Goal: Task Accomplishment & Management: Use online tool/utility

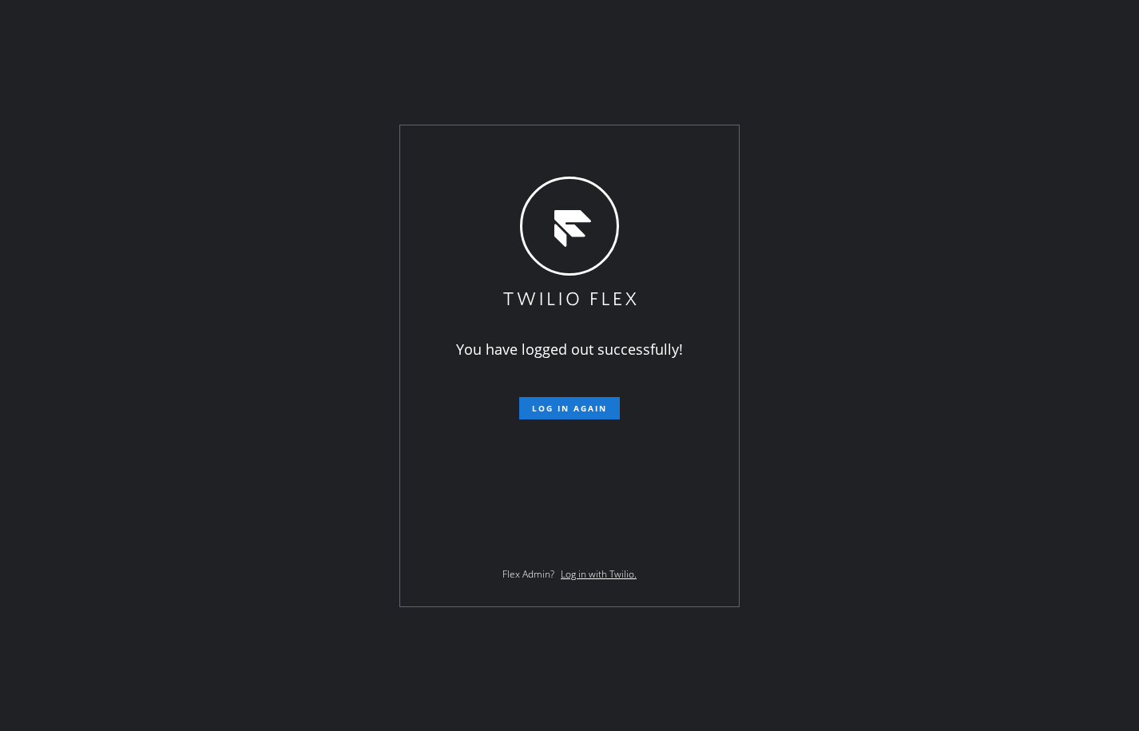
click at [1076, 229] on div "You have logged out successfully! Log in again Flex Admin? Log in with Twilio." at bounding box center [569, 365] width 1139 height 731
click at [578, 413] on span "Log in again" at bounding box center [569, 407] width 75 height 11
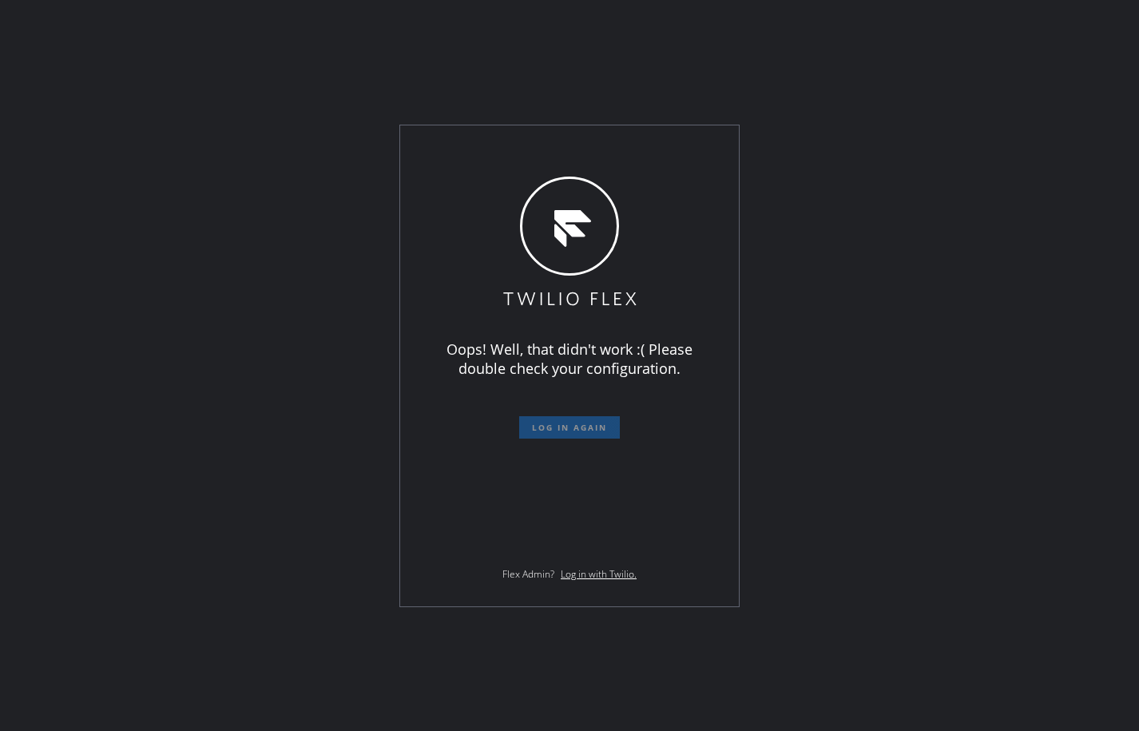
click at [160, 326] on div "Oops! Well, that didn't work :( Please double check your configuration. Log in …" at bounding box center [569, 365] width 1139 height 731
click at [699, 406] on form "Log in again" at bounding box center [569, 420] width 278 height 35
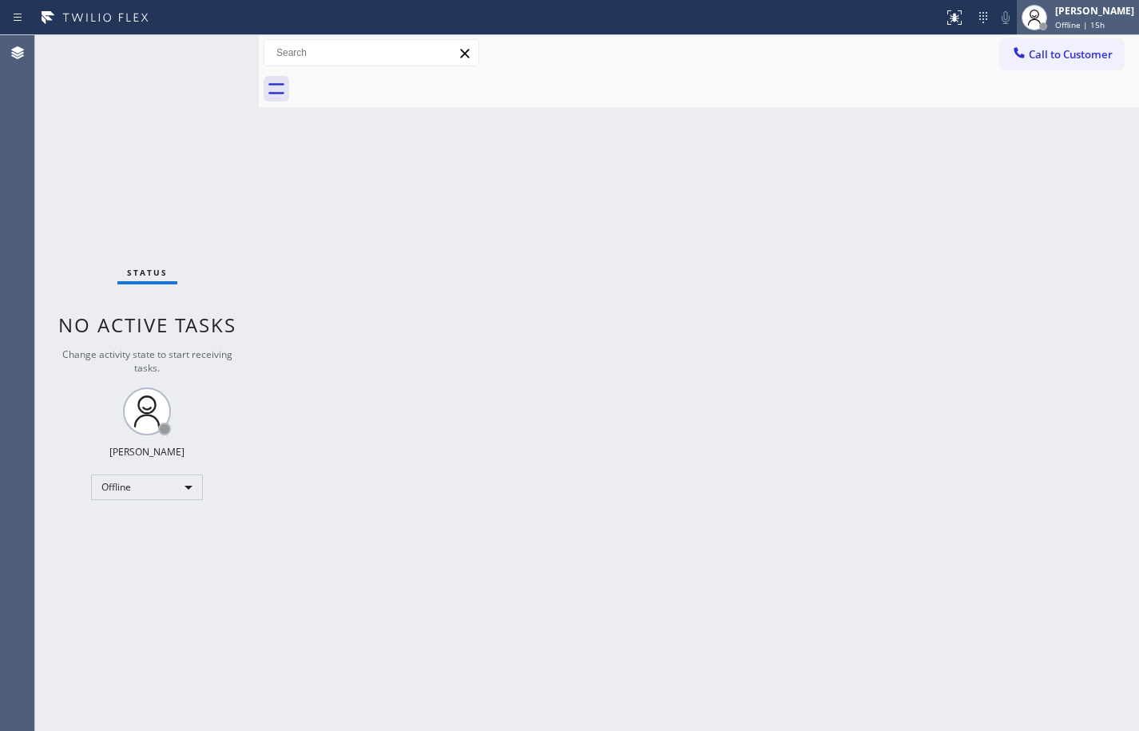
click at [1107, 10] on div "[PERSON_NAME]" at bounding box center [1094, 11] width 79 height 14
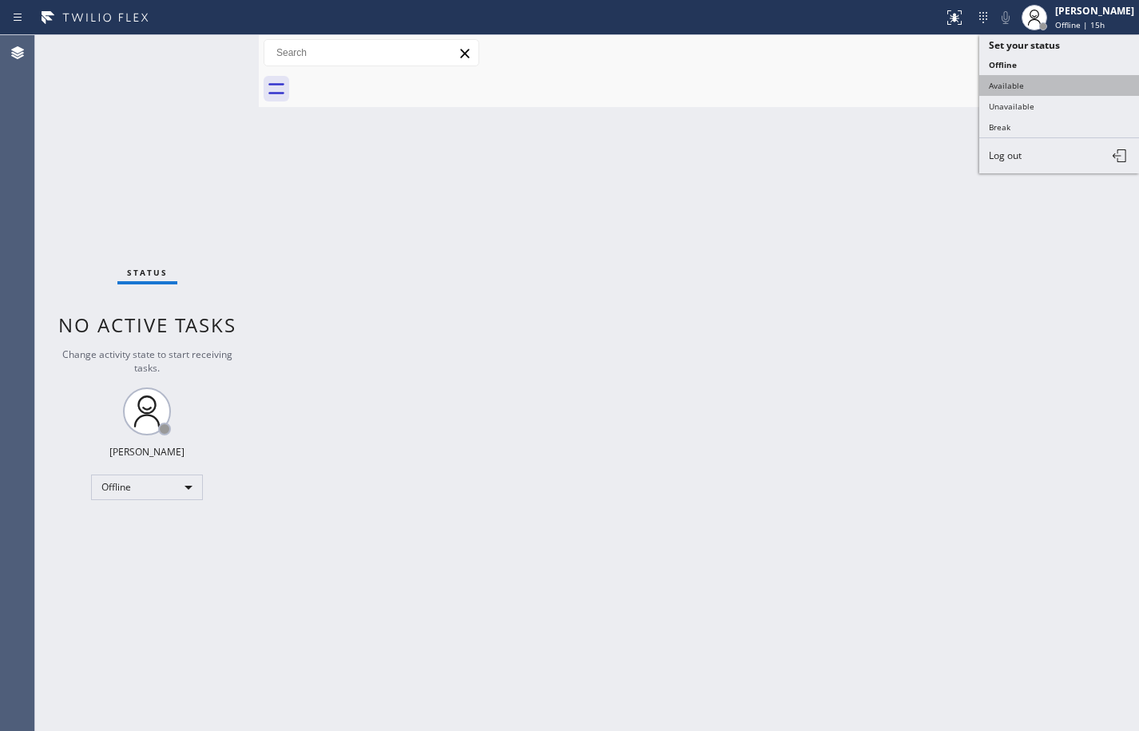
click at [1048, 84] on button "Available" at bounding box center [1059, 85] width 160 height 21
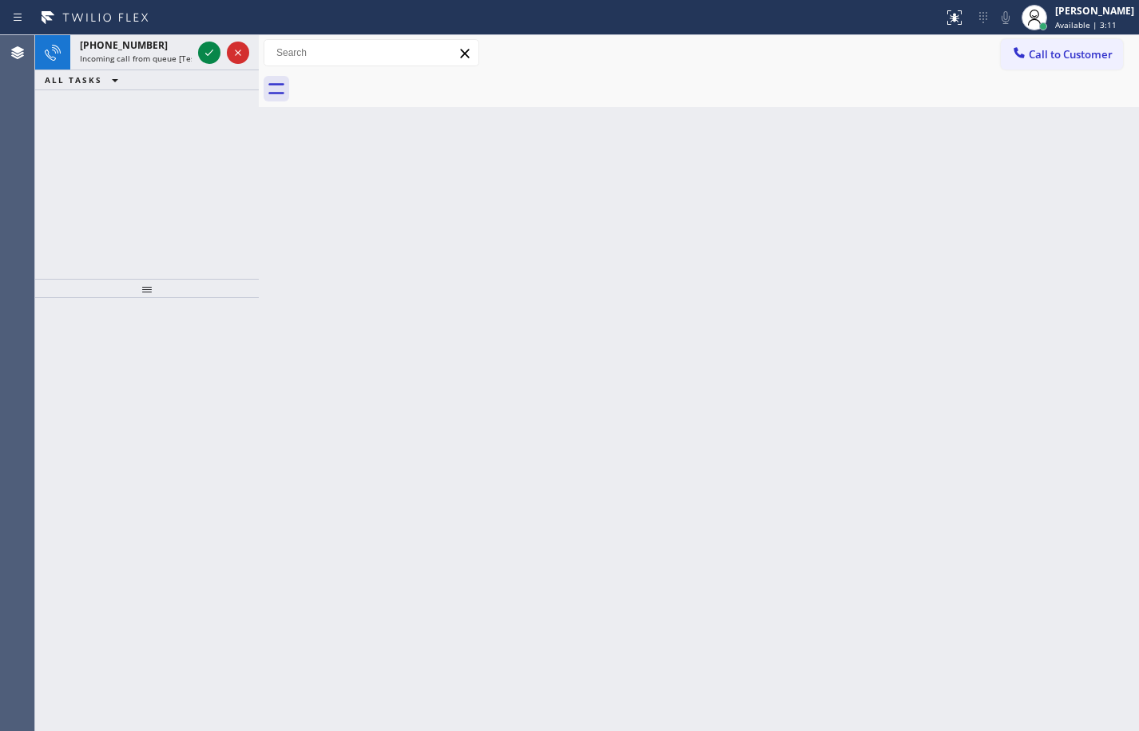
drag, startPoint x: 106, startPoint y: 63, endPoint x: 258, endPoint y: 374, distance: 345.7
click at [106, 63] on span "Incoming call from queue [Test] All" at bounding box center [146, 58] width 133 height 11
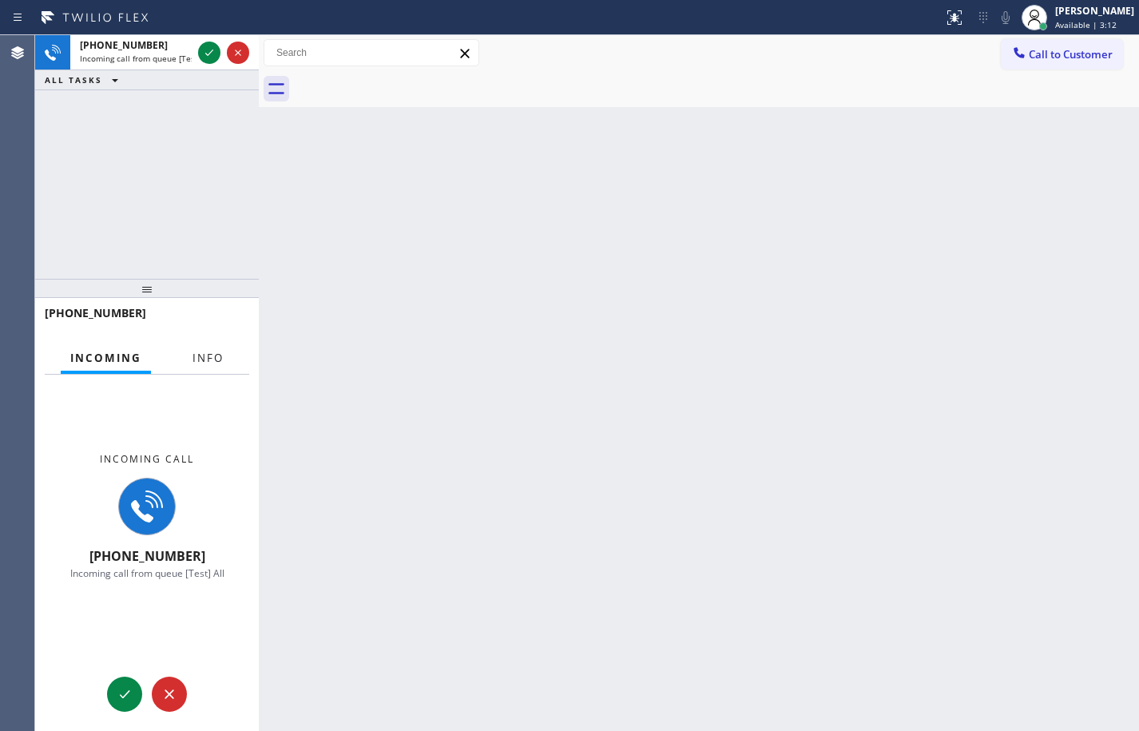
click at [203, 369] on button "Info" at bounding box center [208, 358] width 50 height 31
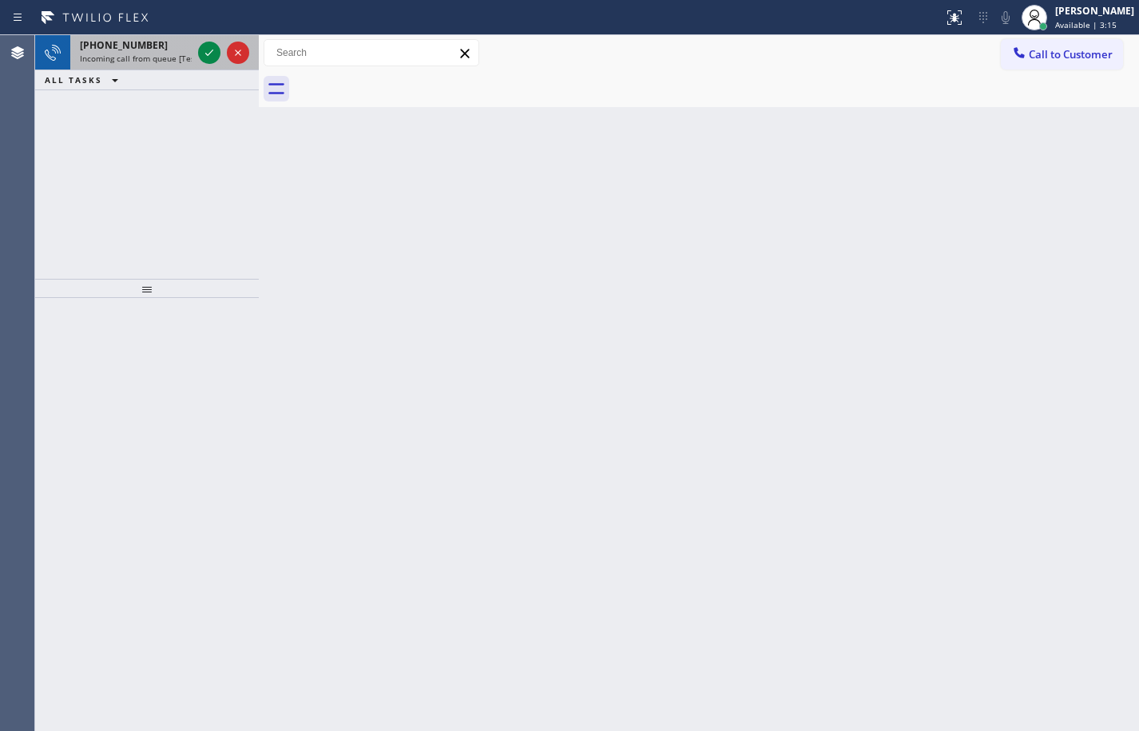
click at [176, 61] on span "Incoming call from queue [Test] All" at bounding box center [146, 58] width 133 height 11
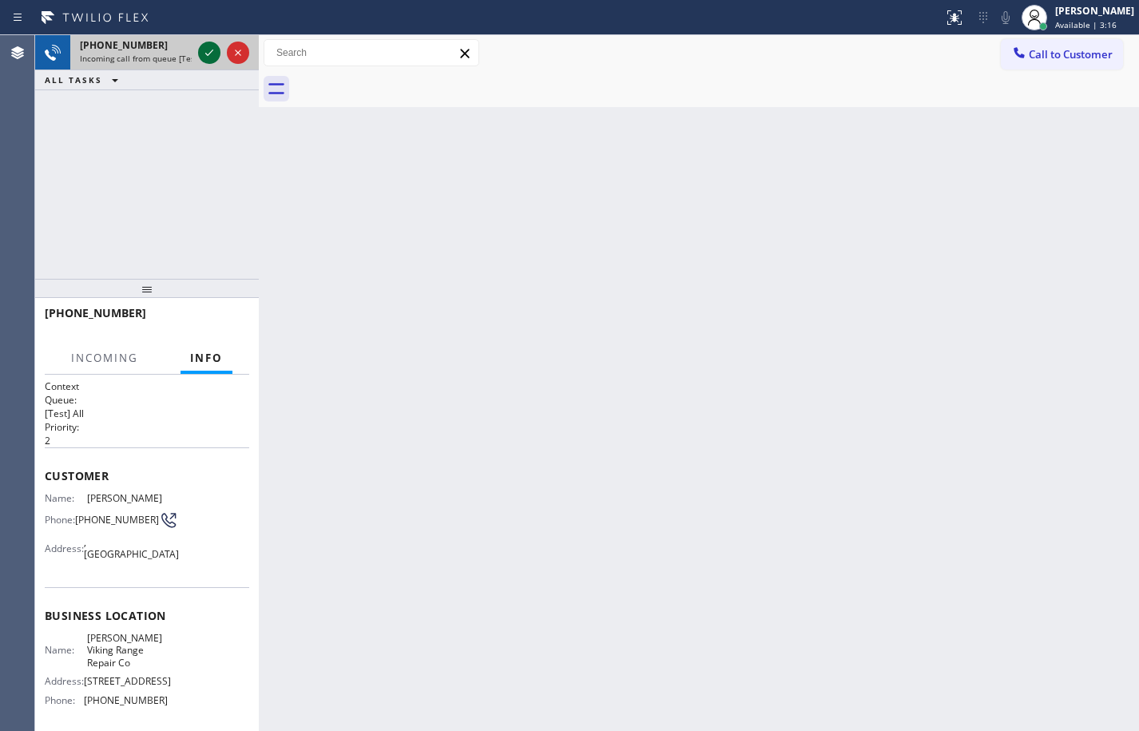
click at [209, 52] on icon at bounding box center [209, 52] width 19 height 19
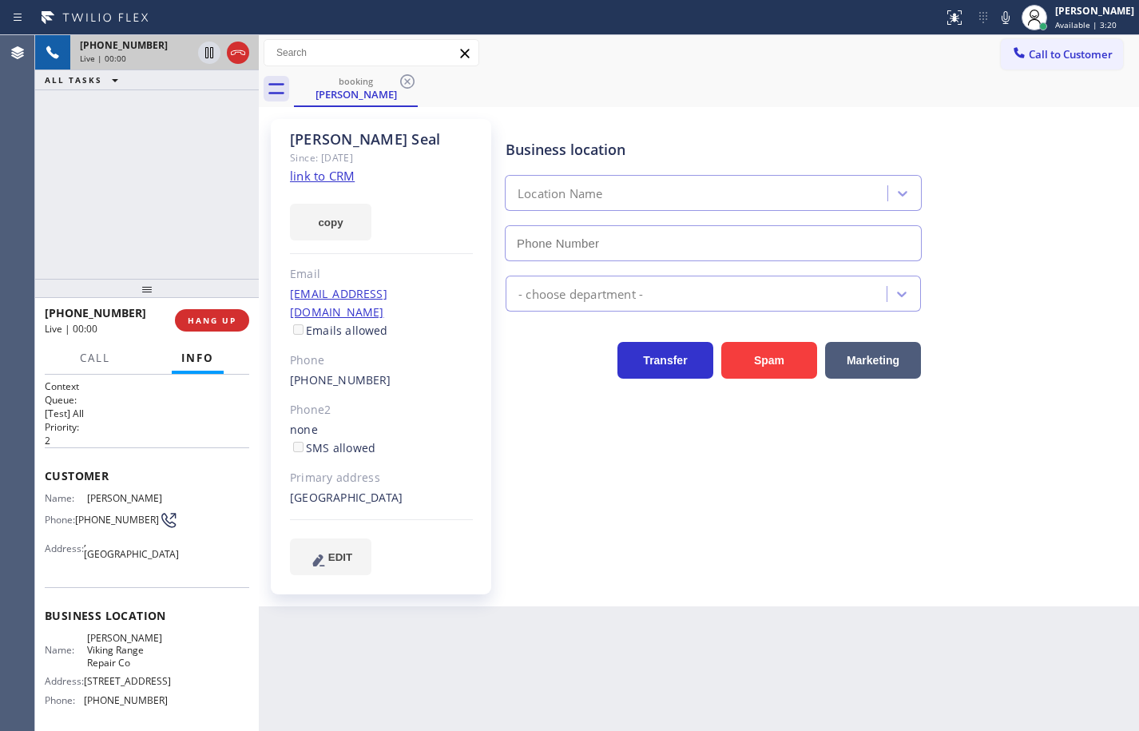
type input "[PHONE_NUMBER]"
click at [347, 170] on link "link to CRM" at bounding box center [322, 176] width 65 height 16
click at [342, 222] on button "copy" at bounding box center [330, 222] width 81 height 37
click at [996, 22] on icon at bounding box center [1005, 17] width 19 height 19
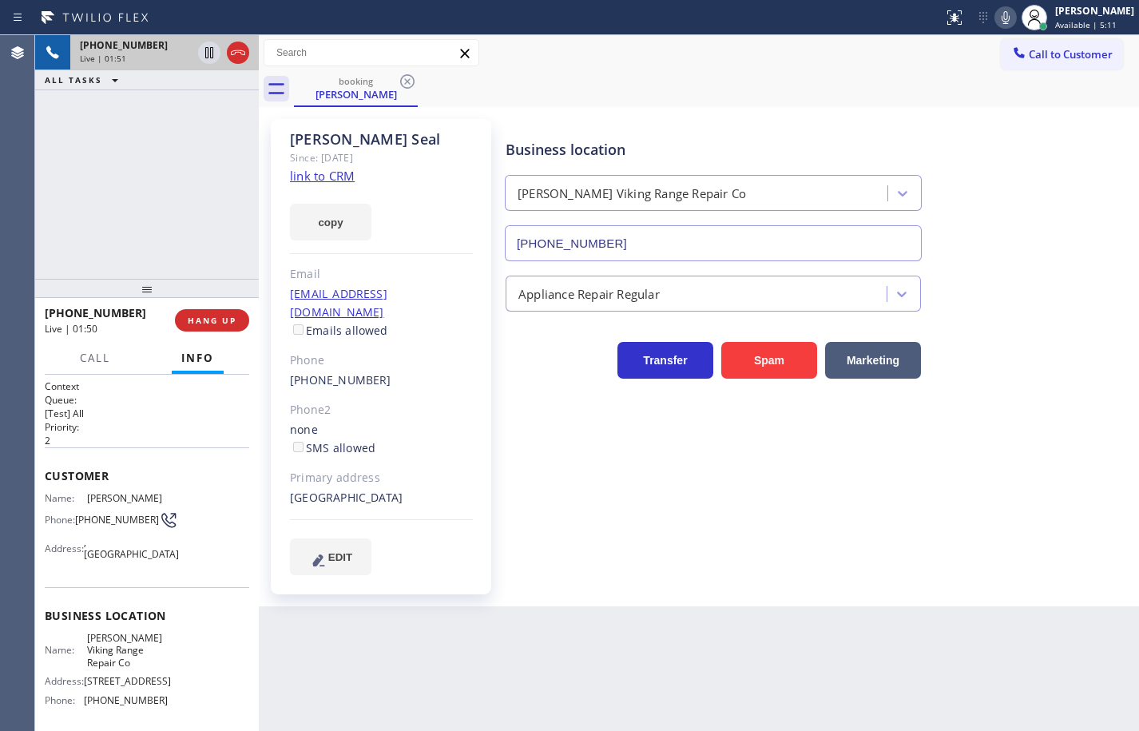
click at [1001, 23] on icon at bounding box center [1005, 17] width 8 height 13
click at [115, 652] on span "Arthur Viking Range Repair Co" at bounding box center [127, 650] width 80 height 37
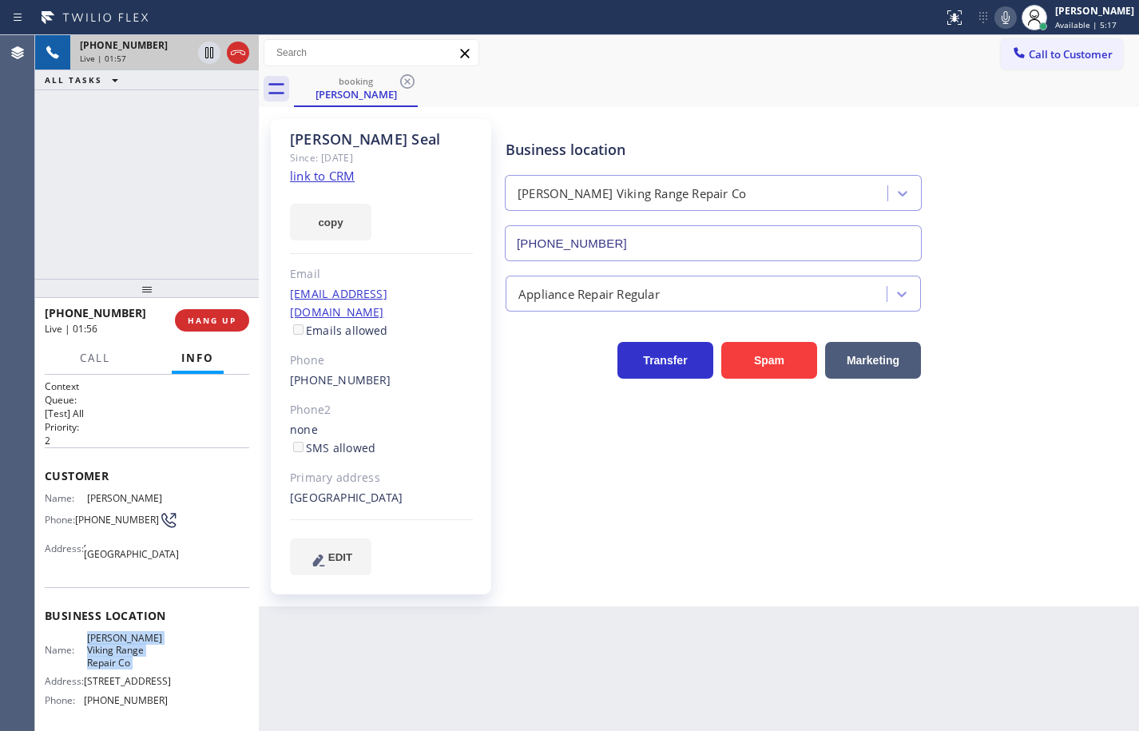
copy span "Arthur Viking Range Repair Co"
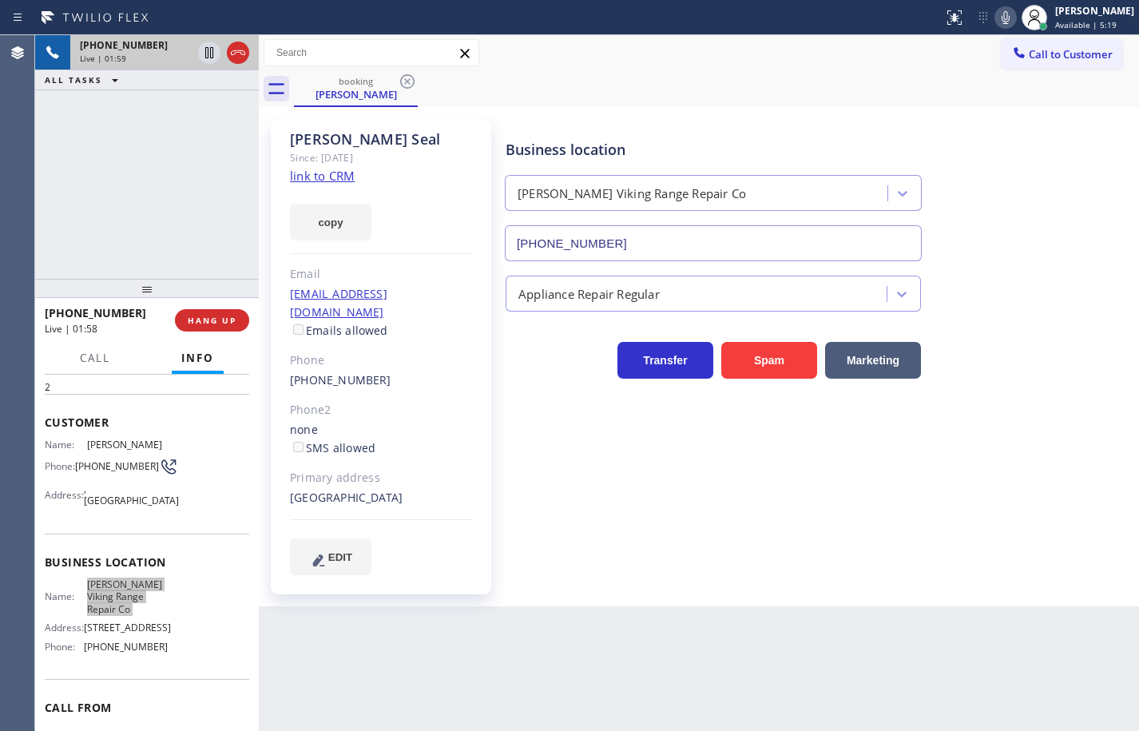
scroll to position [158, 0]
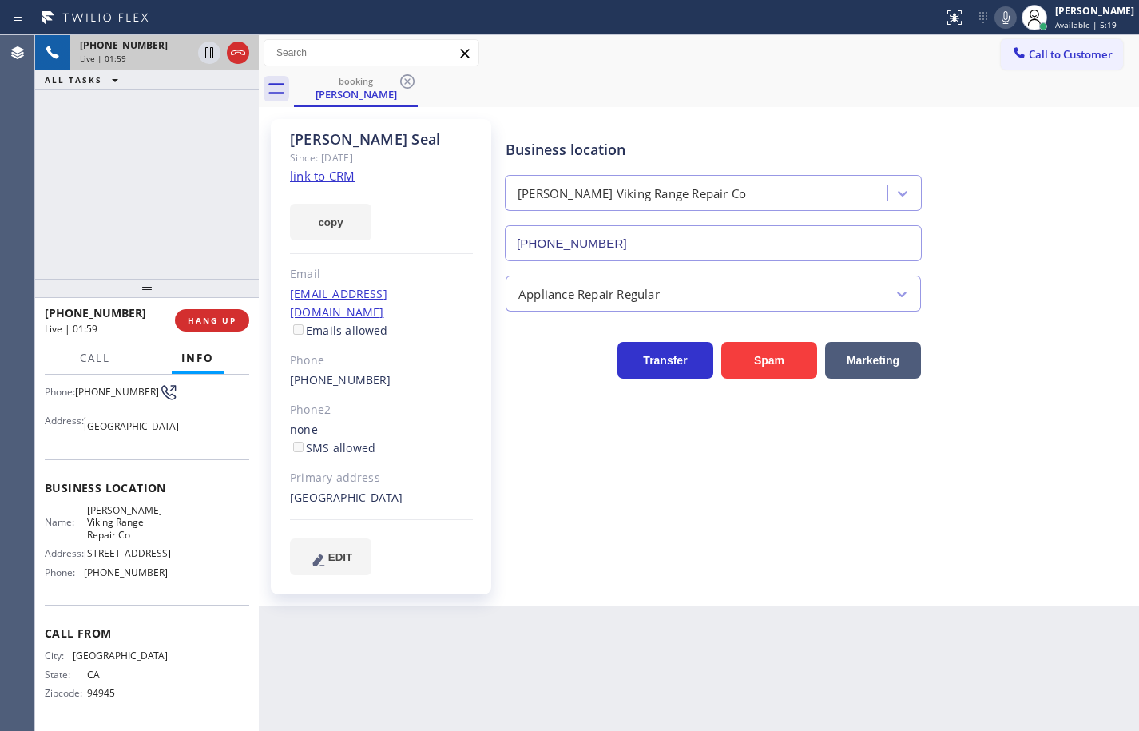
click at [128, 573] on span "(415) 825-7671" at bounding box center [126, 572] width 84 height 12
copy span "(415) 825-7671"
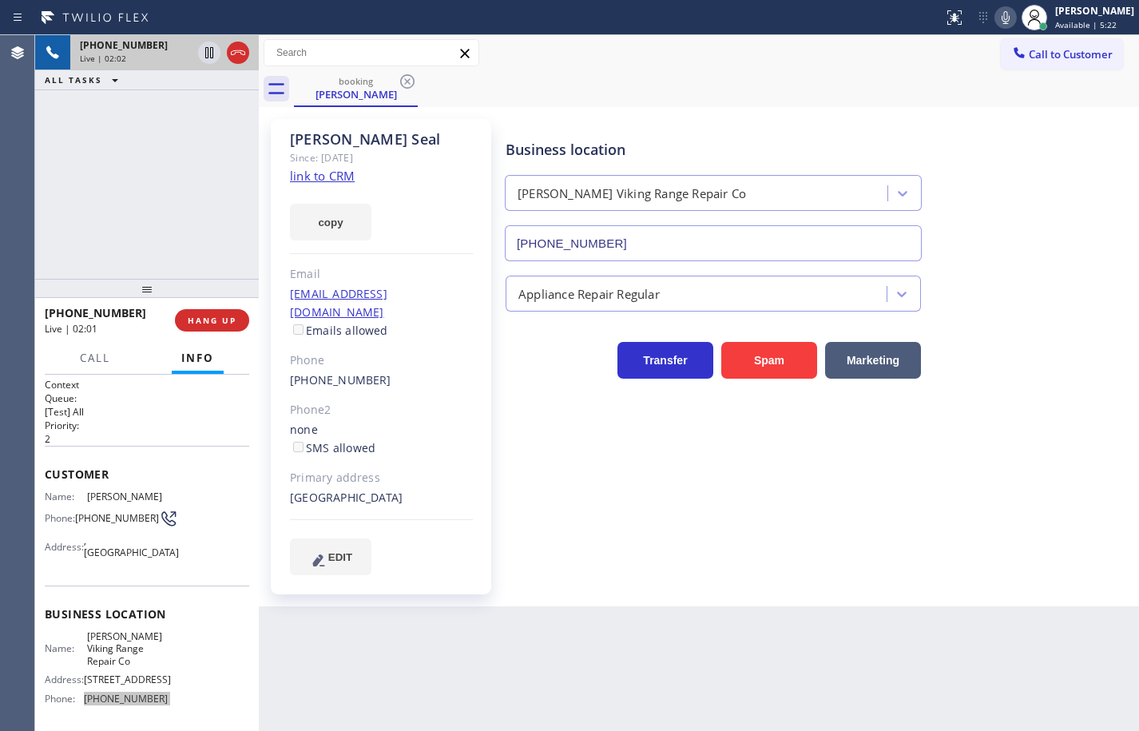
scroll to position [0, 0]
click at [996, 25] on icon at bounding box center [1005, 17] width 19 height 19
click at [996, 20] on icon at bounding box center [1005, 17] width 19 height 19
click at [206, 54] on icon at bounding box center [209, 52] width 8 height 11
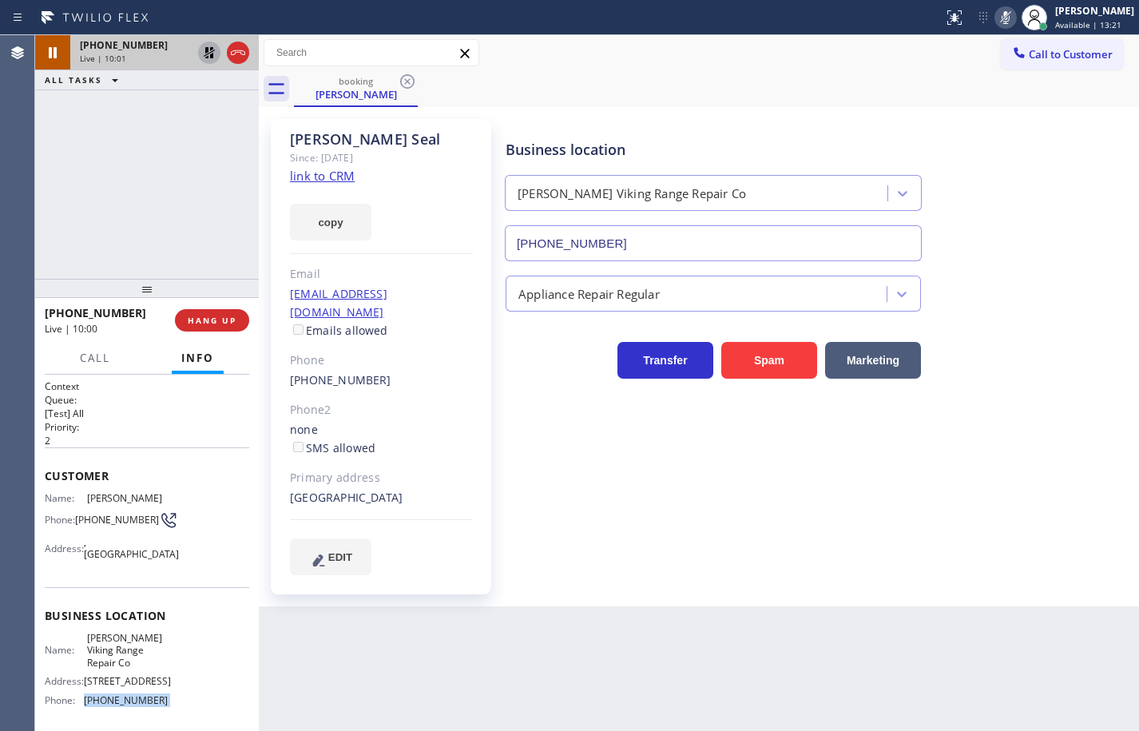
click at [205, 54] on icon at bounding box center [209, 52] width 19 height 19
click at [999, 18] on icon at bounding box center [1005, 17] width 19 height 19
click at [1084, 500] on div "Business location Arthur Viking Range Repair Co (415) 825-7671 Appliance Repair…" at bounding box center [818, 346] width 632 height 447
click at [105, 521] on span "(415) 999-0051" at bounding box center [117, 520] width 84 height 12
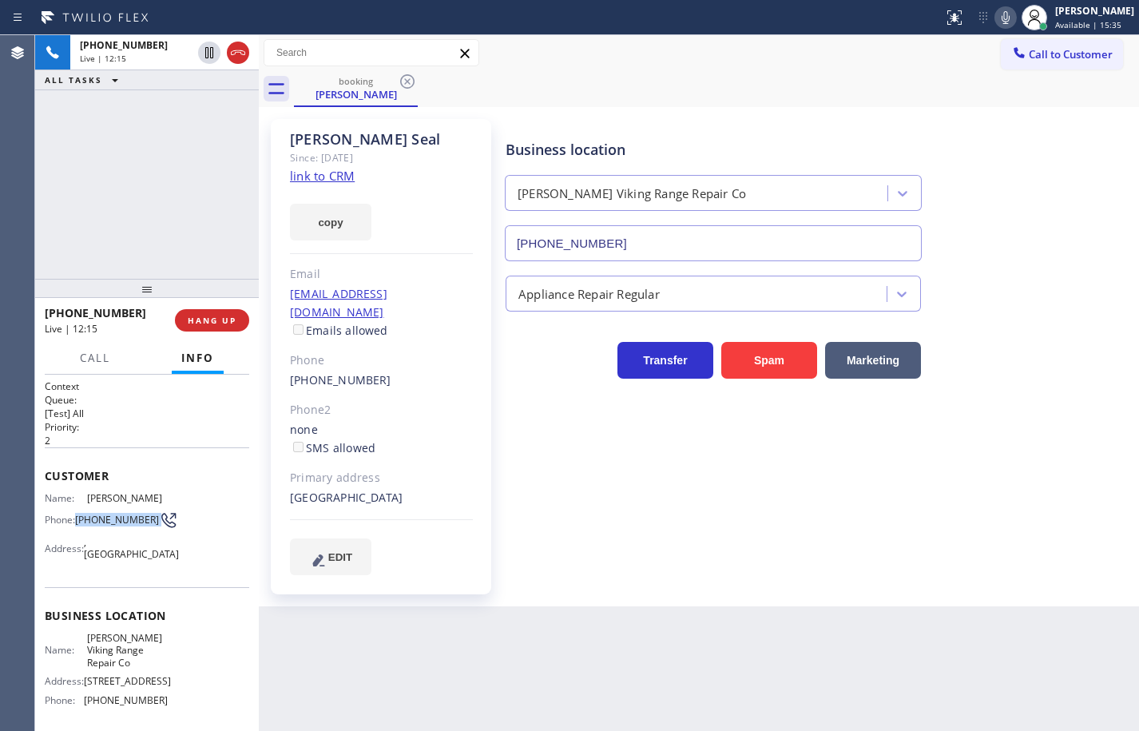
click at [105, 521] on span "(415) 999-0051" at bounding box center [117, 520] width 84 height 12
copy div "(415) 999-0051"
click at [996, 19] on icon at bounding box center [1005, 17] width 19 height 19
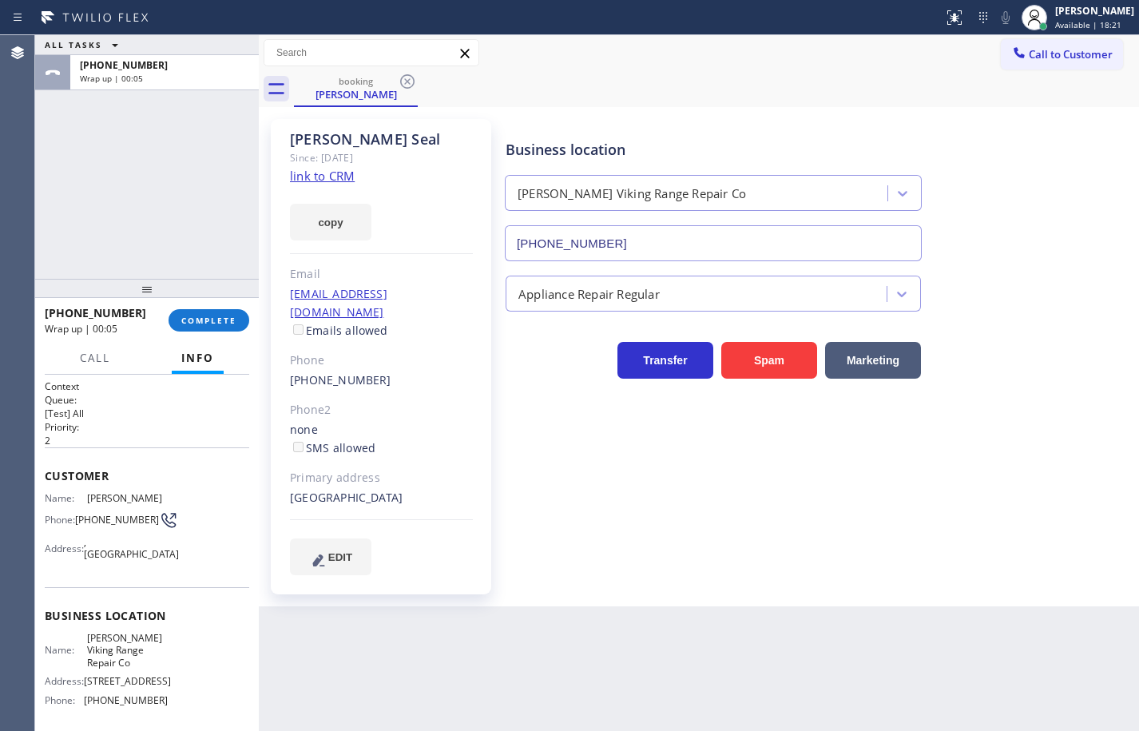
click at [130, 199] on div "ALL TASKS ALL TASKS ACTIVE TASKS TASKS IN WRAP UP +14159990051 Wrap up | 00:05" at bounding box center [147, 157] width 224 height 244
click at [218, 319] on span "COMPLETE" at bounding box center [208, 320] width 55 height 11
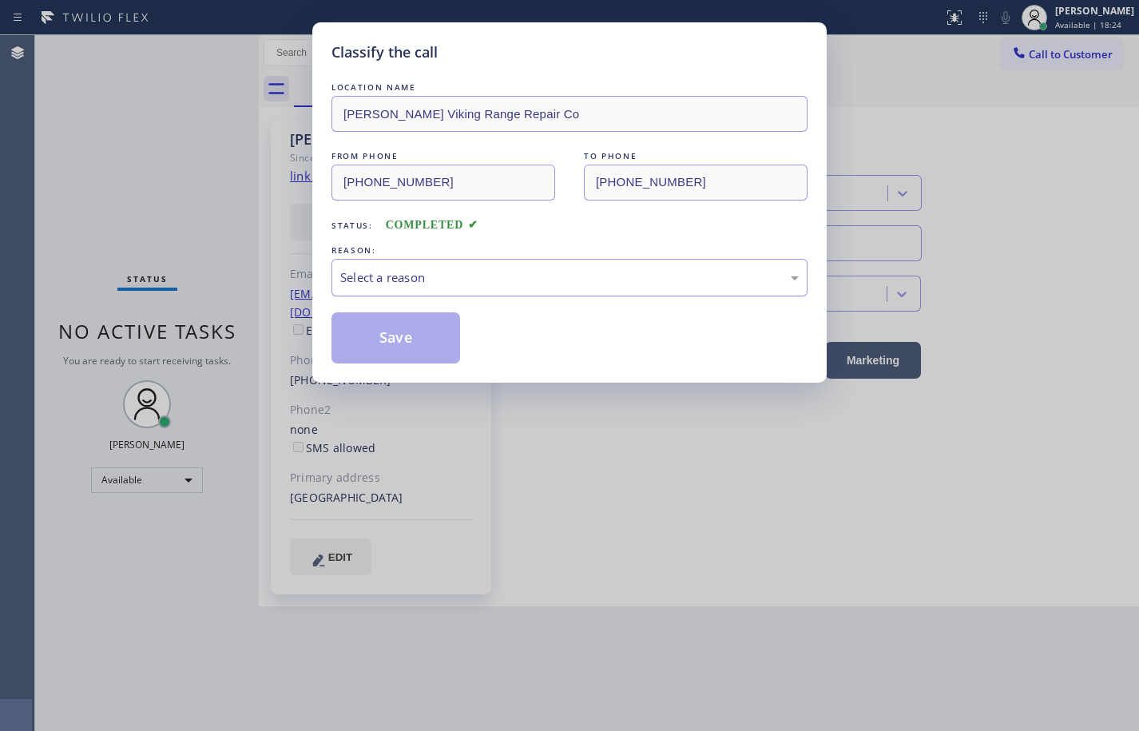
click at [589, 281] on div "Select a reason" at bounding box center [569, 277] width 458 height 18
click at [402, 335] on button "Save" at bounding box center [395, 337] width 129 height 51
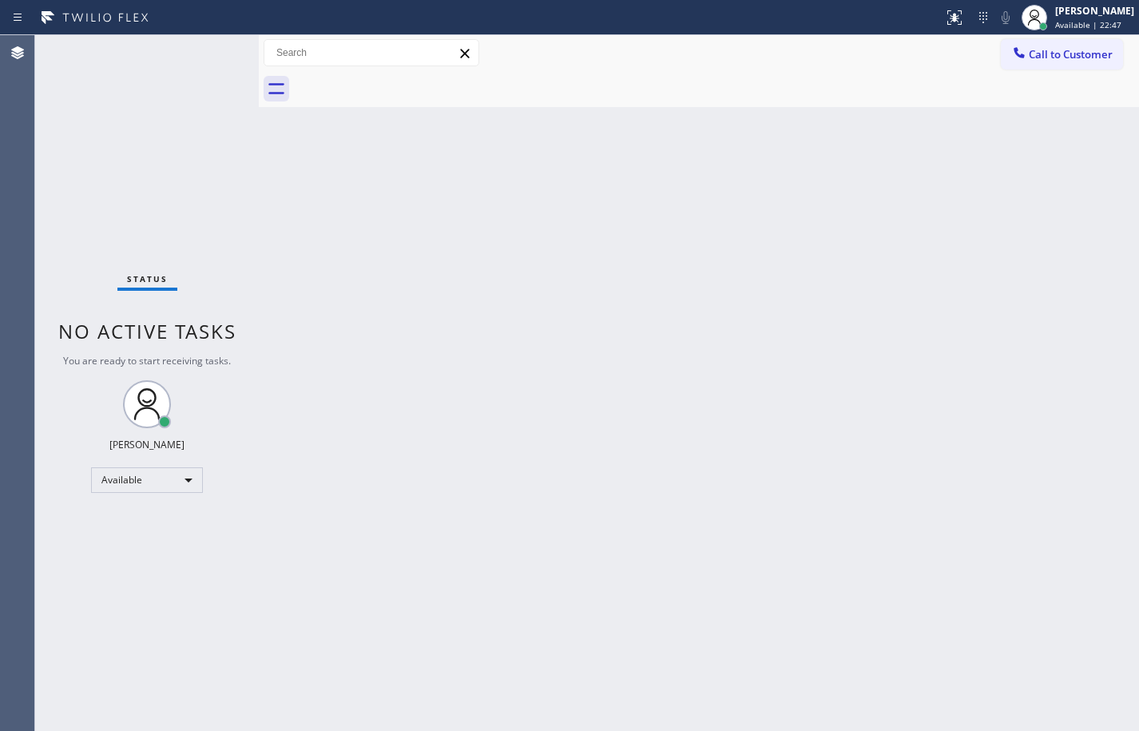
click at [1073, 154] on div "Back to Dashboard Change Sender ID Customers Technicians Select a contact Outbo…" at bounding box center [699, 383] width 880 height 696
click at [866, 195] on div "Back to Dashboard Change Sender ID Customers Technicians Select a contact Outbo…" at bounding box center [699, 383] width 880 height 696
click at [199, 204] on div "Status No active tasks You are ready to start receiving tasks. Sean Louis Atano…" at bounding box center [147, 383] width 224 height 696
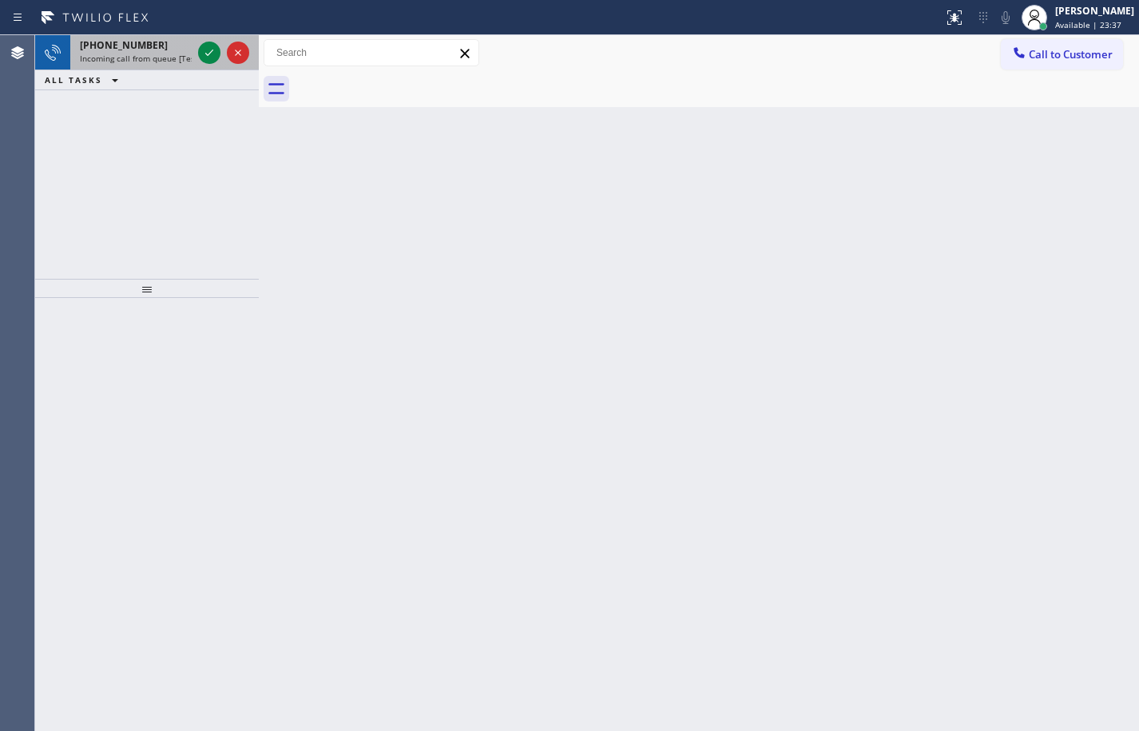
click at [152, 66] on div "+13107800834 Incoming call from queue [Test] All" at bounding box center [132, 52] width 125 height 35
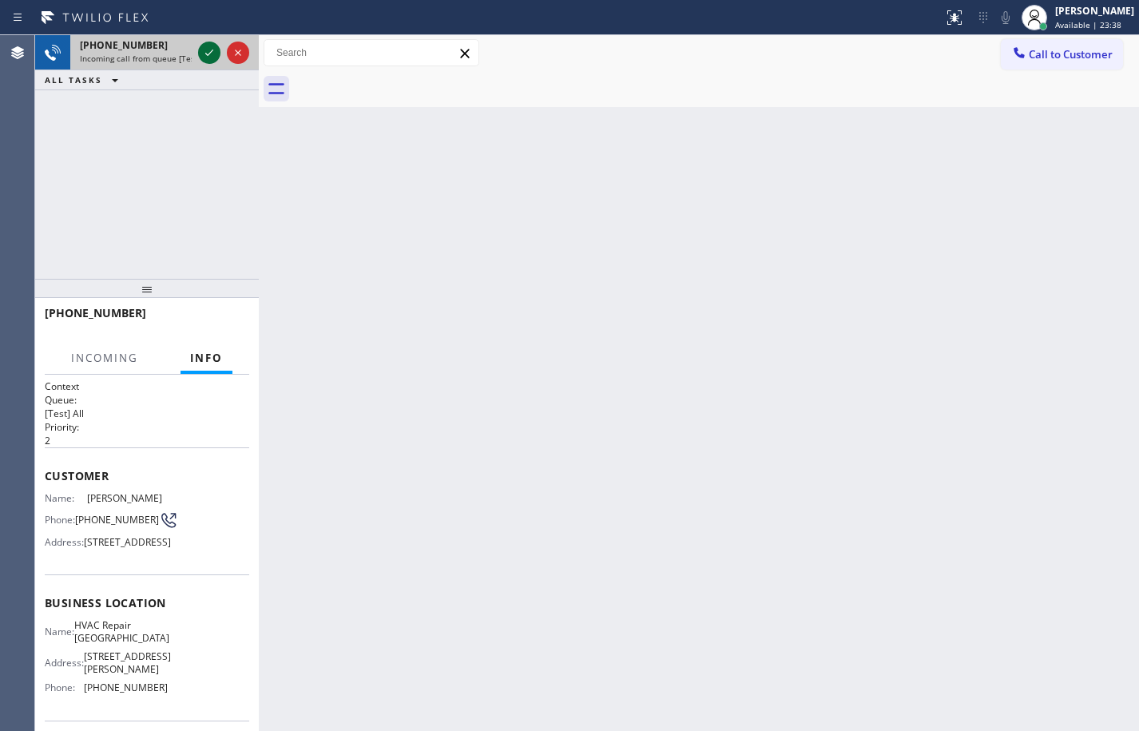
click at [202, 50] on icon at bounding box center [209, 52] width 19 height 19
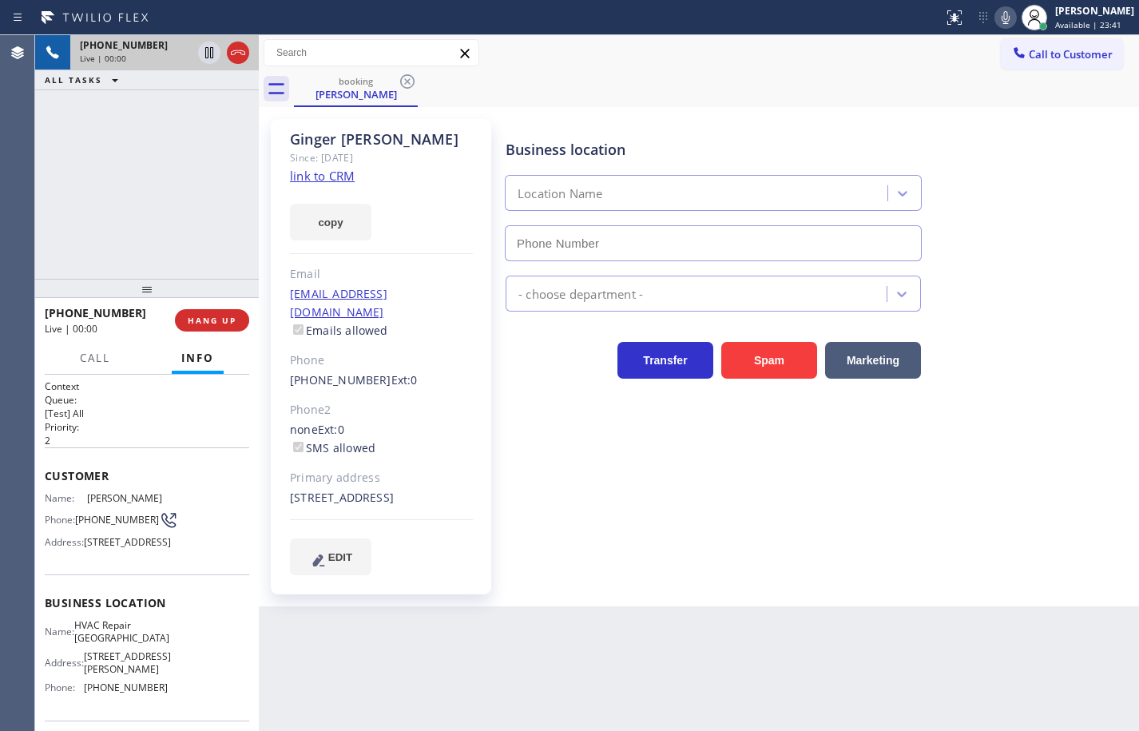
type input "(747) 999-8470"
click at [340, 176] on link "link to CRM" at bounding box center [322, 176] width 65 height 16
click at [359, 216] on button "copy" at bounding box center [330, 222] width 81 height 37
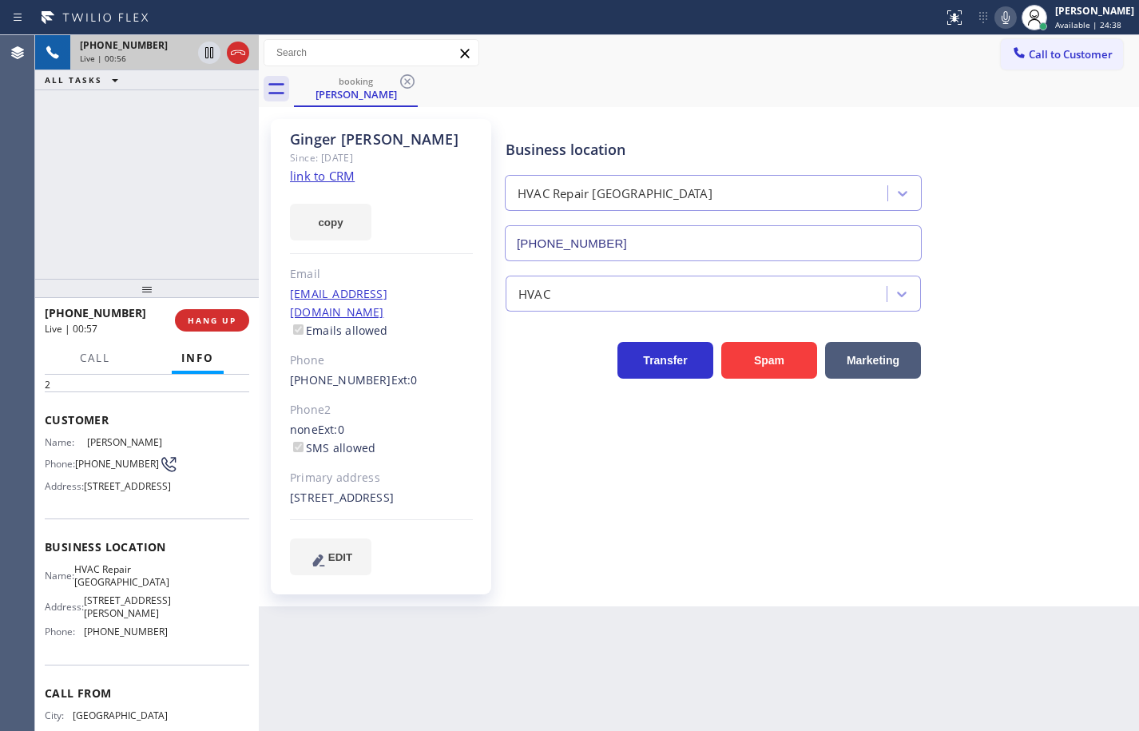
scroll to position [65, 0]
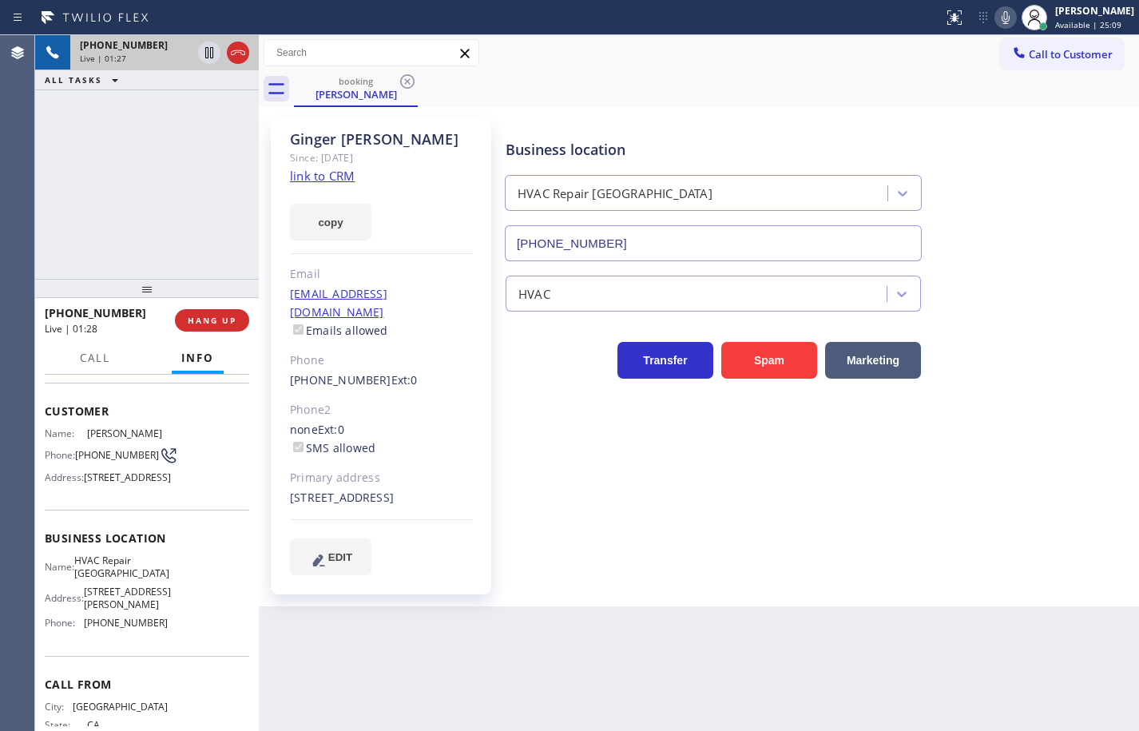
click at [996, 17] on icon at bounding box center [1005, 17] width 19 height 19
click at [208, 55] on icon at bounding box center [209, 52] width 8 height 11
click at [210, 54] on icon at bounding box center [209, 52] width 19 height 19
click at [996, 17] on icon at bounding box center [1005, 17] width 19 height 19
click at [1001, 21] on icon at bounding box center [1005, 17] width 8 height 13
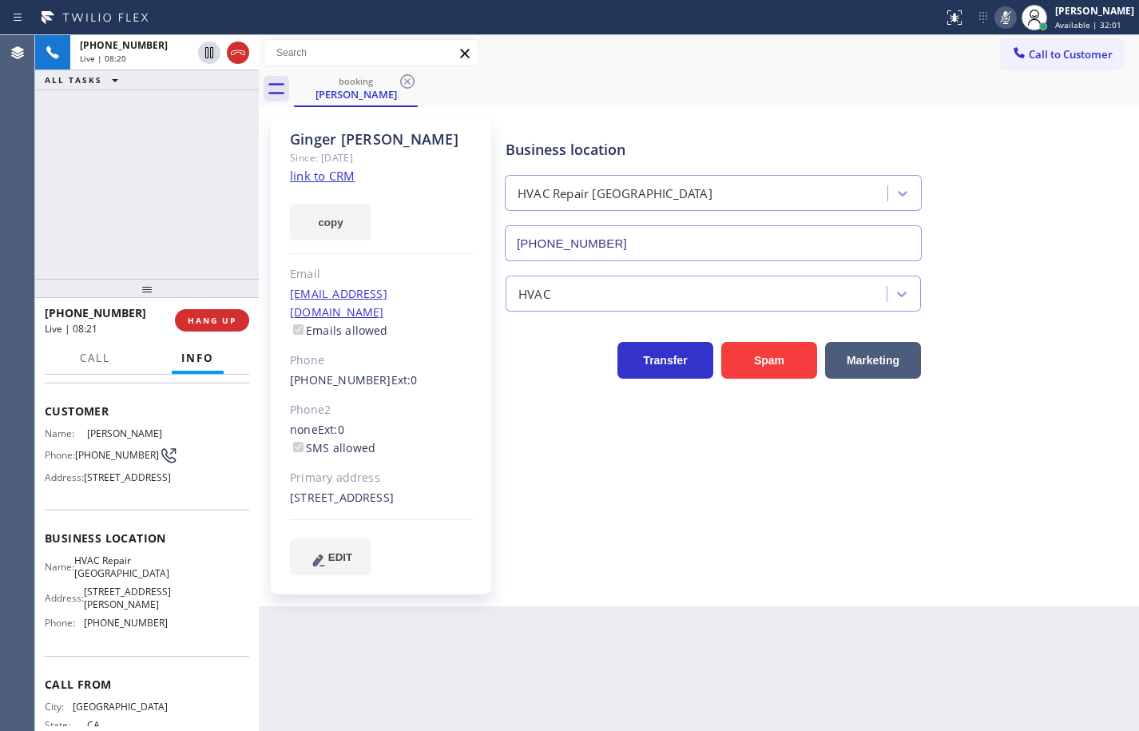
click at [1001, 21] on icon at bounding box center [1005, 17] width 8 height 13
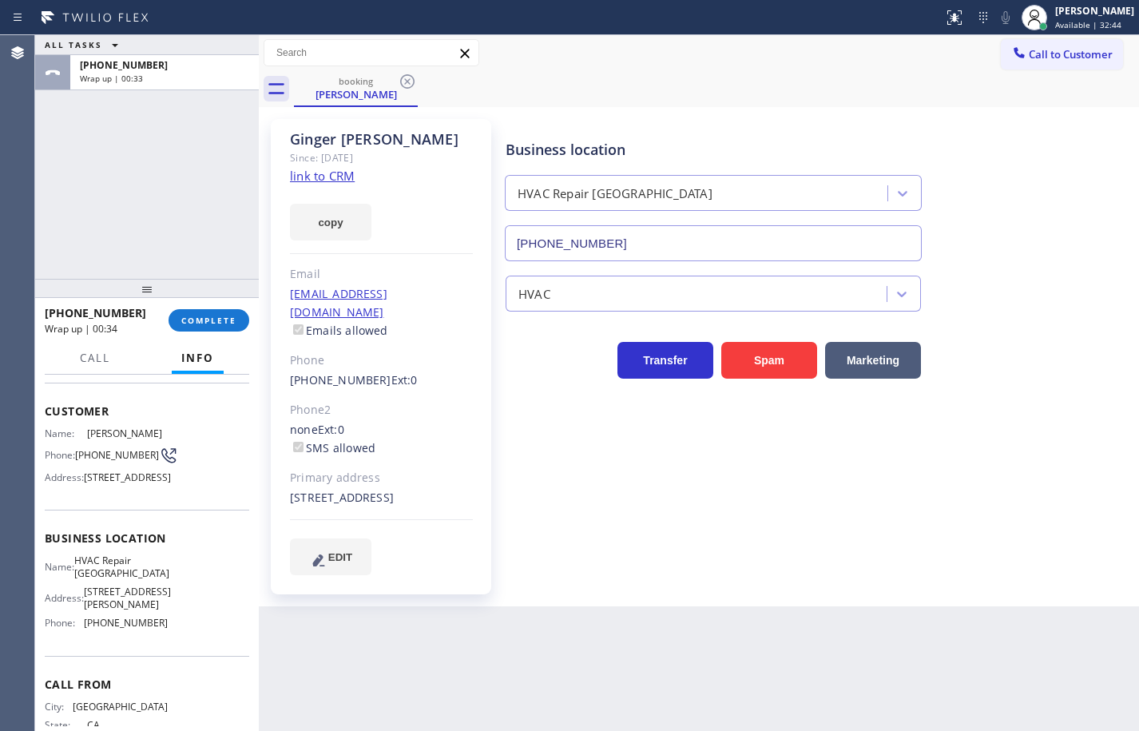
click at [165, 635] on div "Name: HVAC Repair SF Valley Address: 16730 Schoenborn St Phone: (747) 999-8470" at bounding box center [147, 594] width 204 height 81
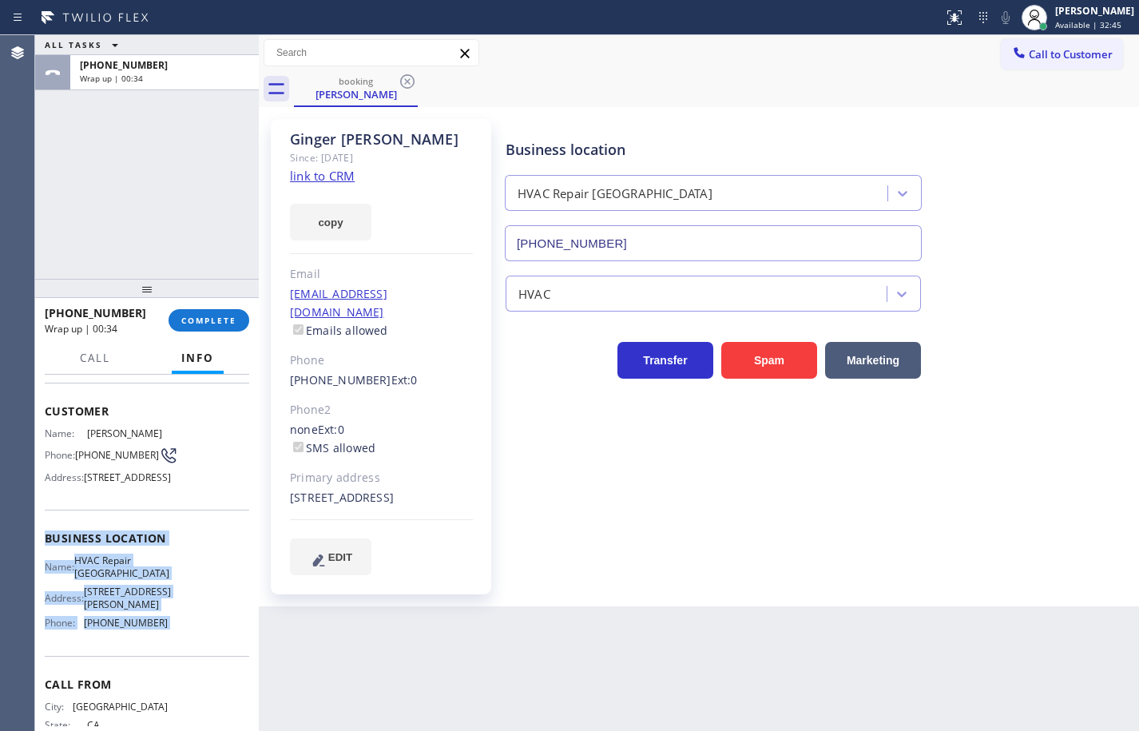
drag, startPoint x: 152, startPoint y: 652, endPoint x: 46, endPoint y: 581, distance: 127.8
click at [46, 581] on div "Business location Name: HVAC Repair SF Valley Address: 16730 Schoenborn St Phon…" at bounding box center [147, 582] width 204 height 145
copy div "Business location Name: HVAC Repair SF Valley Address: 16730 Schoenborn St Phon…"
click at [244, 321] on button "COMPLETE" at bounding box center [209, 320] width 81 height 22
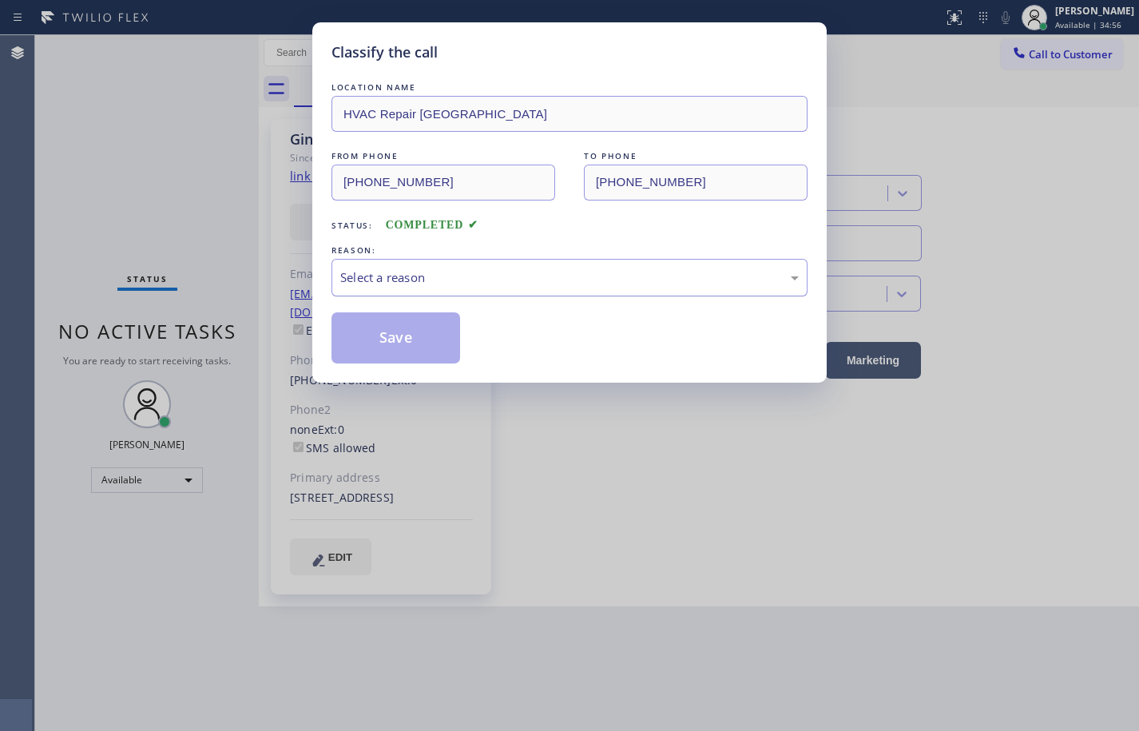
click at [391, 268] on div "Select a reason" at bounding box center [569, 277] width 458 height 18
click at [399, 335] on button "Save" at bounding box center [395, 337] width 129 height 51
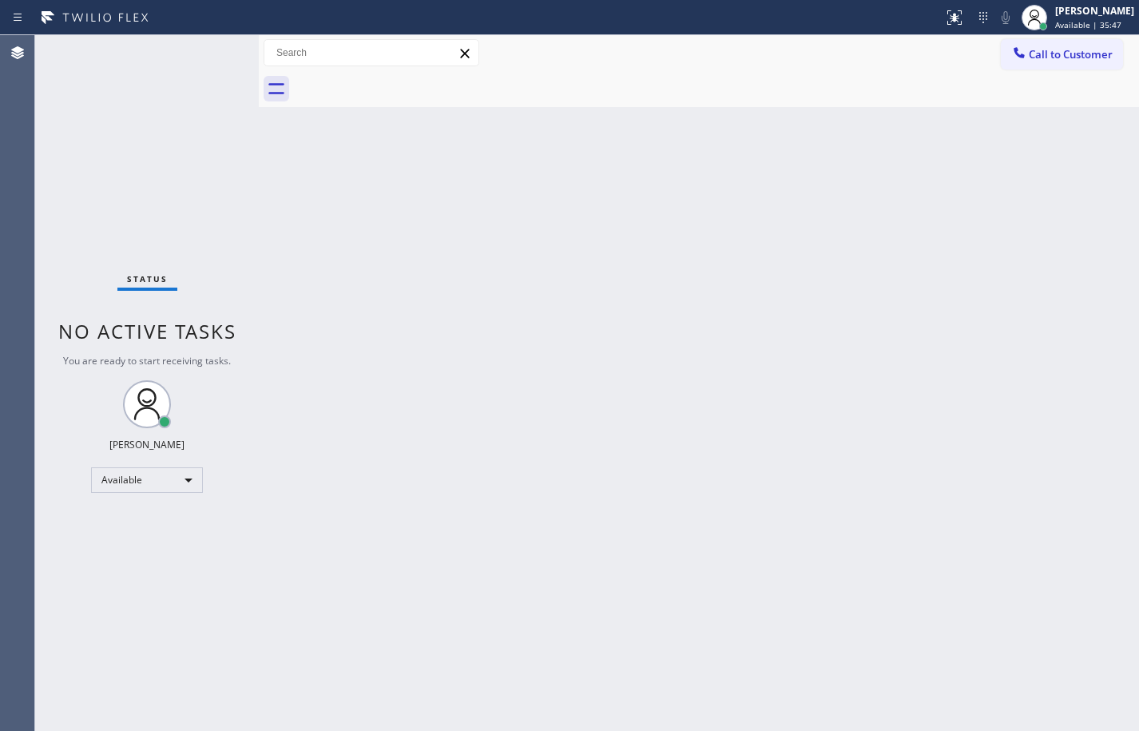
click at [696, 202] on div "Back to Dashboard Change Sender ID Customers Technicians Select a contact Outbo…" at bounding box center [699, 383] width 880 height 696
click at [678, 249] on div "Back to Dashboard Change Sender ID Customers Technicians Select a contact Outbo…" at bounding box center [699, 383] width 880 height 696
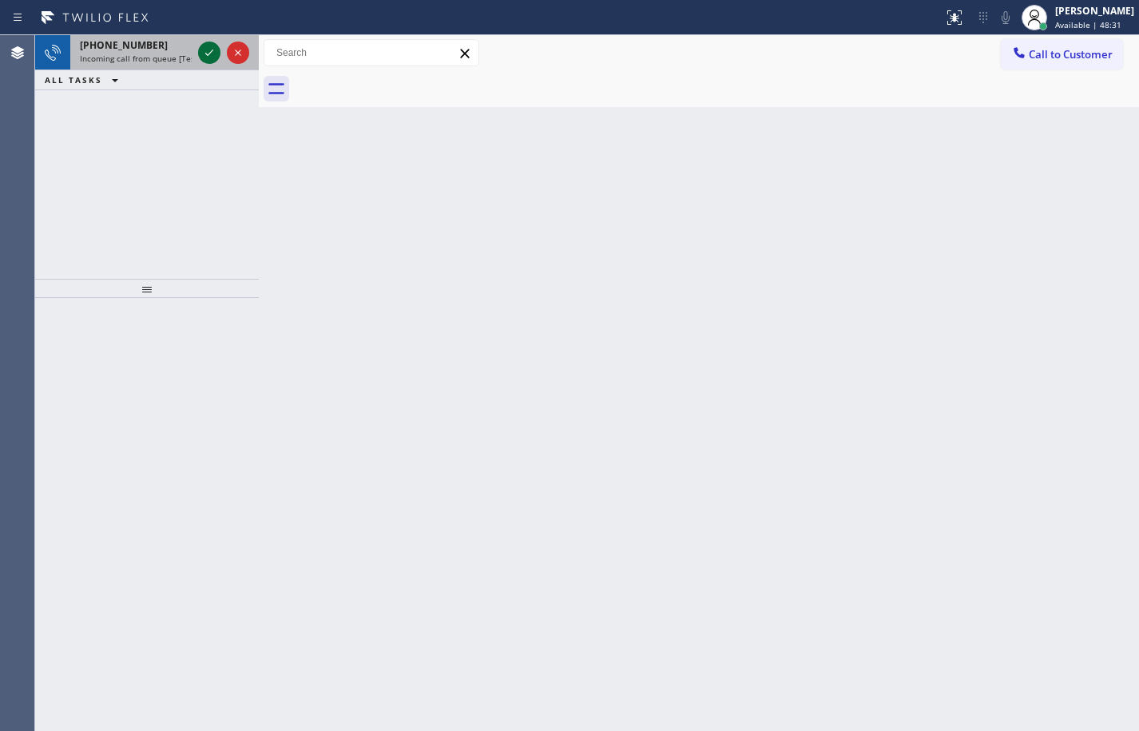
click at [207, 54] on icon at bounding box center [209, 53] width 8 height 6
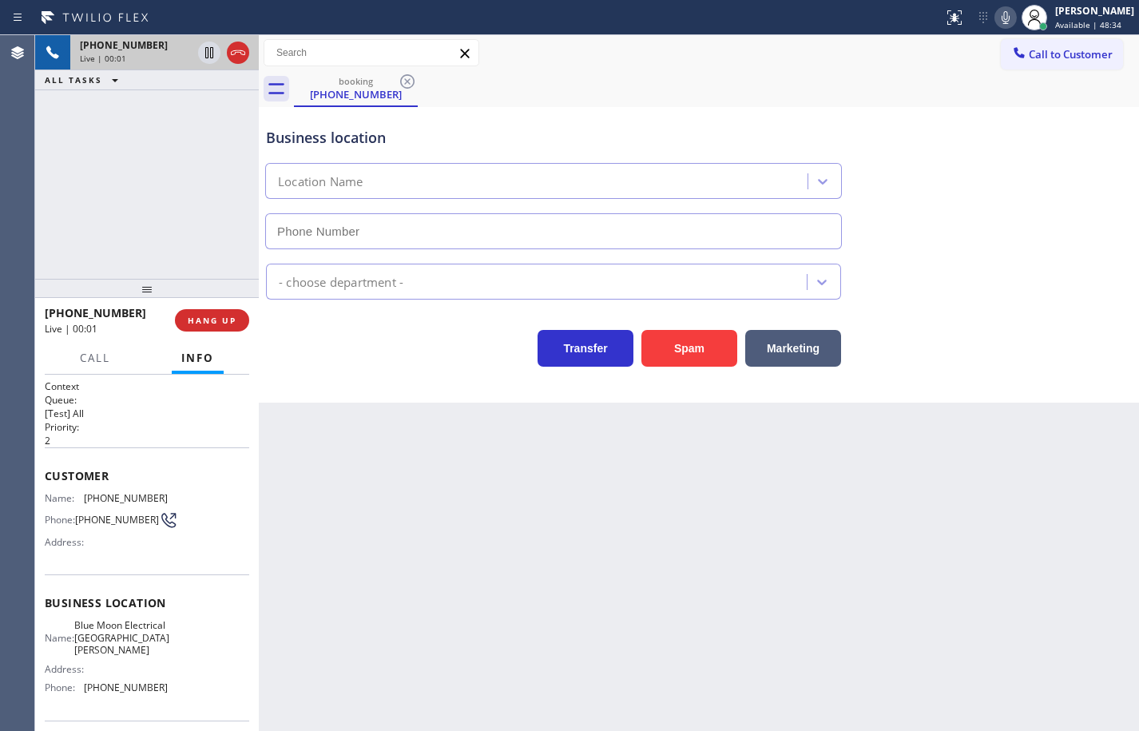
type input "(408) 638-6856"
click at [161, 696] on div "Name: Blue Moon Electrical San Jose Address: Phone: (408) 638-6856" at bounding box center [147, 659] width 204 height 81
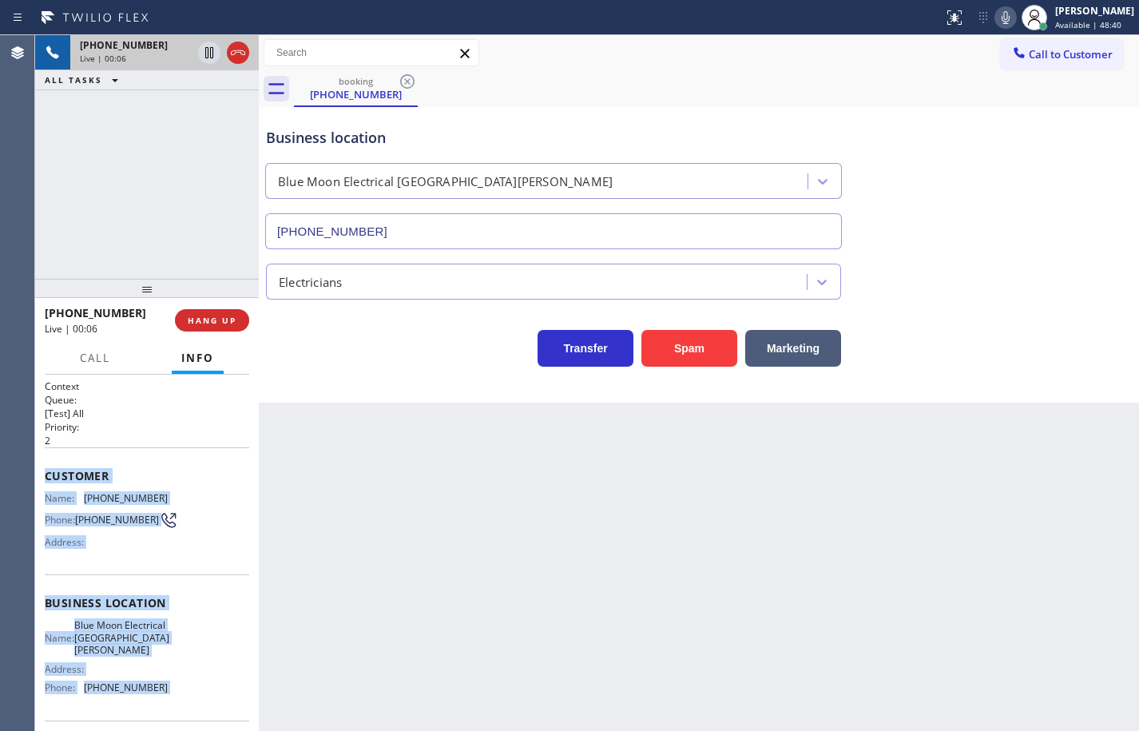
drag, startPoint x: 161, startPoint y: 696, endPoint x: 64, endPoint y: 454, distance: 261.6
click at [64, 454] on div "Context Queue: [Test] All Priority: 2 Customer Name: (408) 439-8255 Phone: (408…" at bounding box center [147, 616] width 204 height 474
copy div "Customer Name: (408) 439-8255 Phone: (408) 439-8255 Address: Business location …"
click at [997, 14] on icon at bounding box center [1005, 17] width 19 height 19
click at [204, 55] on icon at bounding box center [209, 52] width 19 height 19
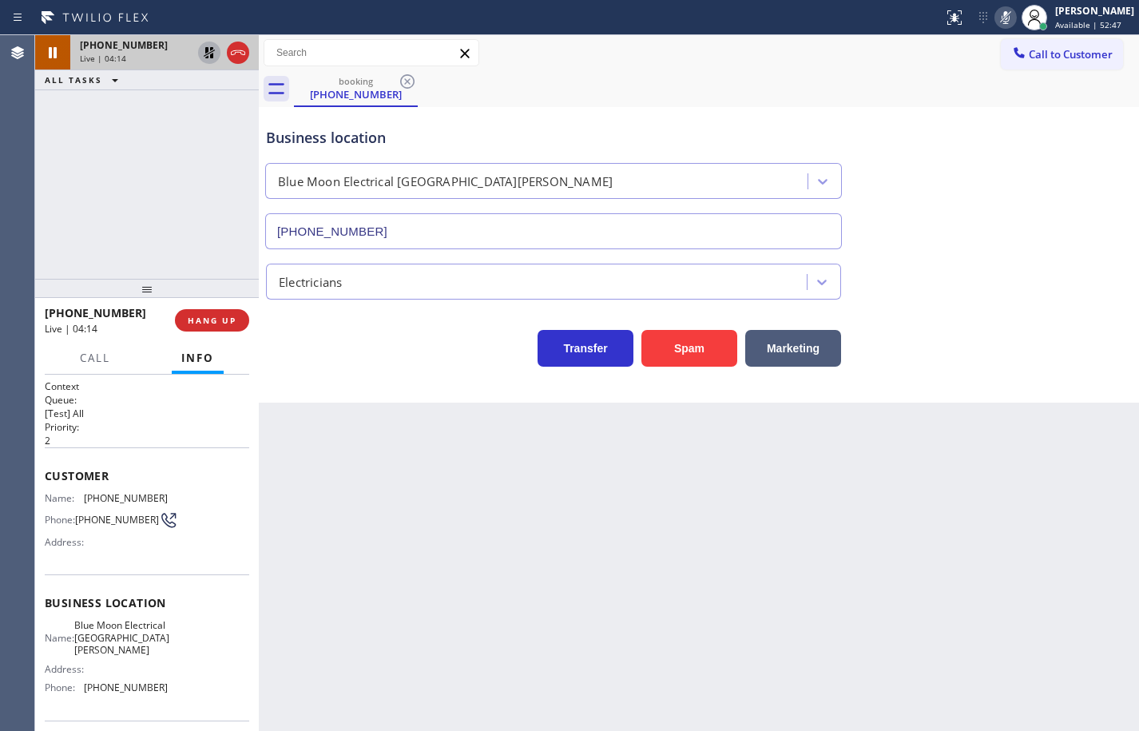
click at [728, 88] on div "booking (408) 439-8255" at bounding box center [716, 89] width 845 height 36
click at [154, 165] on div "+14084398255 Live | 04:41 ALL TASKS ALL TASKS ACTIVE TASKS TASKS IN WRAP UP" at bounding box center [147, 157] width 224 height 244
click at [208, 57] on icon at bounding box center [209, 52] width 11 height 11
click at [996, 22] on icon at bounding box center [1005, 17] width 19 height 19
drag, startPoint x: 1126, startPoint y: 439, endPoint x: 1117, endPoint y: 412, distance: 28.5
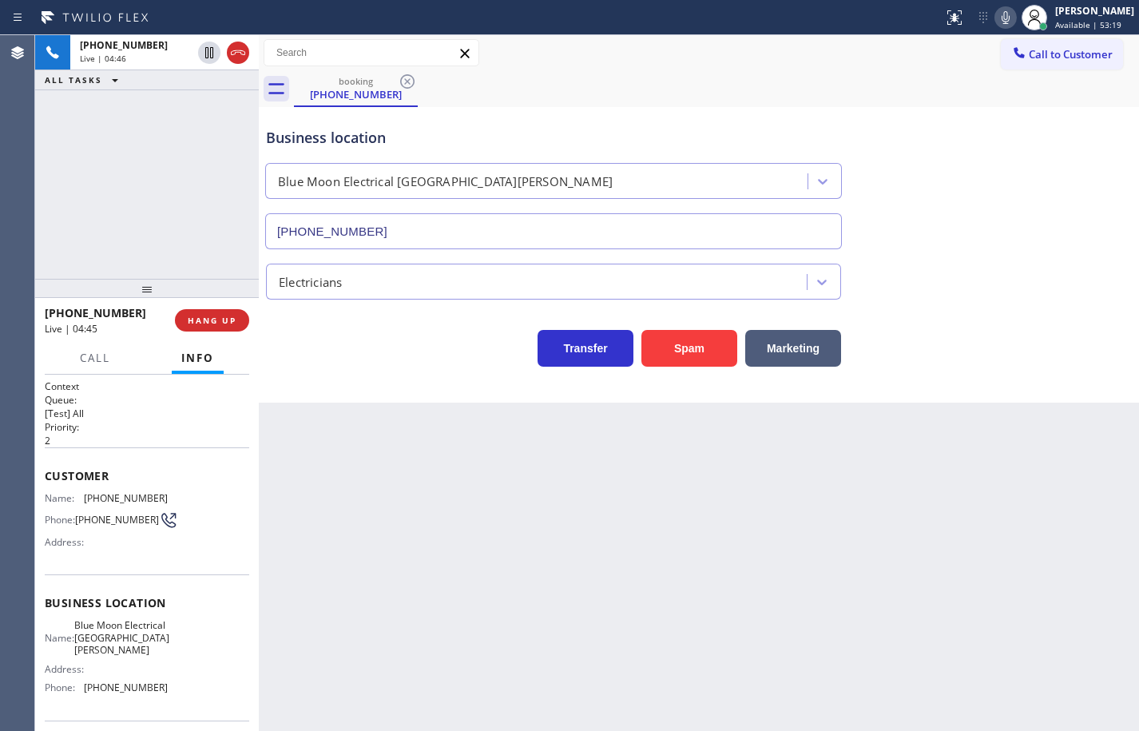
click at [1127, 439] on div "Back to Dashboard Change Sender ID Customers Technicians Select a contact Outbo…" at bounding box center [699, 383] width 880 height 696
click at [1084, 310] on div "Transfer Spam Marketing" at bounding box center [699, 332] width 872 height 67
click at [996, 20] on icon at bounding box center [1005, 17] width 19 height 19
click at [996, 18] on icon at bounding box center [1005, 17] width 19 height 19
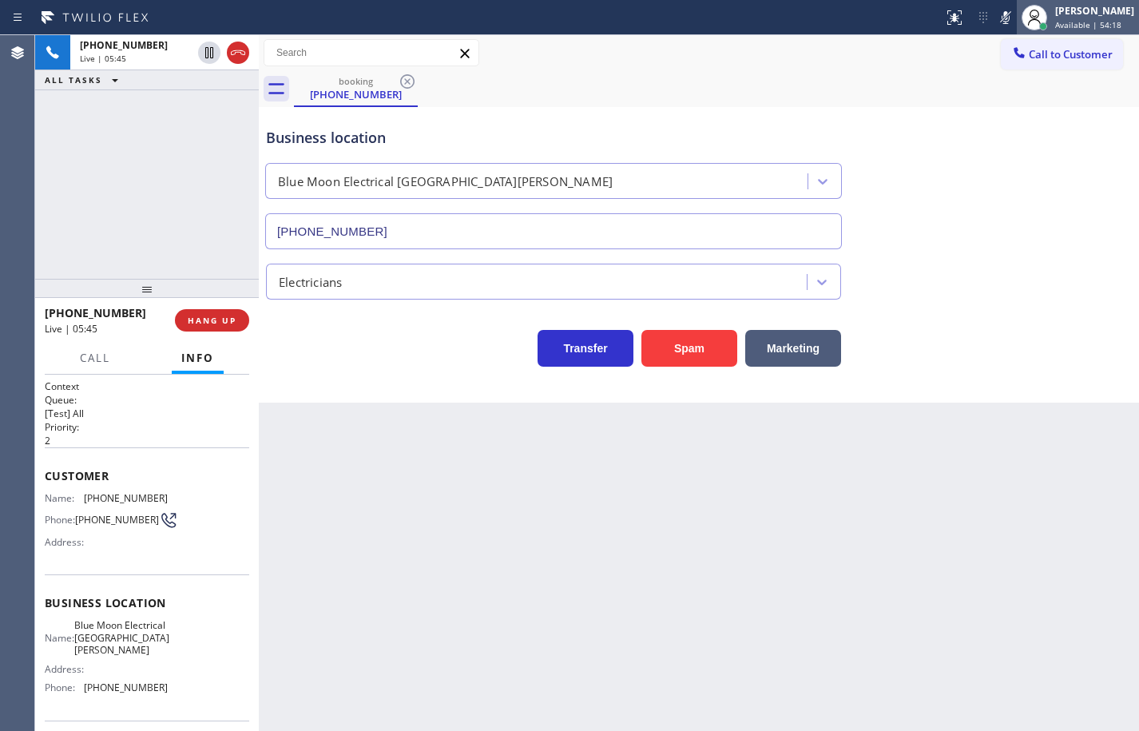
drag, startPoint x: 993, startPoint y: 18, endPoint x: 1007, endPoint y: 26, distance: 16.4
click at [996, 18] on icon at bounding box center [1005, 17] width 19 height 19
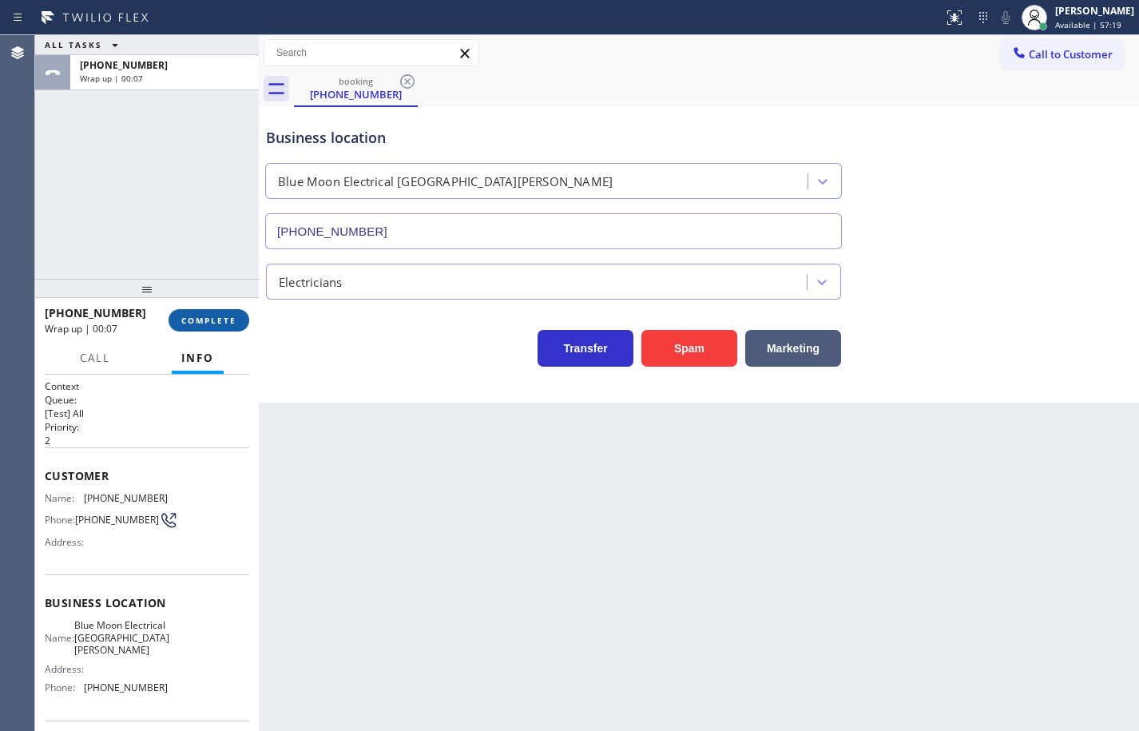
click at [224, 322] on span "COMPLETE" at bounding box center [208, 320] width 55 height 11
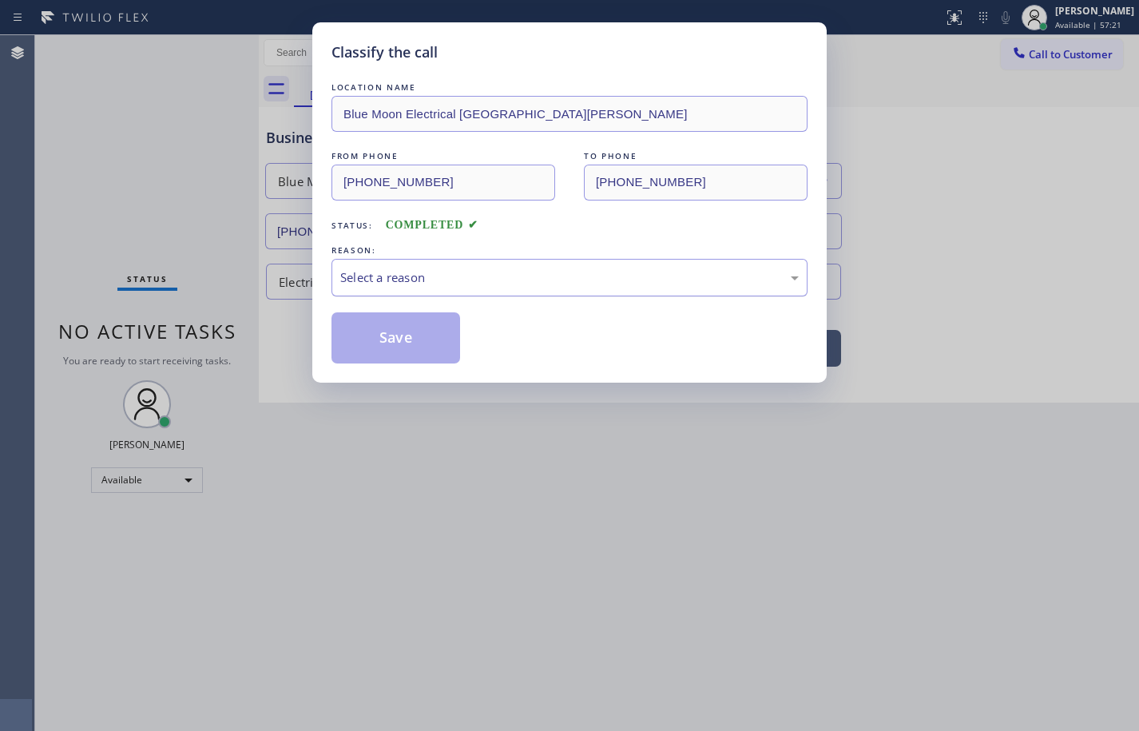
click at [625, 286] on div "Select a reason" at bounding box center [569, 277] width 458 height 18
click at [442, 339] on button "Save" at bounding box center [395, 337] width 129 height 51
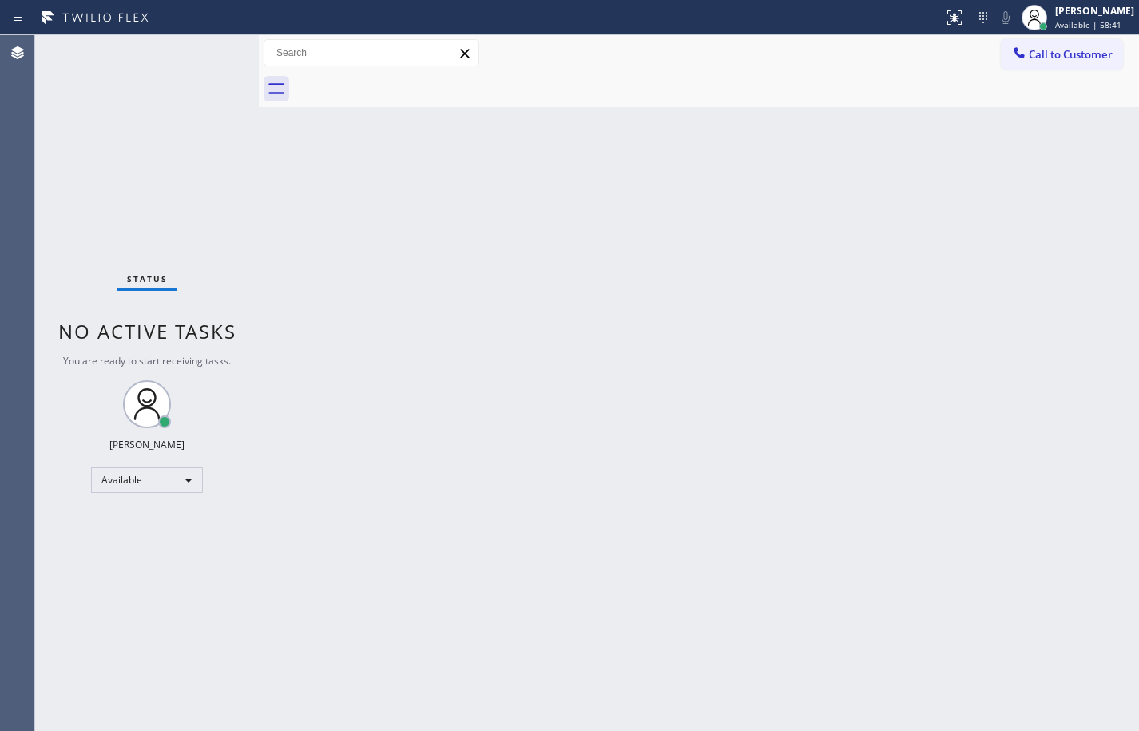
click at [581, 344] on div "Back to Dashboard Change Sender ID Customers Technicians Select a contact Outbo…" at bounding box center [699, 383] width 880 height 696
click at [1092, 22] on span "Available | 58:53" at bounding box center [1088, 24] width 66 height 11
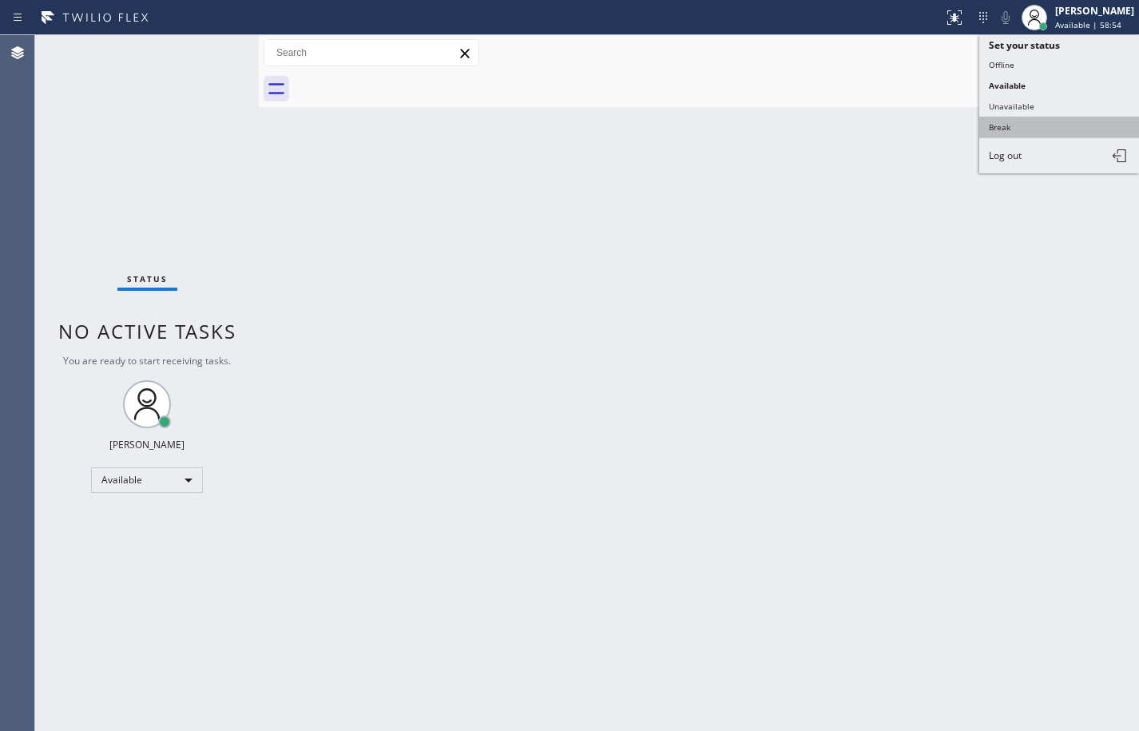
click at [1050, 120] on button "Break" at bounding box center [1059, 127] width 160 height 21
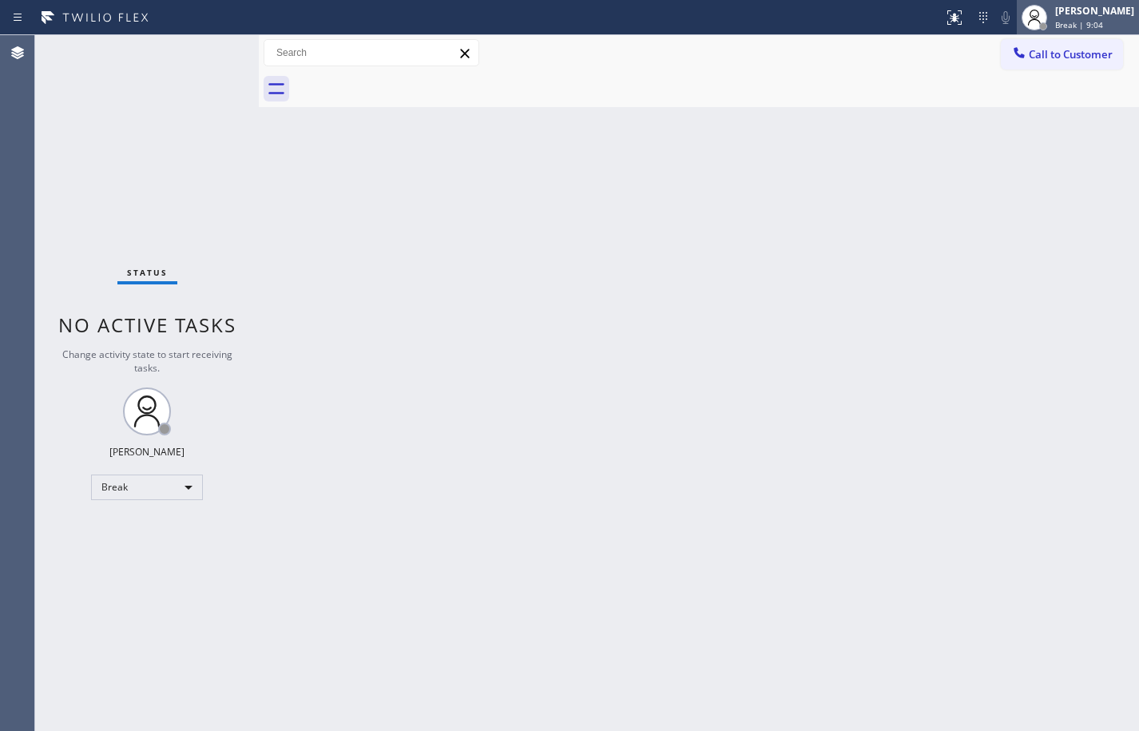
click at [1055, 27] on span "Break | 9:04" at bounding box center [1079, 24] width 48 height 11
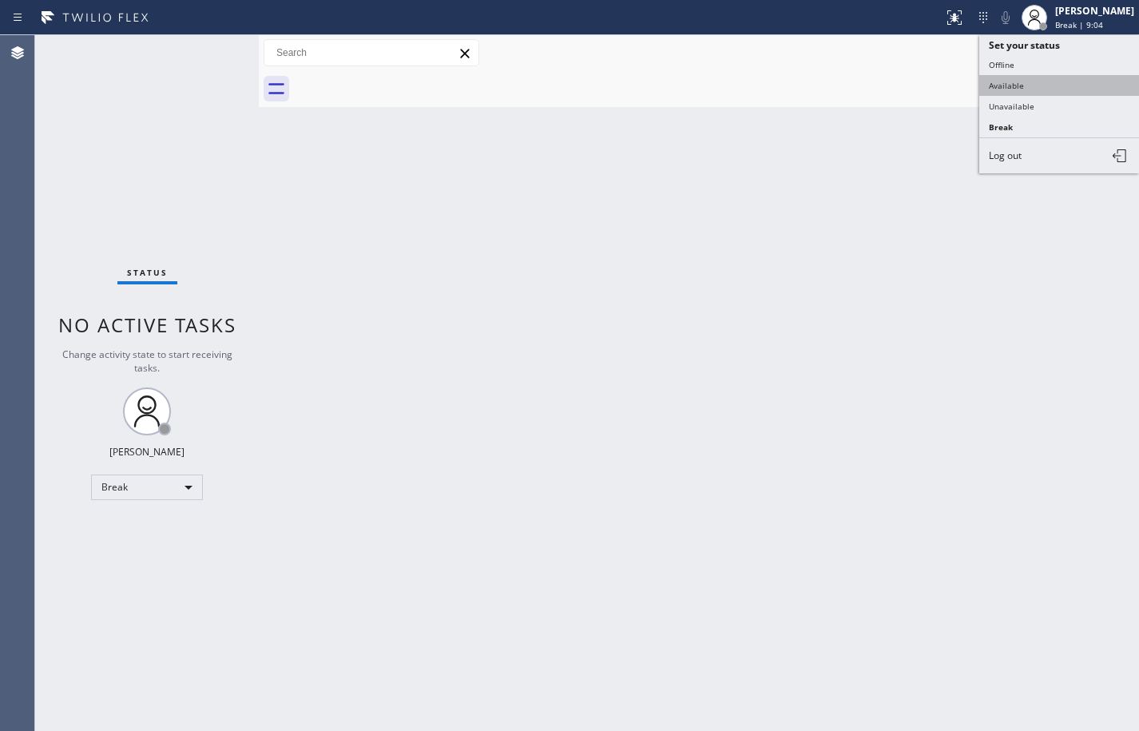
click at [1051, 79] on button "Available" at bounding box center [1059, 85] width 160 height 21
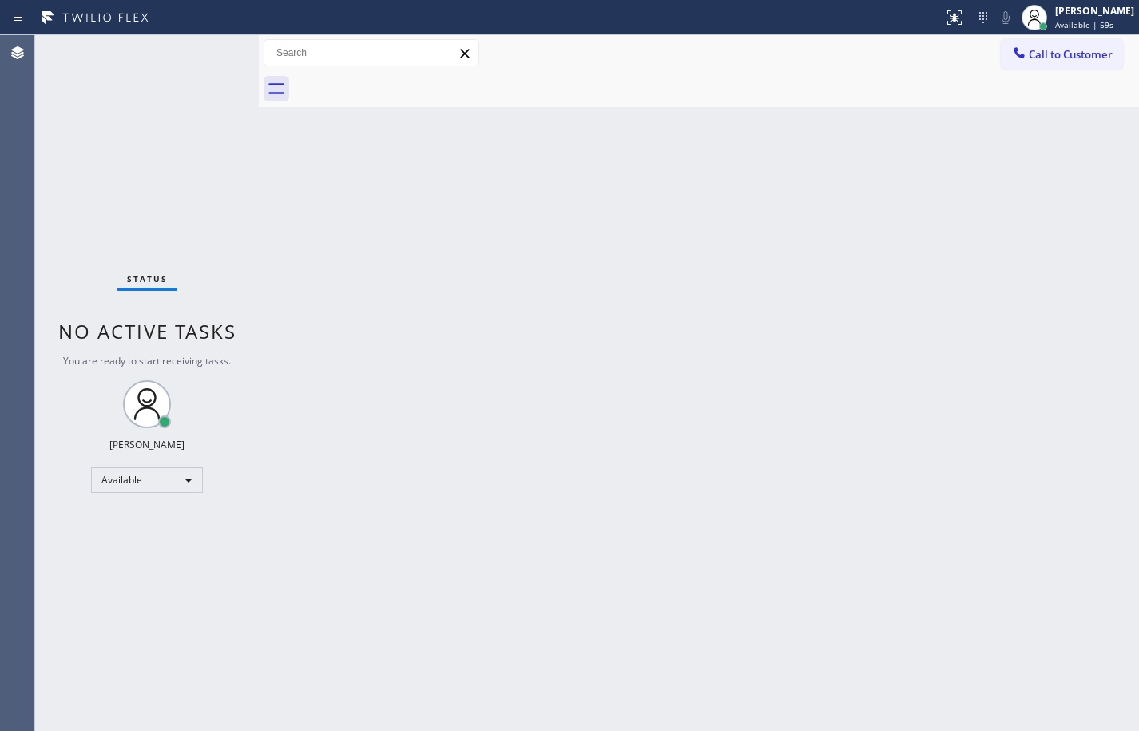
click at [708, 265] on div "Back to Dashboard Change Sender ID Customers Technicians Select a contact Outbo…" at bounding box center [699, 383] width 880 height 696
click at [1101, 248] on div "Back to Dashboard Change Sender ID Customers Technicians Select a contact Outbo…" at bounding box center [699, 383] width 880 height 696
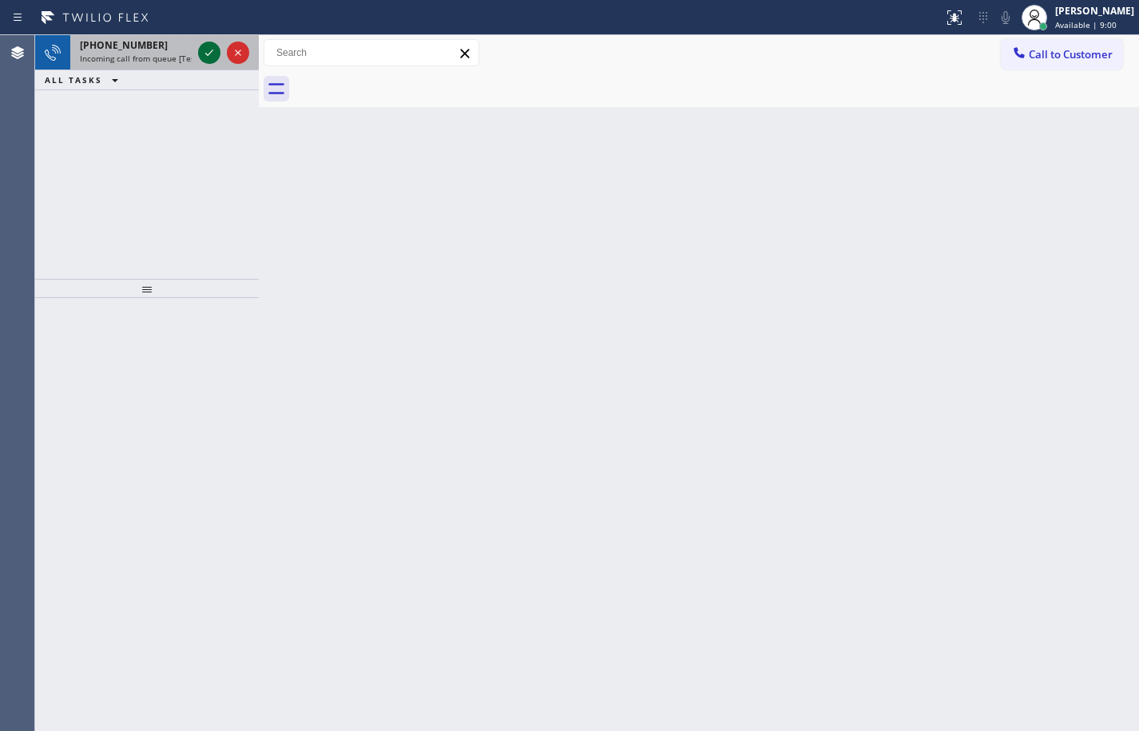
drag, startPoint x: 113, startPoint y: 53, endPoint x: 204, endPoint y: 53, distance: 91.0
click at [113, 53] on span "Incoming call from queue [Test] All" at bounding box center [146, 58] width 133 height 11
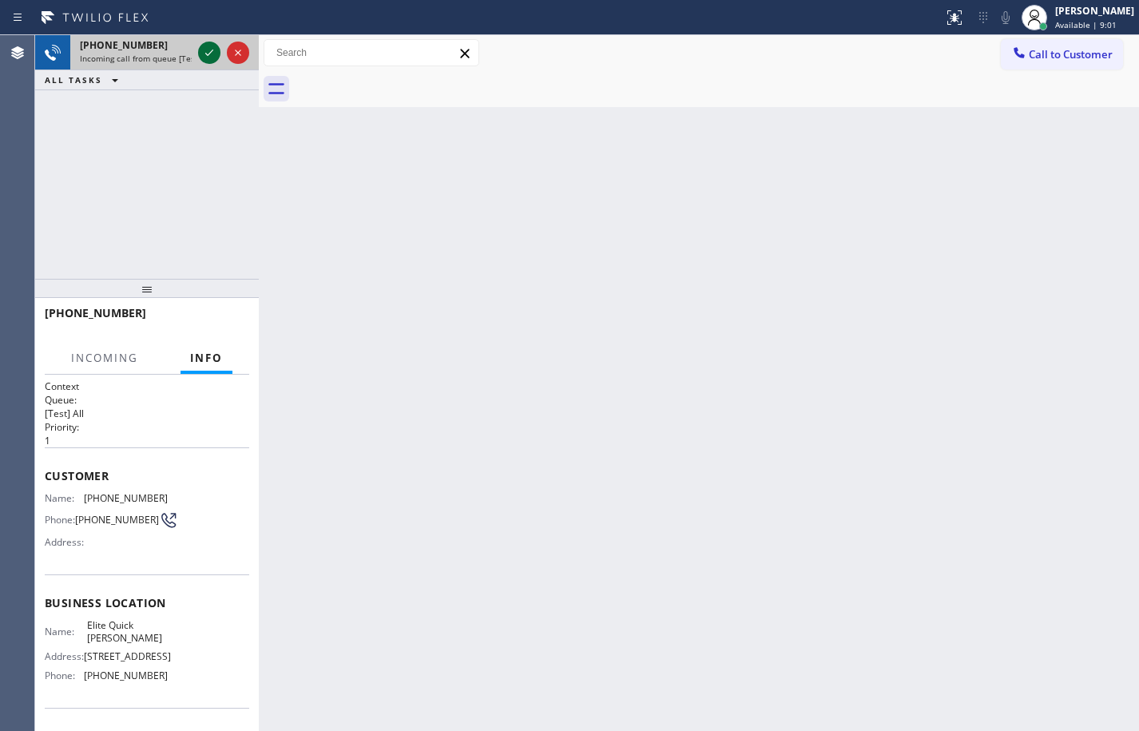
click at [212, 52] on icon at bounding box center [209, 53] width 8 height 6
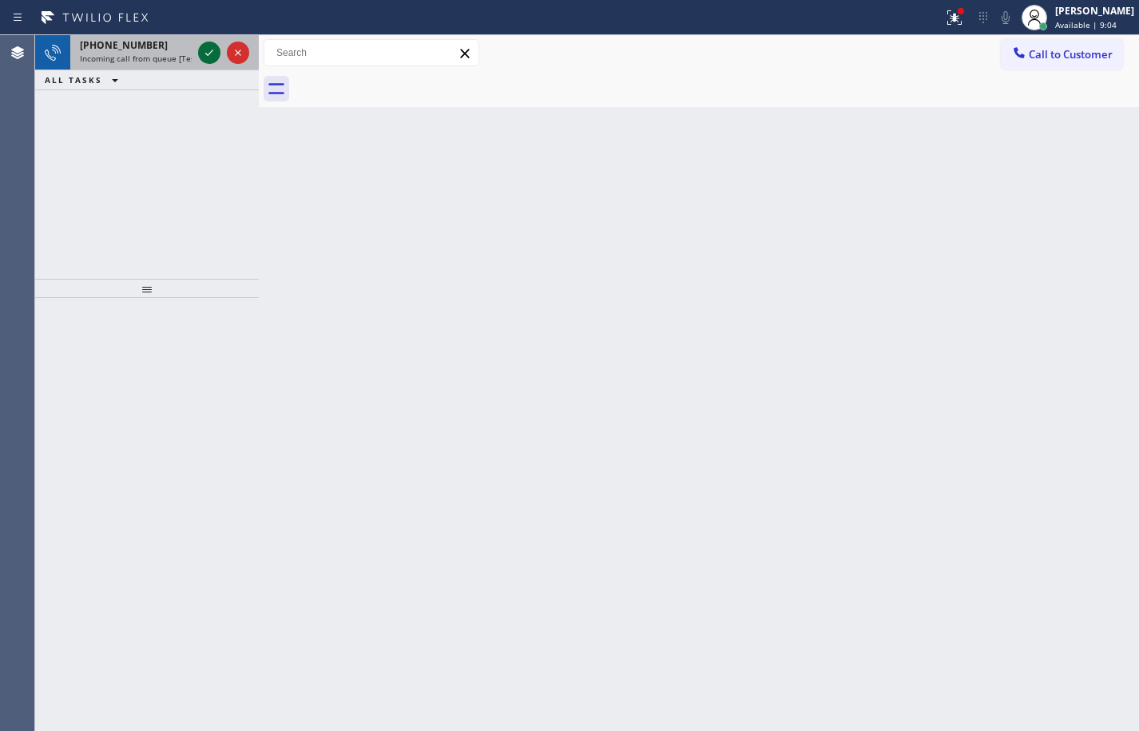
click at [214, 53] on icon at bounding box center [209, 52] width 19 height 19
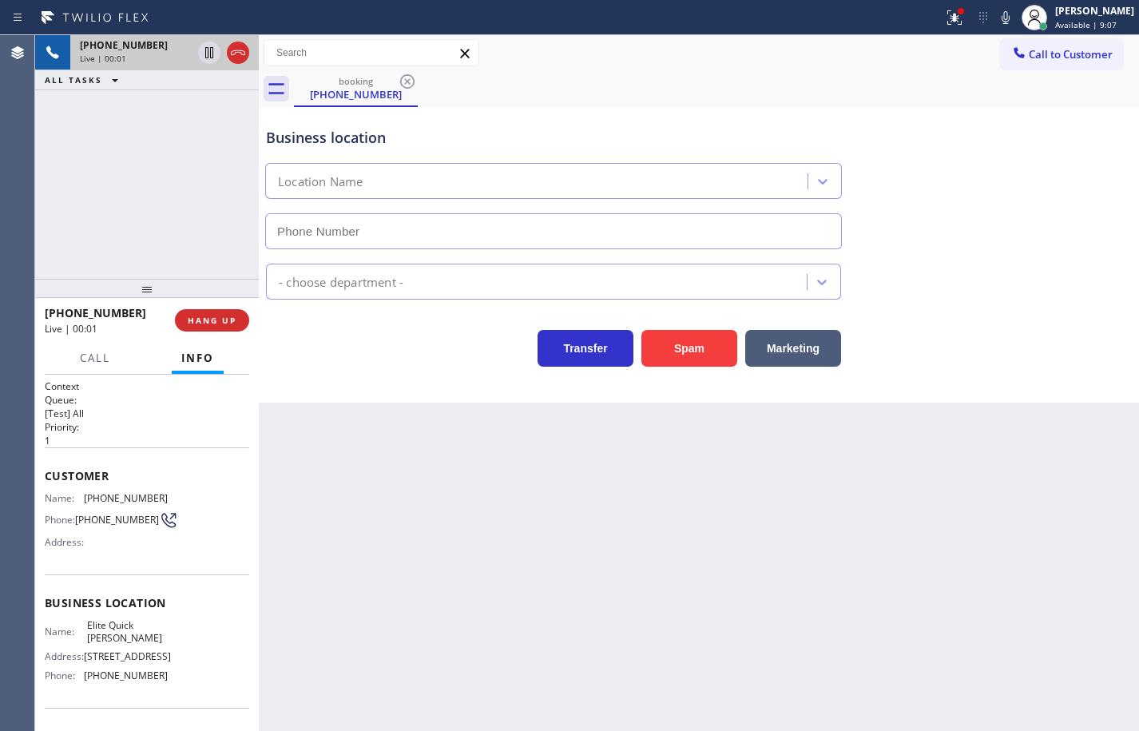
type input "(714) 716-2565"
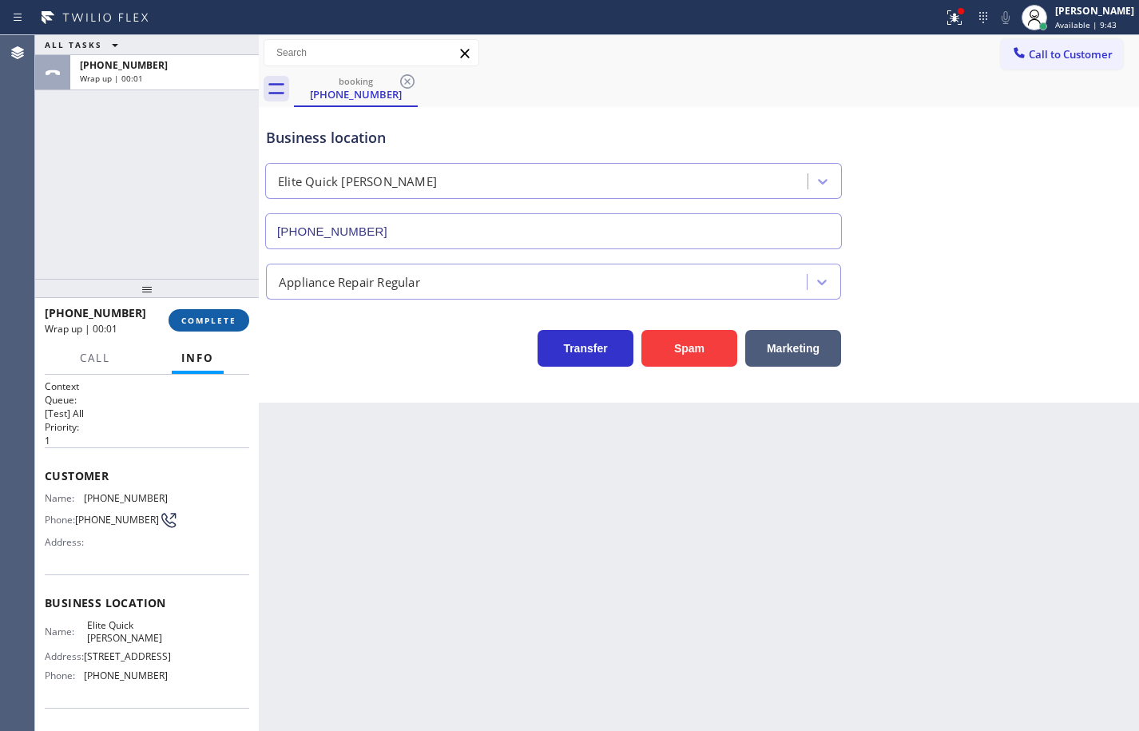
click at [219, 313] on button "COMPLETE" at bounding box center [209, 320] width 81 height 22
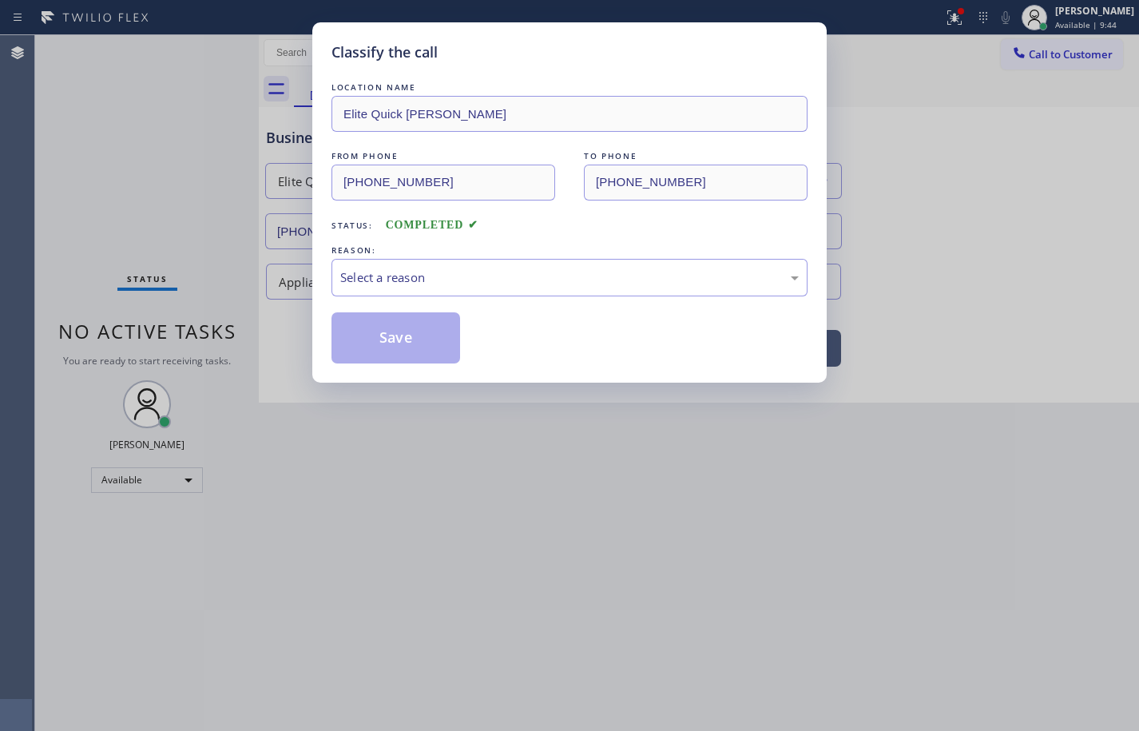
click at [441, 280] on div "Select a reason" at bounding box center [569, 277] width 458 height 18
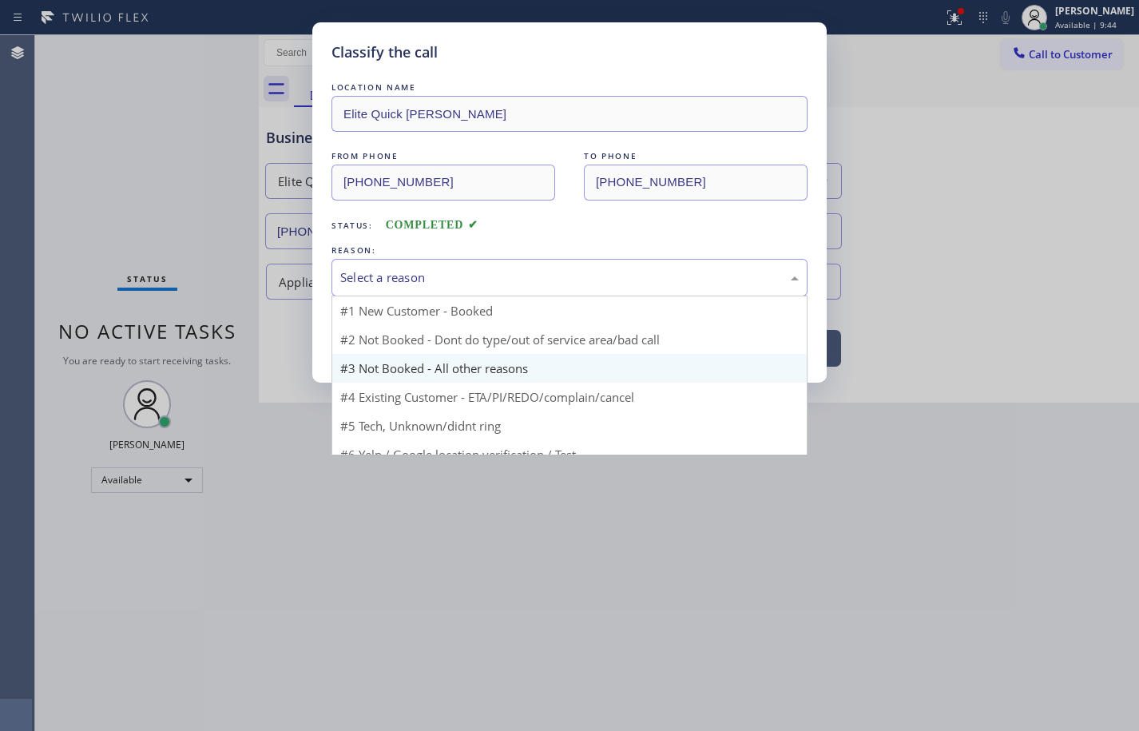
scroll to position [14, 0]
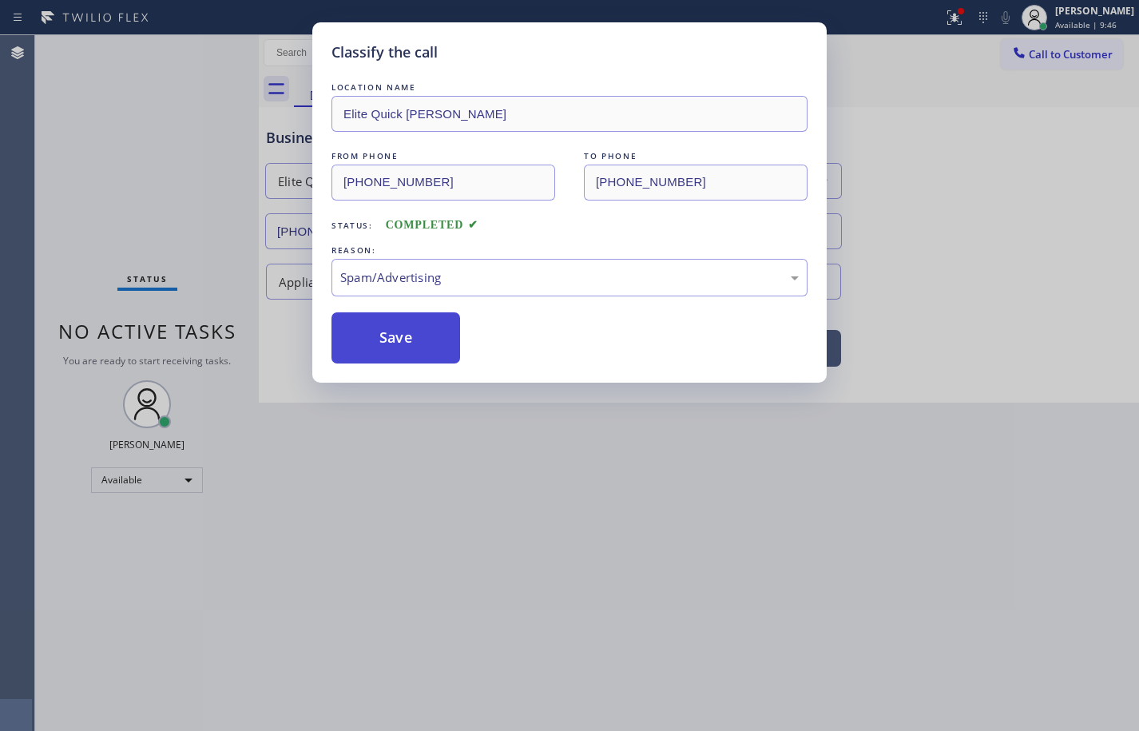
click at [416, 331] on button "Save" at bounding box center [395, 337] width 129 height 51
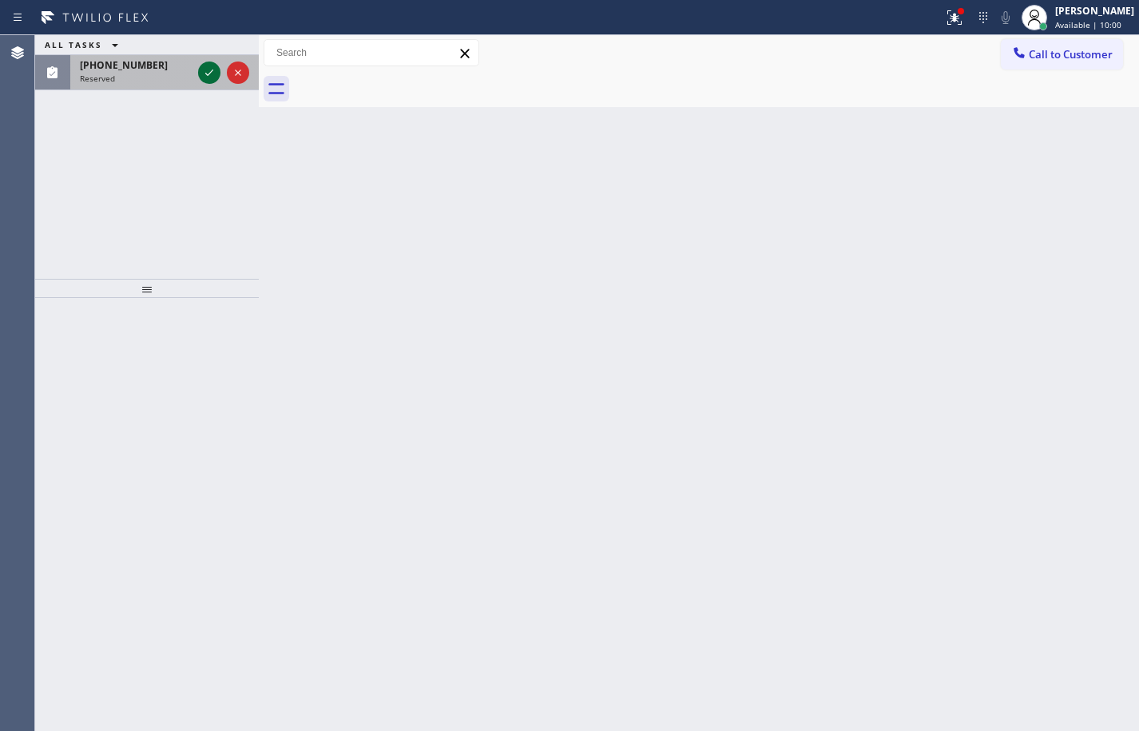
click at [212, 67] on icon at bounding box center [209, 72] width 19 height 19
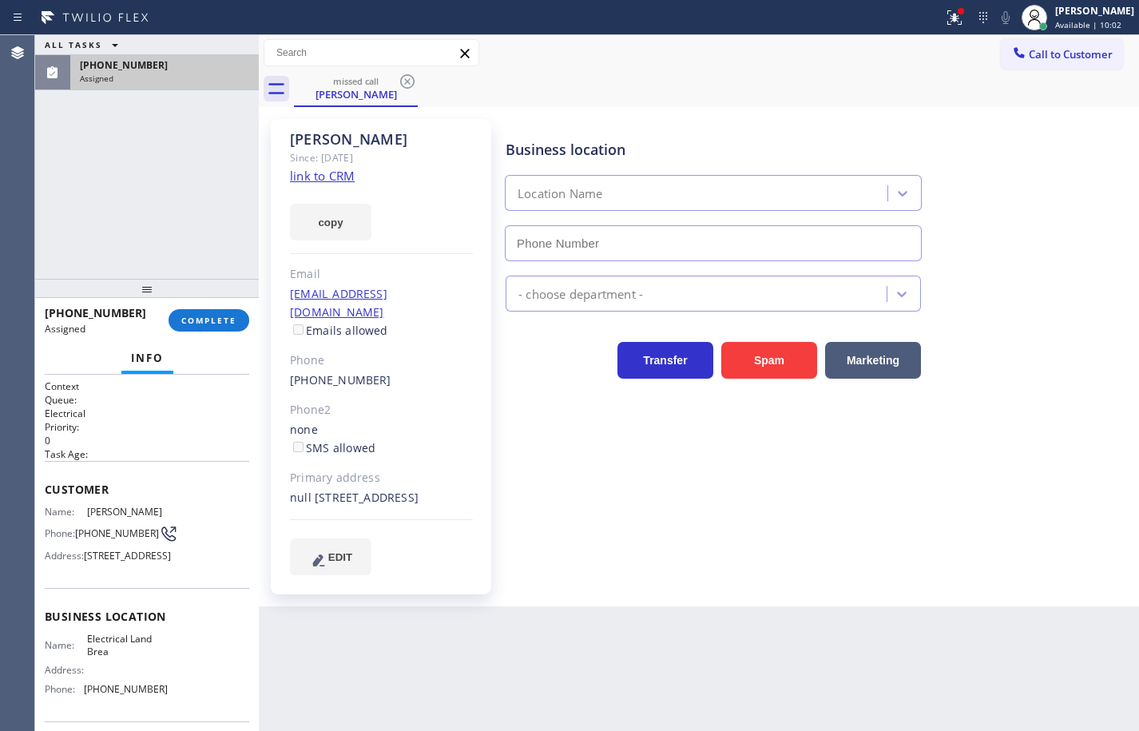
type input "(714) 463-1693"
click at [218, 316] on span "COMPLETE" at bounding box center [208, 320] width 55 height 11
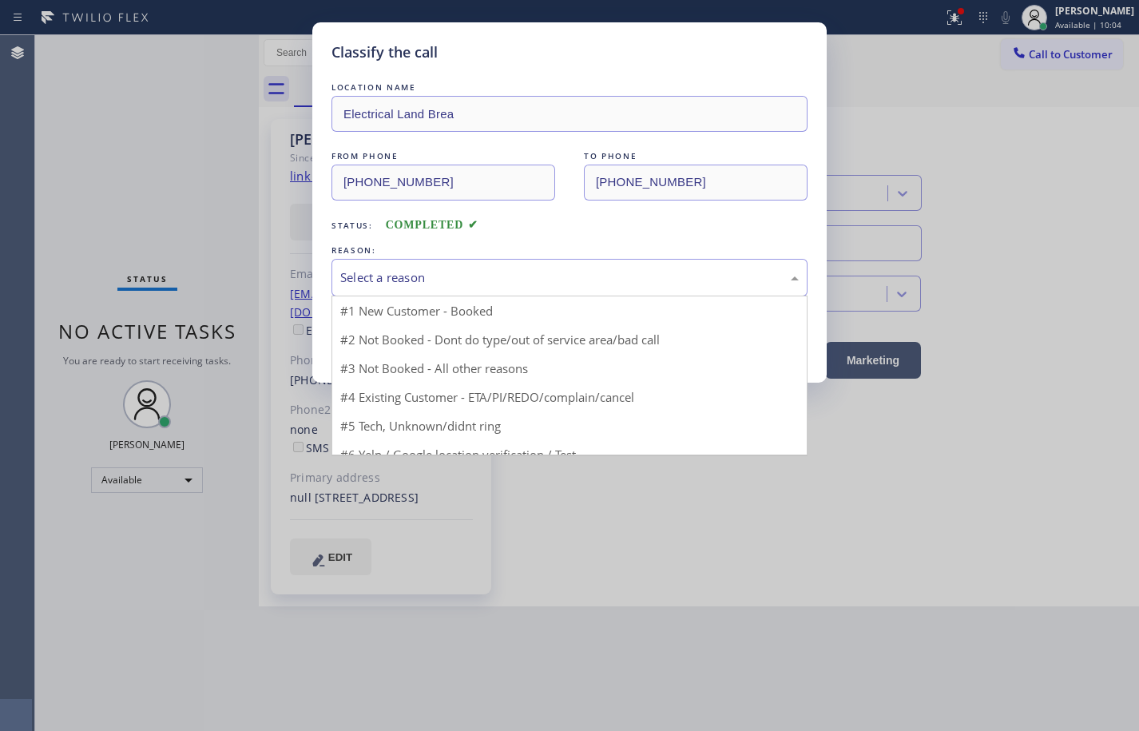
click at [458, 288] on div "Select a reason" at bounding box center [569, 278] width 476 height 38
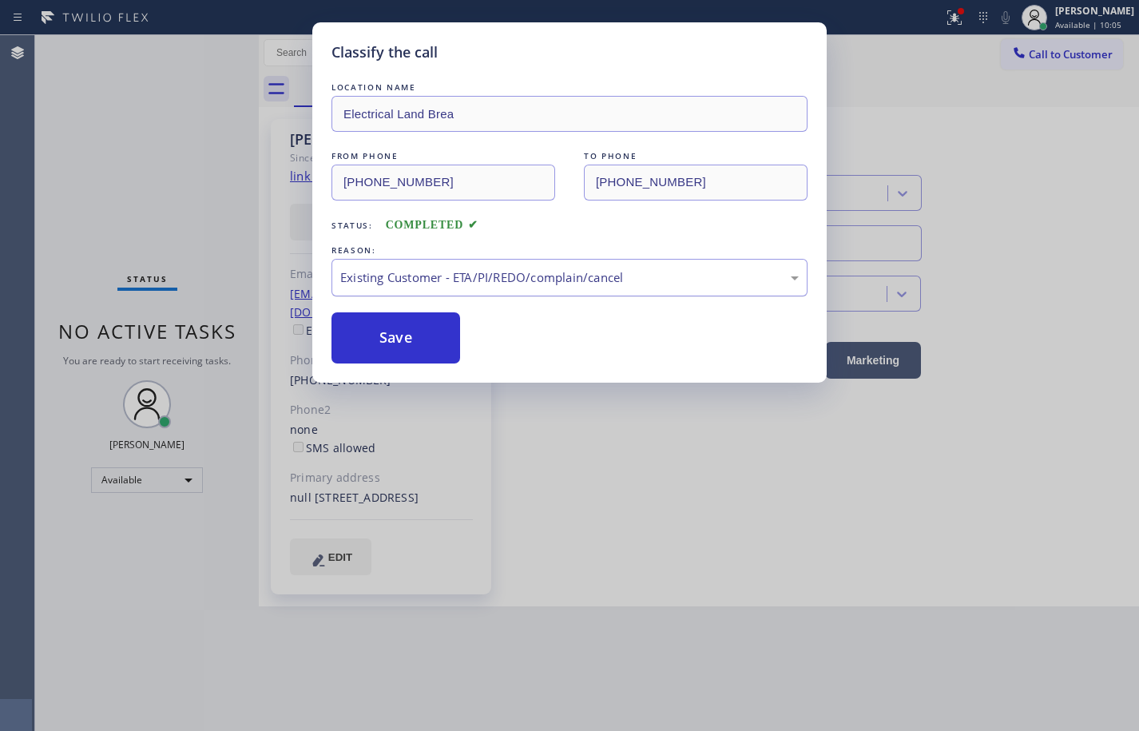
click at [462, 273] on div "Existing Customer - ETA/PI/REDO/complain/cancel" at bounding box center [569, 277] width 458 height 18
click at [414, 347] on button "Save" at bounding box center [395, 337] width 129 height 51
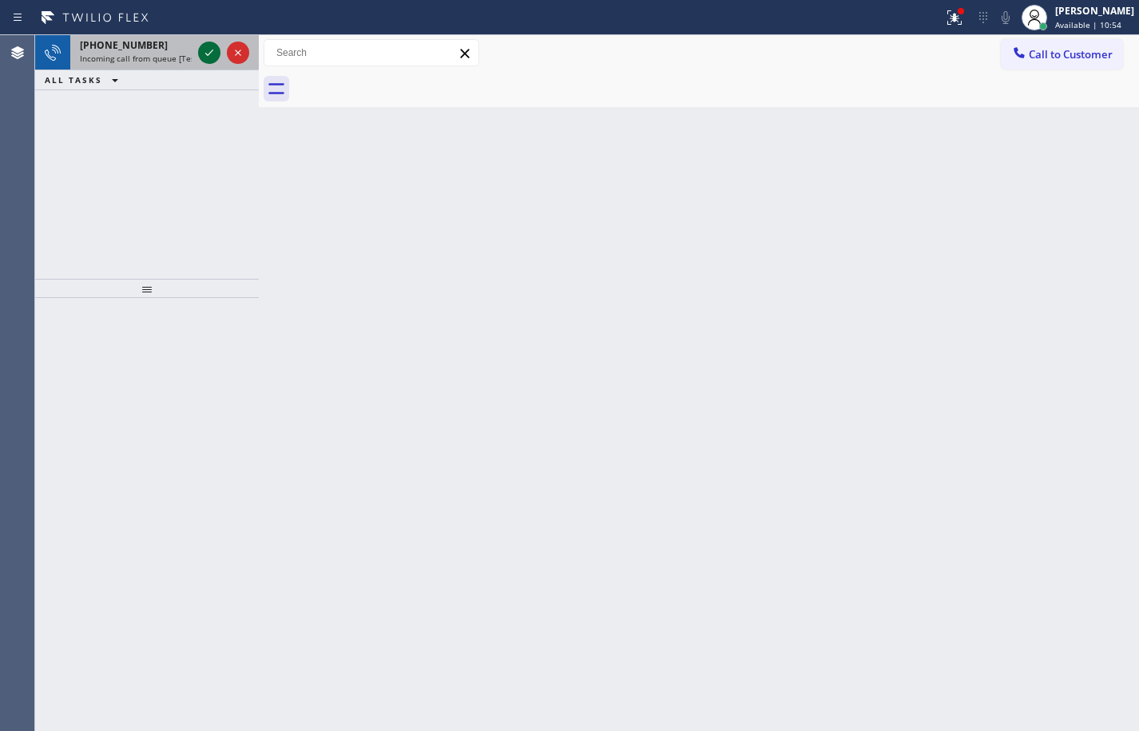
click at [213, 55] on icon at bounding box center [209, 52] width 19 height 19
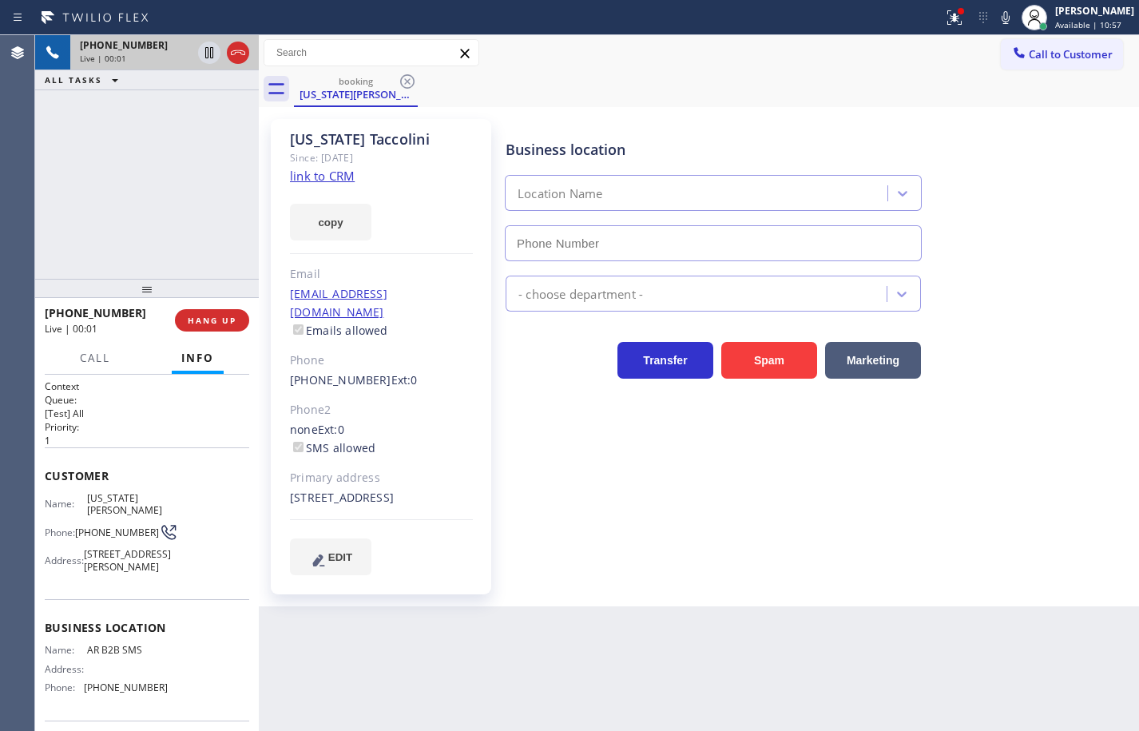
type input "(833) 692-2271"
click at [344, 172] on link "link to CRM" at bounding box center [322, 176] width 65 height 16
click at [360, 228] on button "copy" at bounding box center [330, 222] width 81 height 37
click at [1001, 16] on icon at bounding box center [1005, 17] width 8 height 13
click at [996, 16] on icon at bounding box center [1005, 17] width 19 height 19
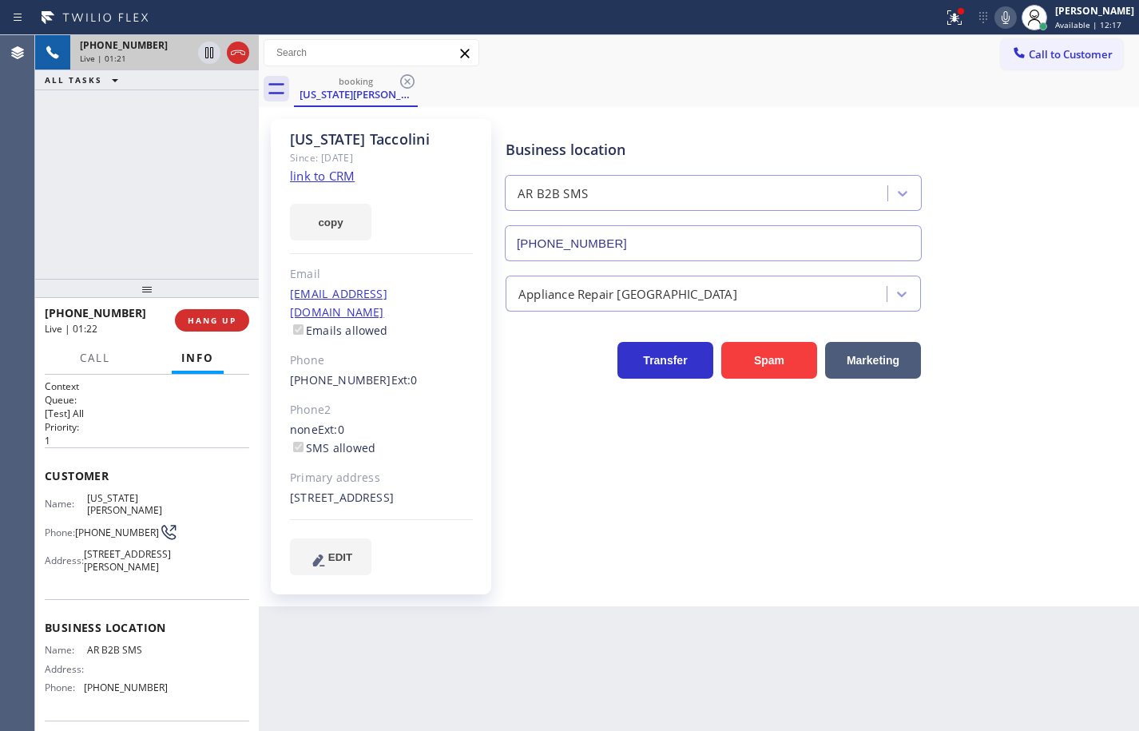
click at [124, 656] on span "AR B2B SMS" at bounding box center [127, 650] width 80 height 12
copy span "AR B2B SMS"
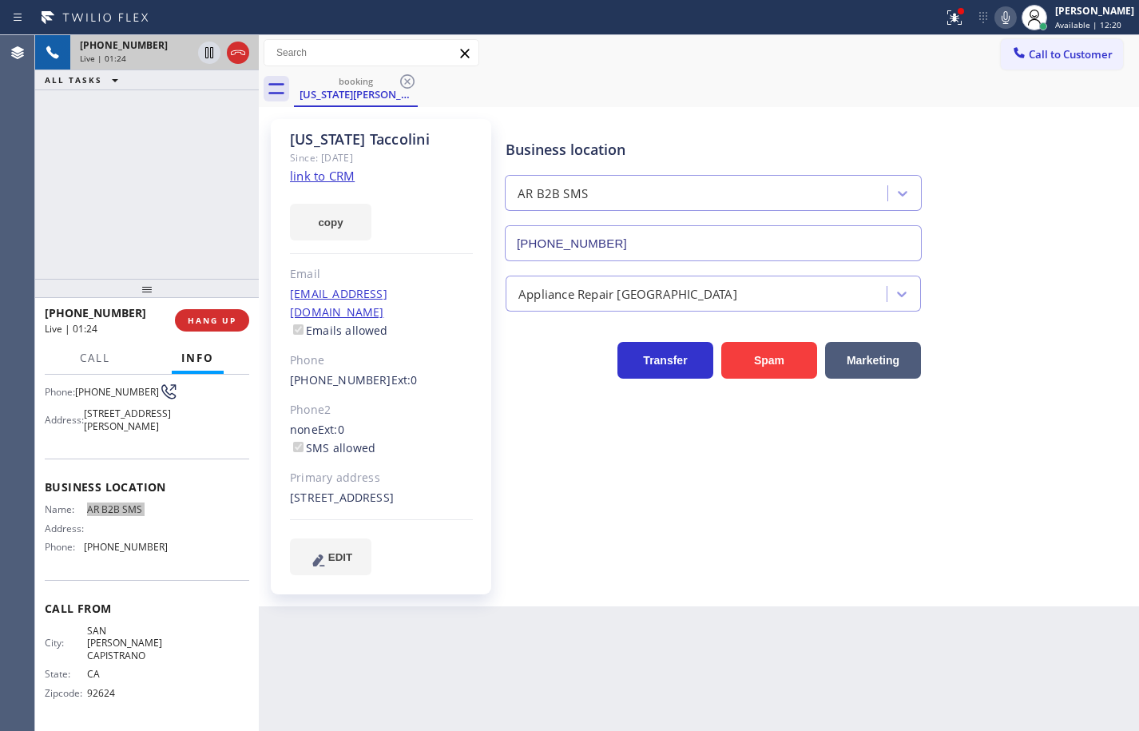
scroll to position [158, 0]
click at [124, 553] on span "(833) 692-2271" at bounding box center [126, 547] width 84 height 12
copy span "(833) 692-2271"
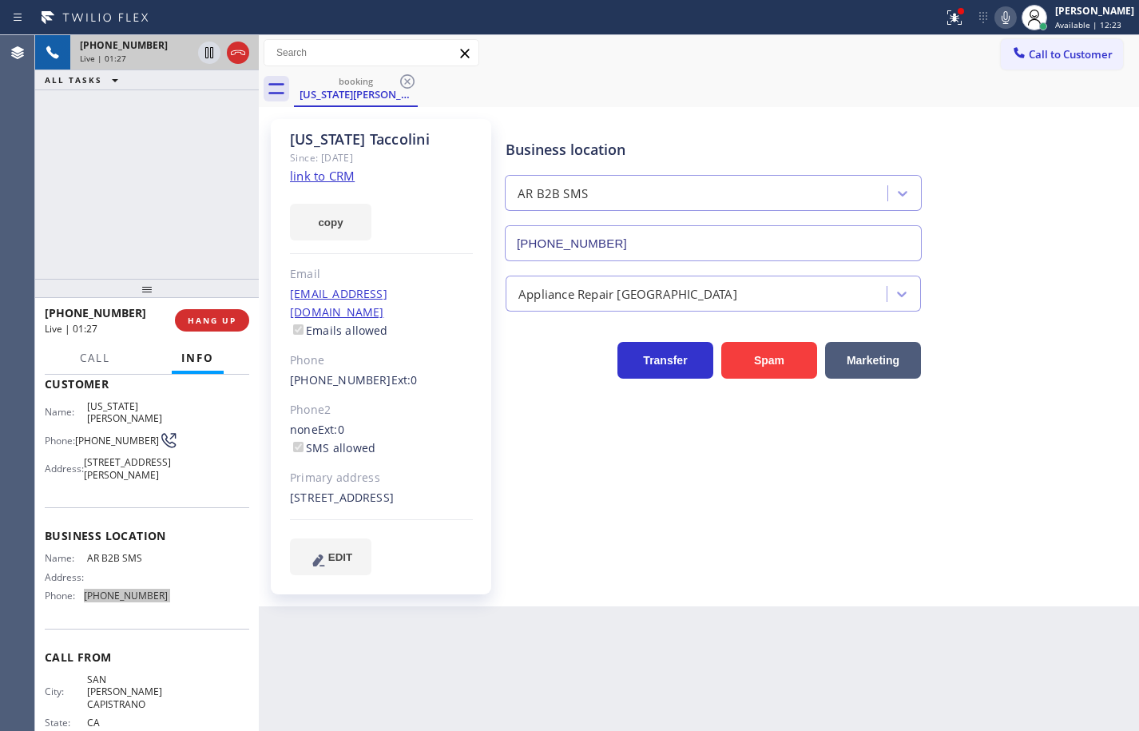
scroll to position [0, 0]
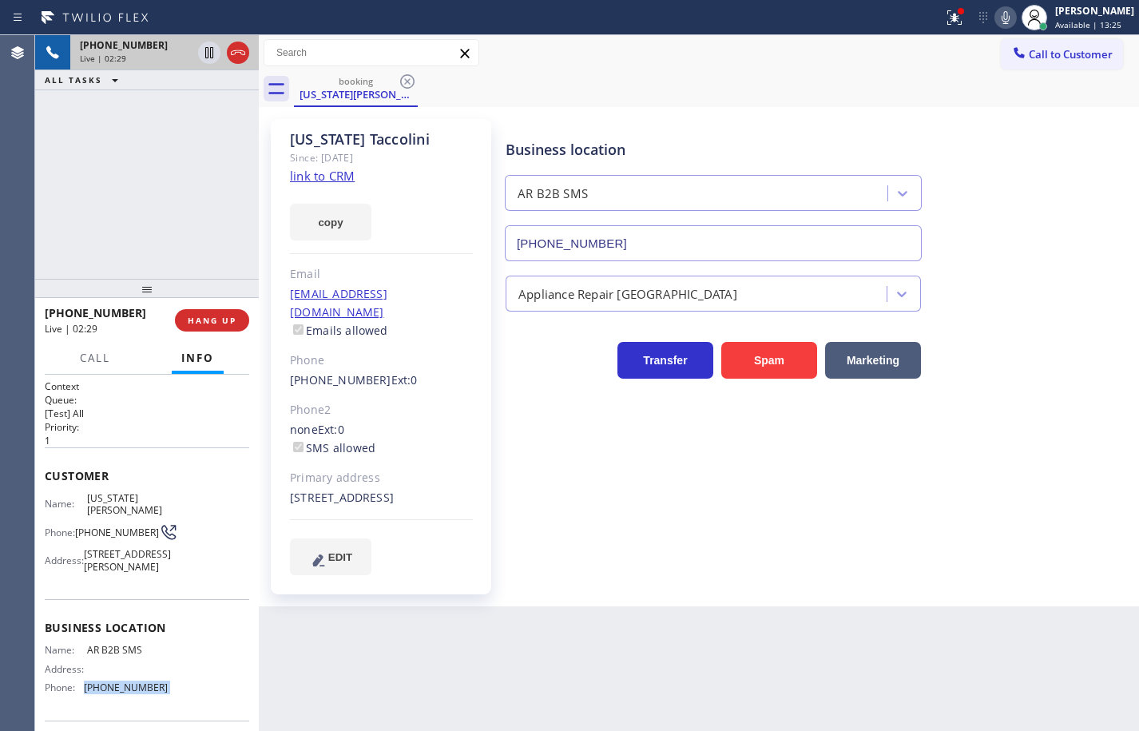
click at [996, 25] on icon at bounding box center [1005, 17] width 19 height 19
click at [996, 18] on icon at bounding box center [1005, 17] width 19 height 19
click at [421, 498] on div "308 Avenida La Costa San Clemente, 92672 CA" at bounding box center [381, 498] width 183 height 18
click at [996, 14] on icon at bounding box center [1005, 17] width 19 height 19
click at [1001, 14] on icon at bounding box center [1005, 17] width 8 height 13
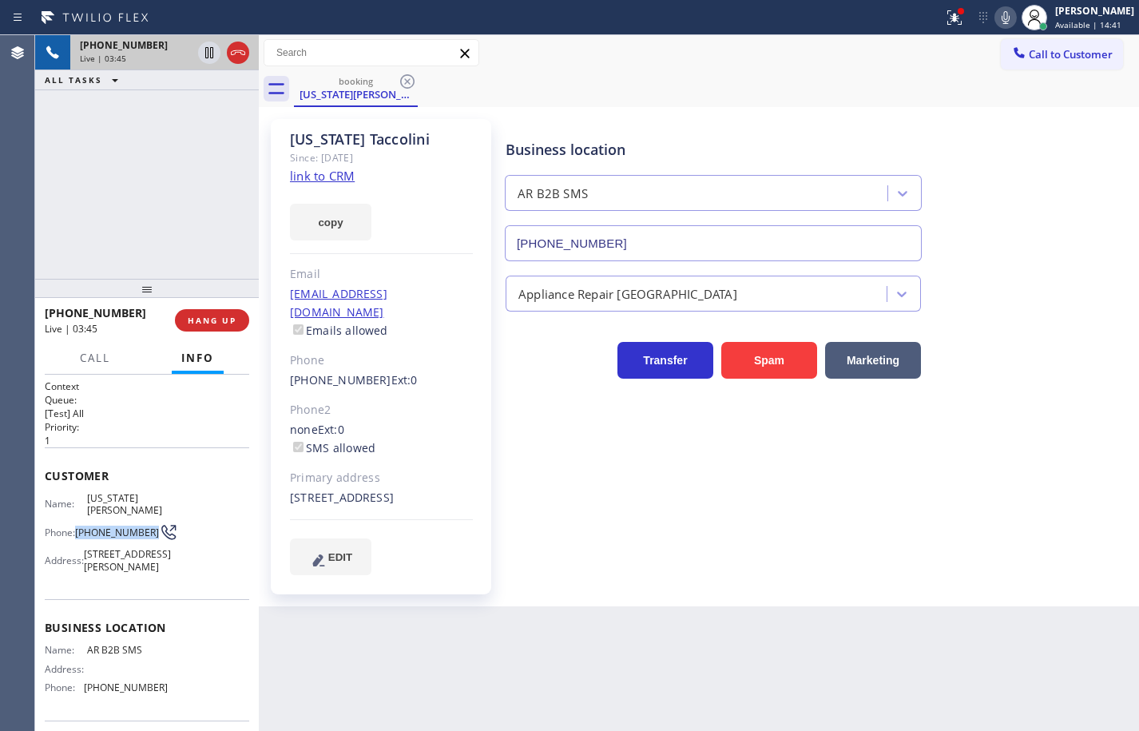
drag, startPoint x: 109, startPoint y: 543, endPoint x: 77, endPoint y: 524, distance: 37.9
click at [77, 524] on div "Phone: (949) 485-0450" at bounding box center [106, 531] width 123 height 19
copy span "(949) 485-0450"
click at [1001, 18] on icon at bounding box center [1005, 17] width 8 height 13
click at [1000, 18] on rect at bounding box center [1005, 15] width 11 height 11
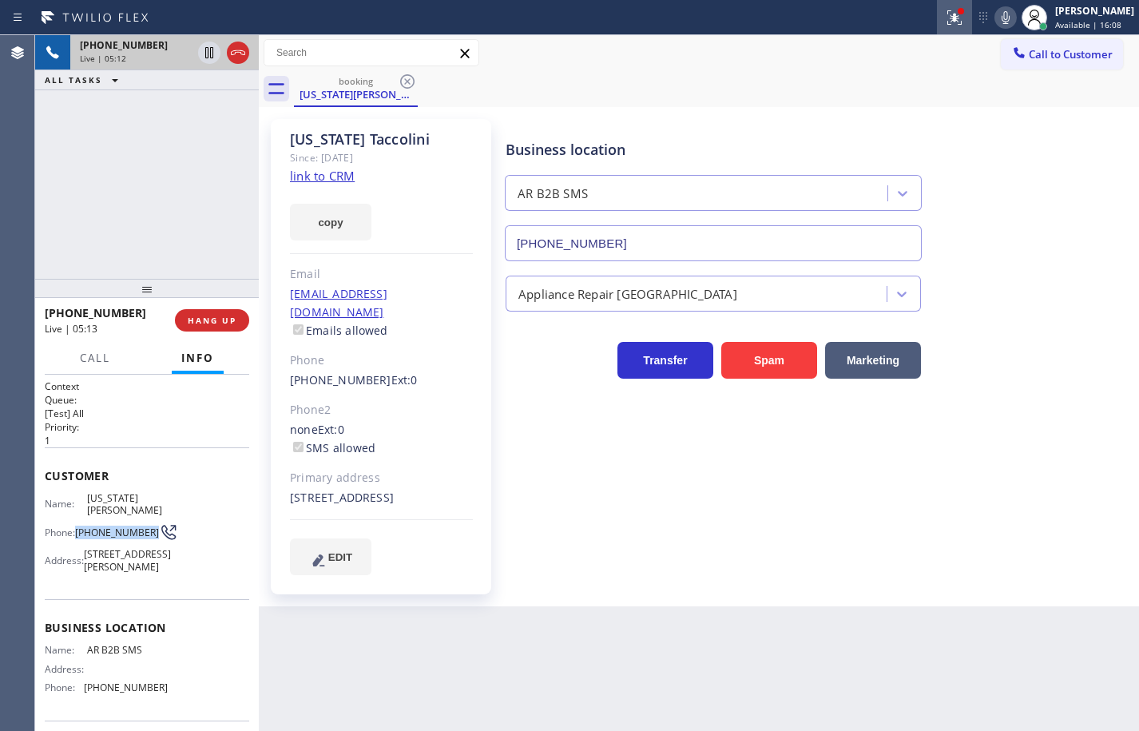
click at [947, 24] on icon at bounding box center [954, 17] width 14 height 14
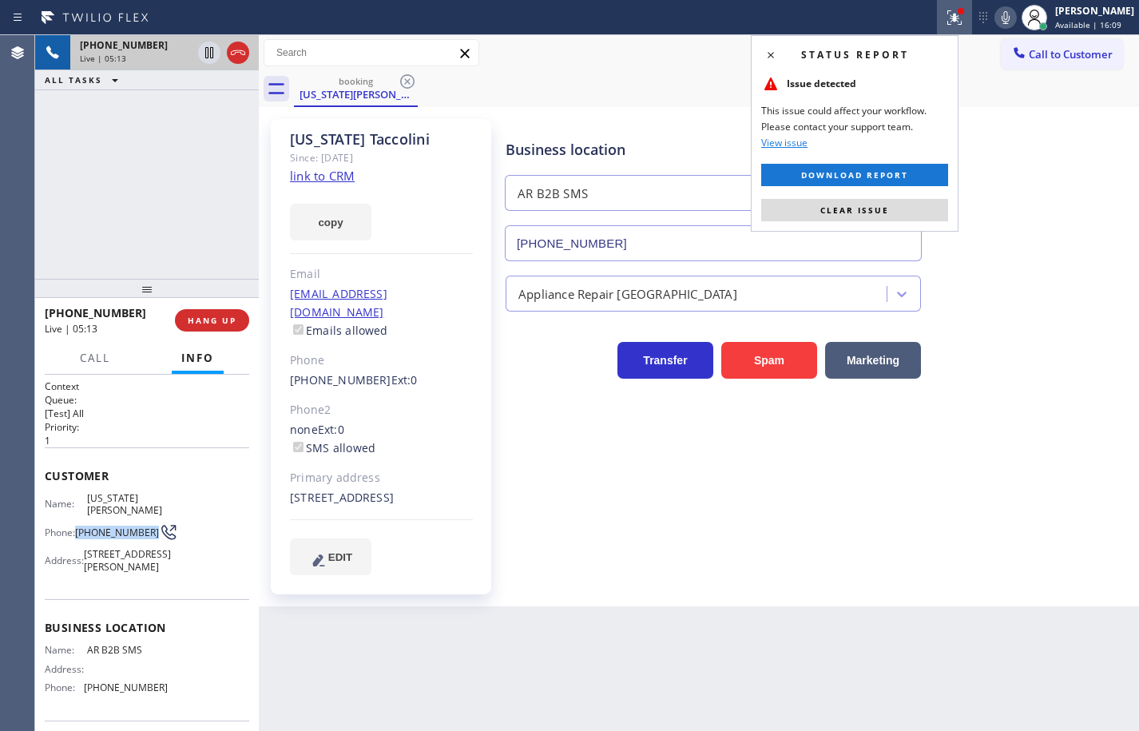
click at [907, 204] on button "Clear issue" at bounding box center [854, 210] width 187 height 22
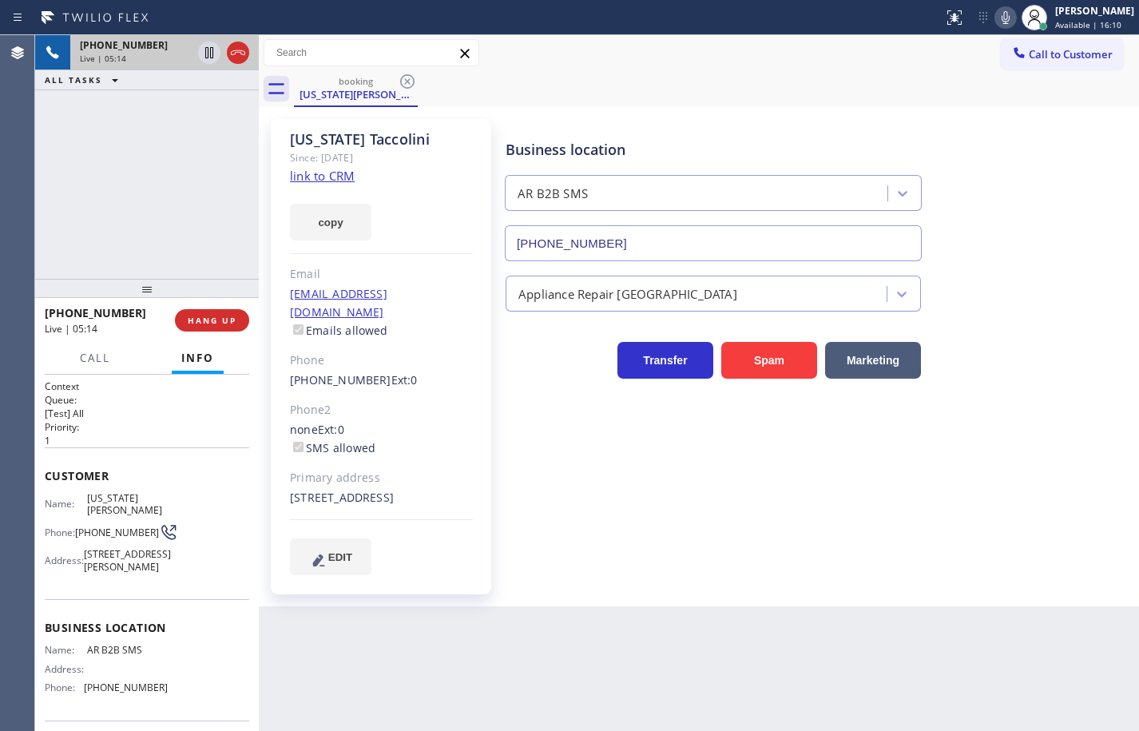
click at [971, 117] on div "Business location AR B2B SMS (833) 692-2271" at bounding box center [818, 189] width 632 height 145
click at [997, 20] on icon at bounding box center [1005, 17] width 19 height 19
click at [208, 110] on icon at bounding box center [209, 108] width 8 height 6
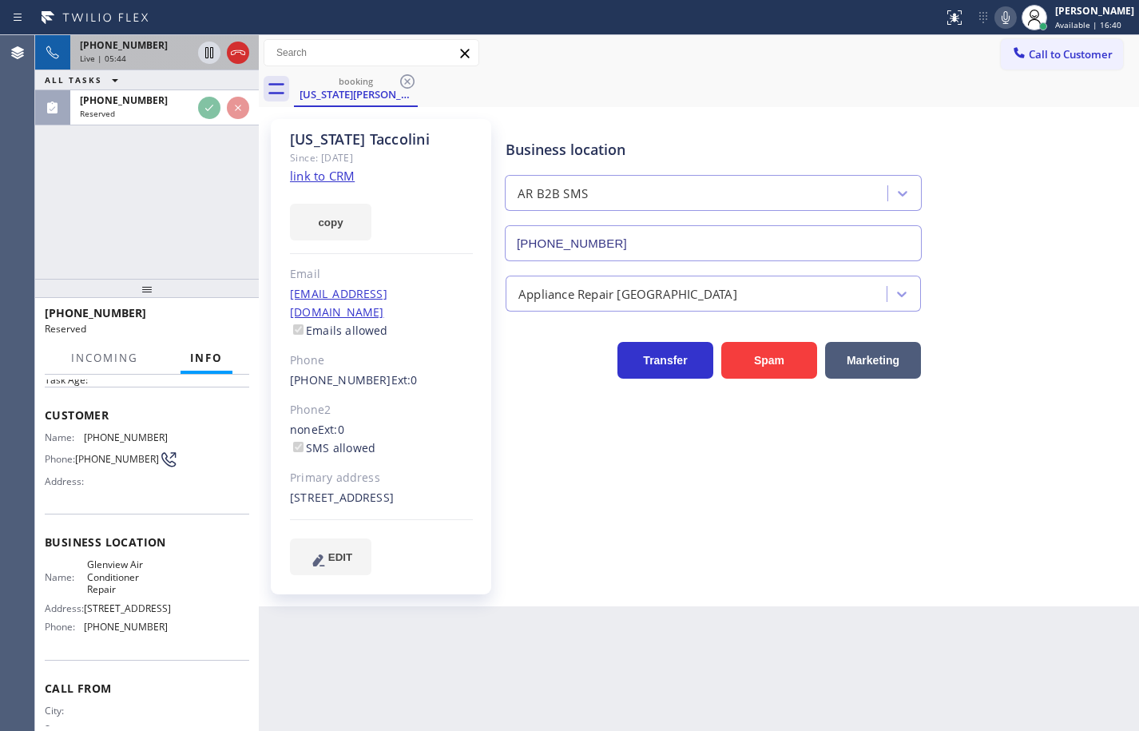
scroll to position [147, 0]
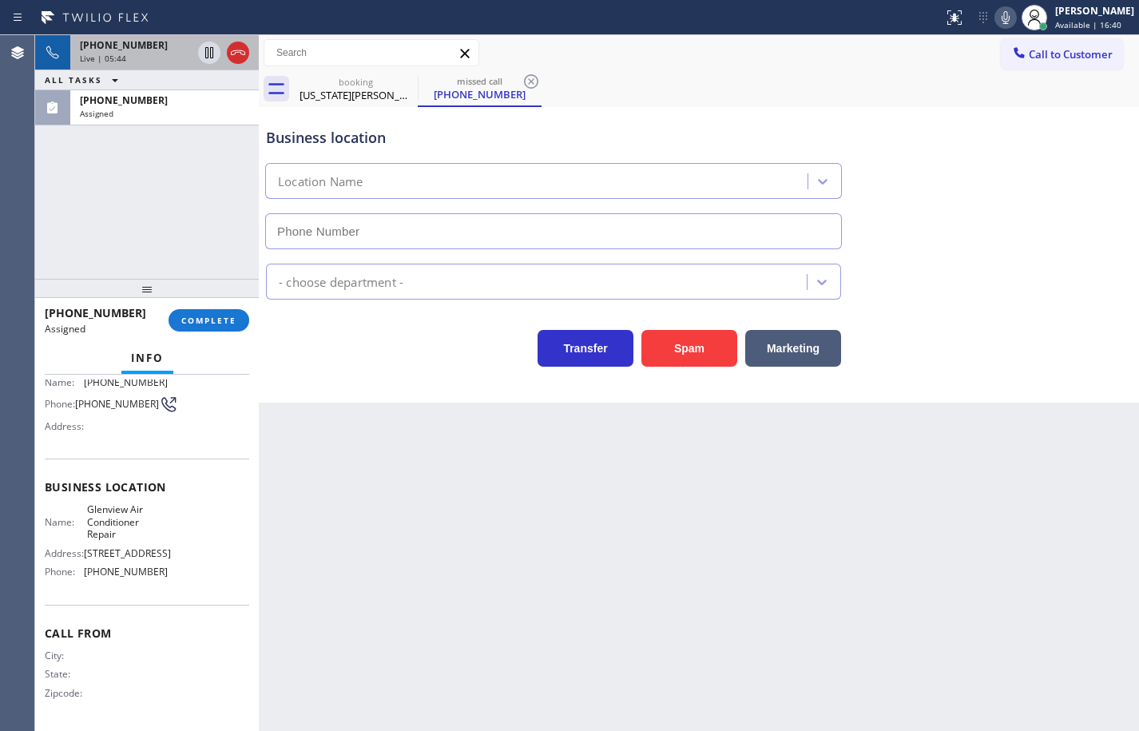
type input "(415) 301-7855"
click at [232, 327] on button "COMPLETE" at bounding box center [209, 320] width 81 height 22
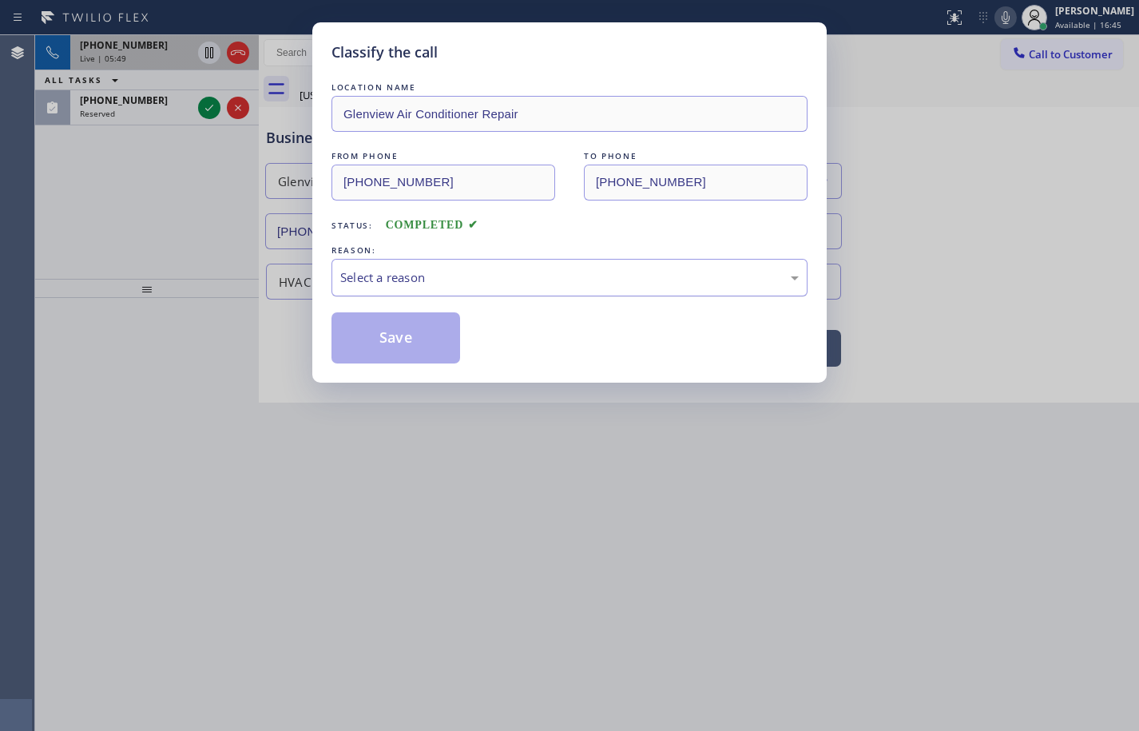
click at [399, 272] on div "Select a reason" at bounding box center [569, 277] width 458 height 18
click at [432, 334] on button "Save" at bounding box center [395, 337] width 129 height 51
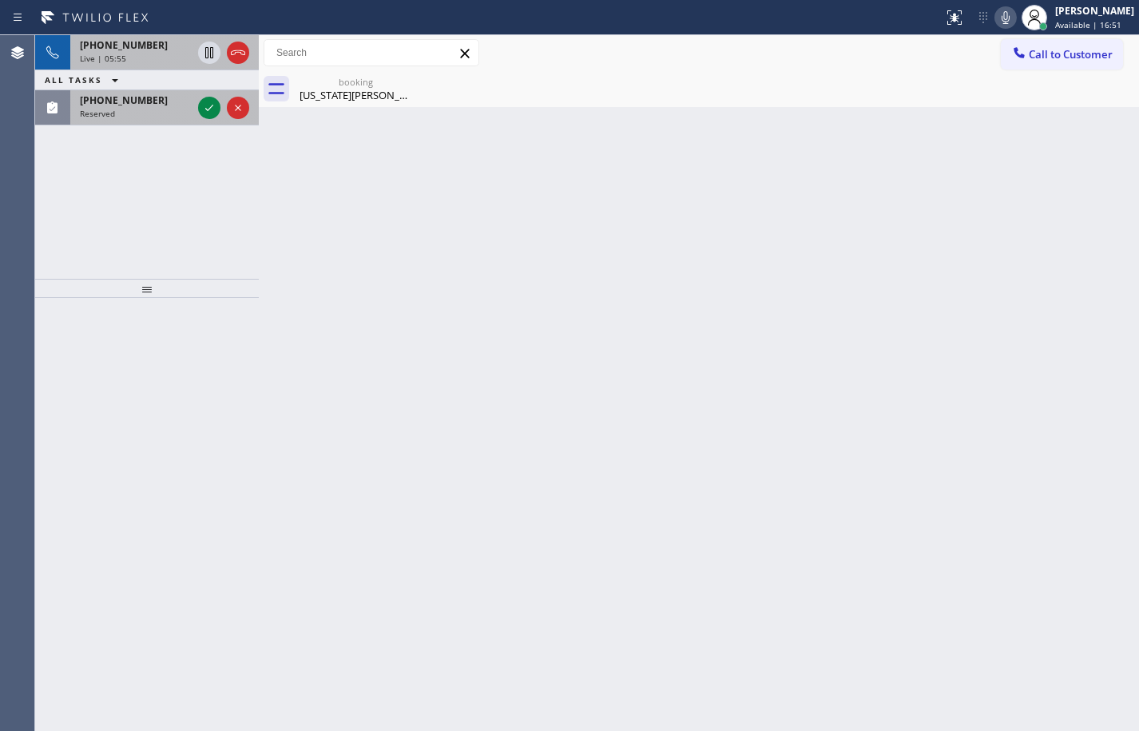
click at [159, 109] on div "Reserved" at bounding box center [136, 113] width 112 height 11
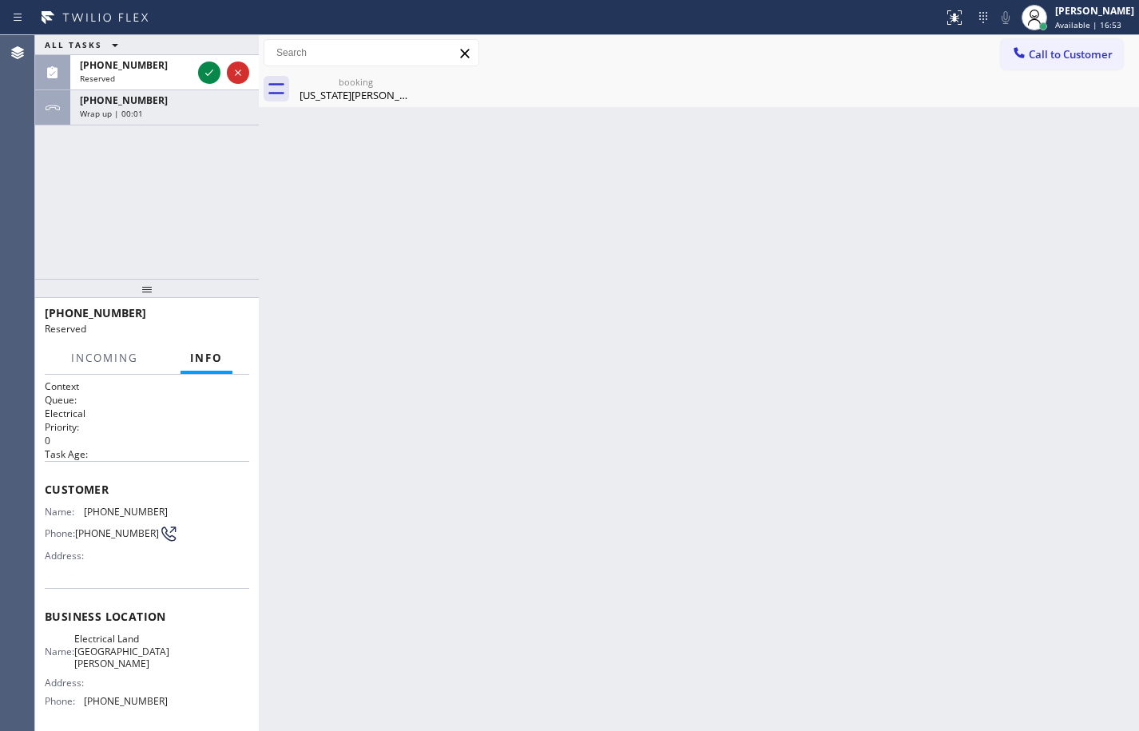
click at [207, 74] on icon at bounding box center [209, 72] width 8 height 6
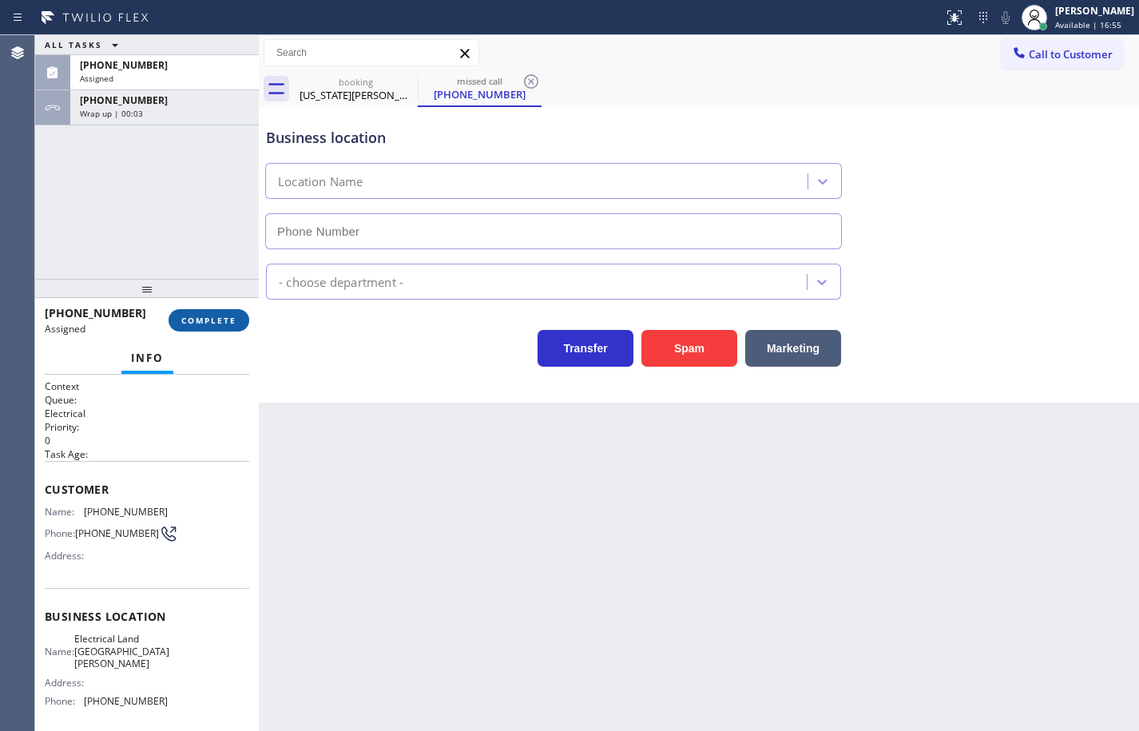
type input "(510) 880-1070"
click at [228, 325] on span "COMPLETE" at bounding box center [208, 320] width 55 height 11
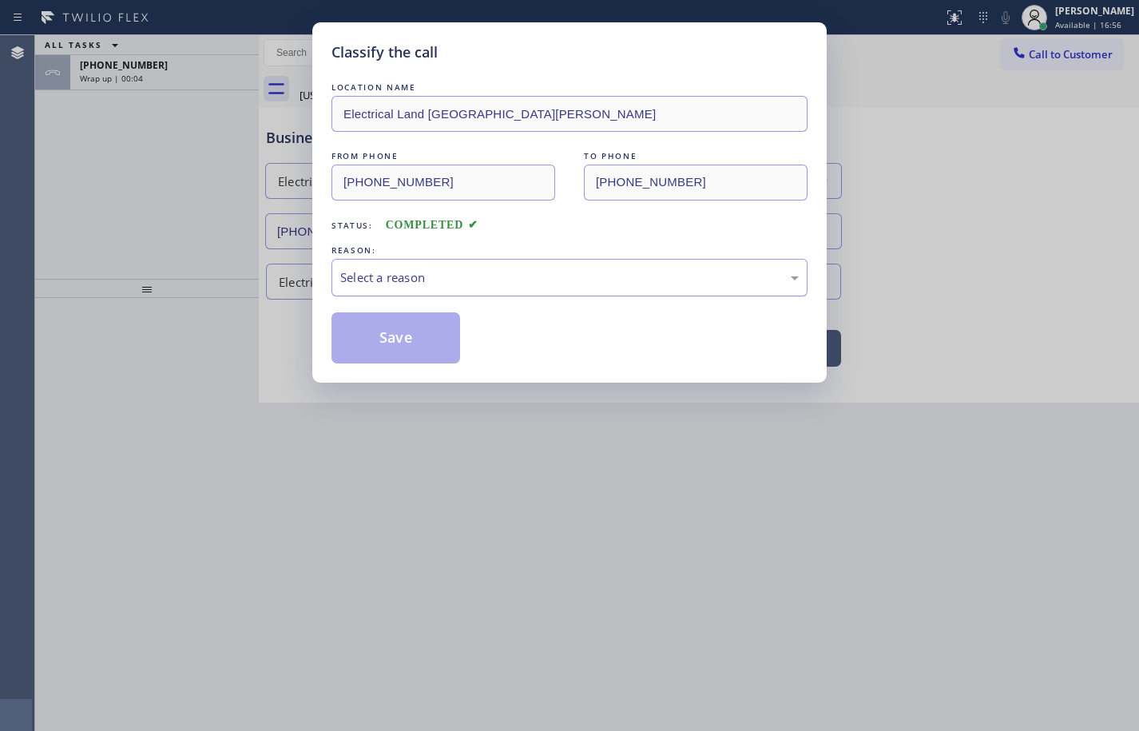
click at [408, 291] on div "Select a reason" at bounding box center [569, 278] width 476 height 38
click at [417, 344] on button "Save" at bounding box center [395, 337] width 129 height 51
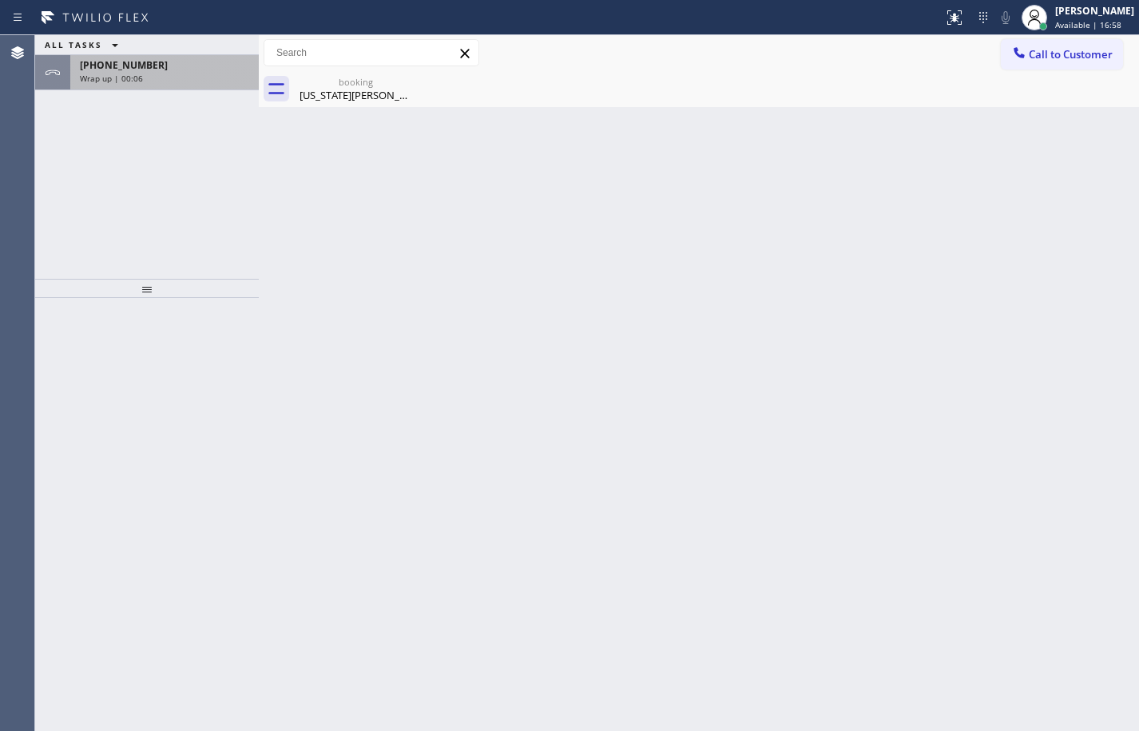
click at [168, 69] on div "+19494850450" at bounding box center [164, 65] width 169 height 14
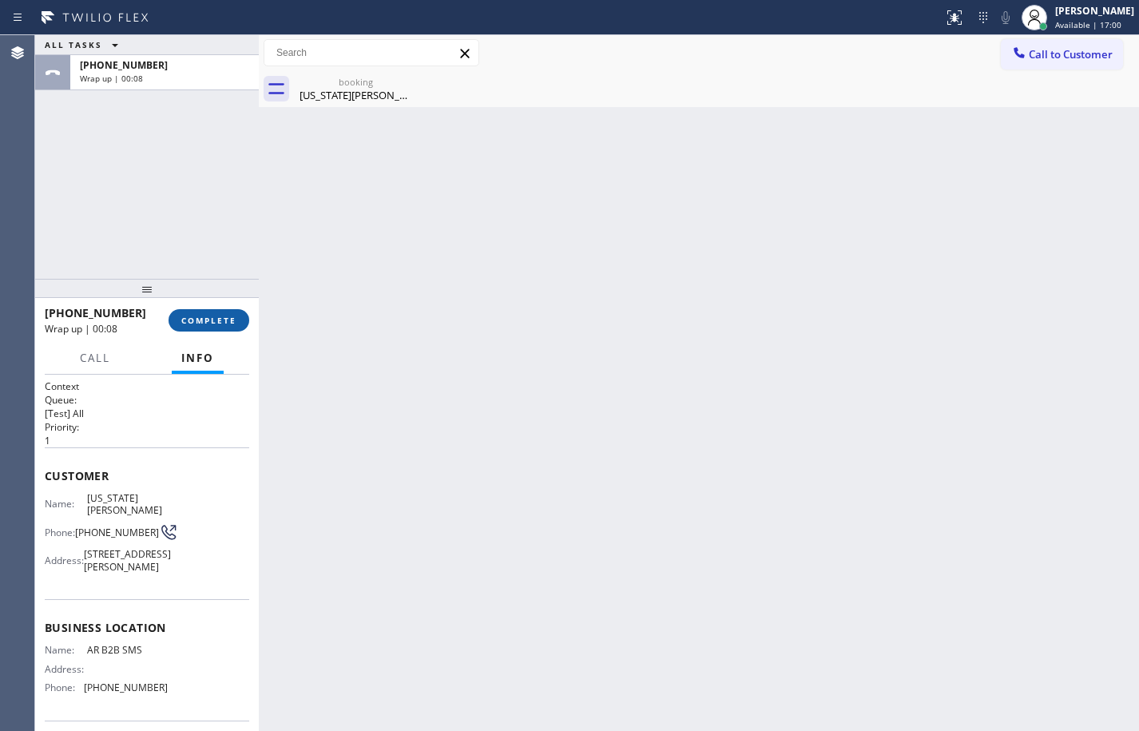
click at [233, 315] on span "COMPLETE" at bounding box center [208, 320] width 55 height 11
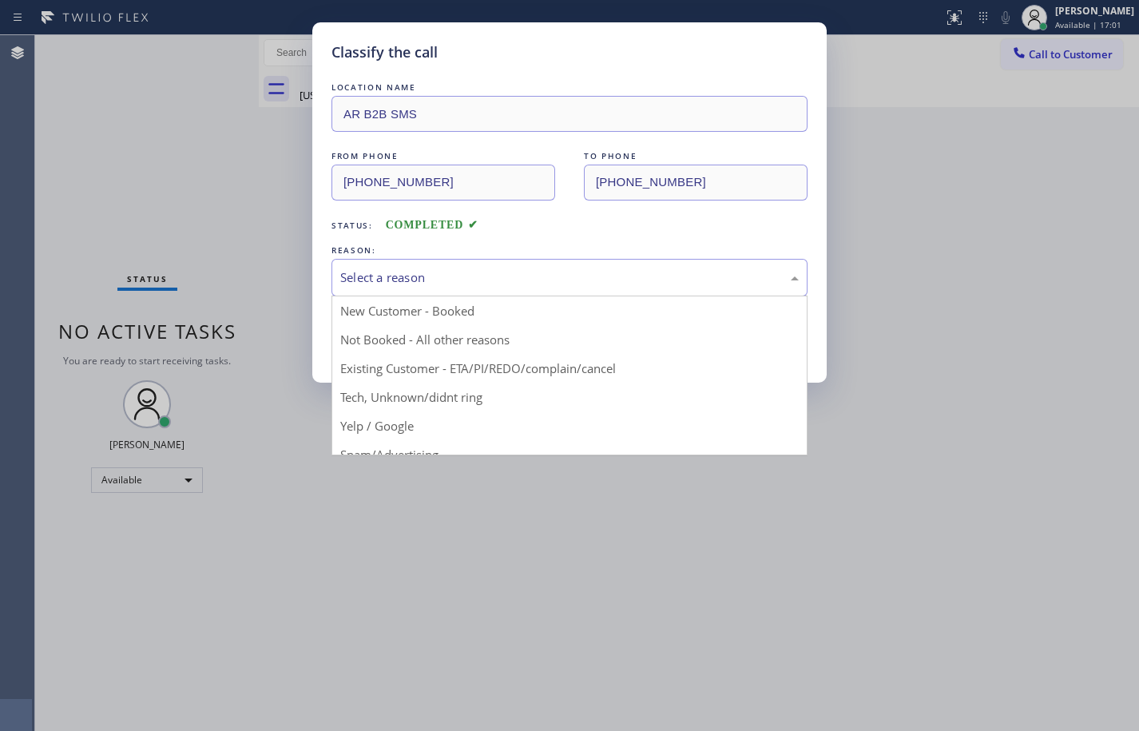
click at [385, 284] on div "Select a reason" at bounding box center [569, 277] width 458 height 18
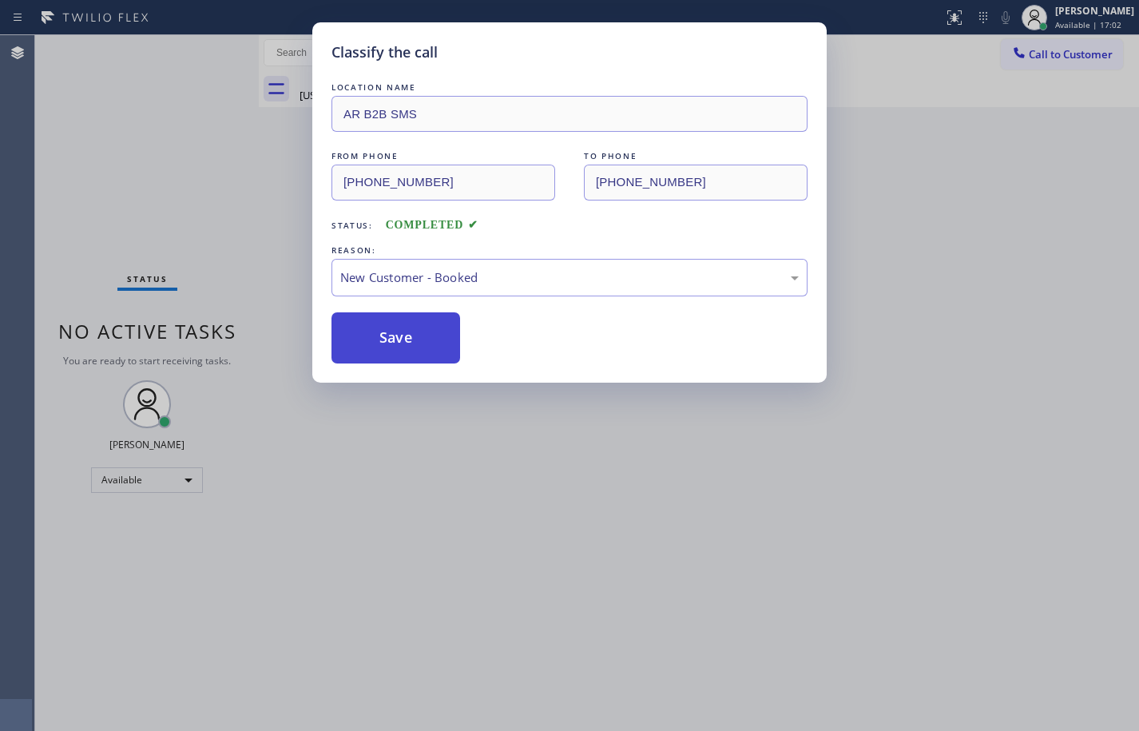
click at [404, 334] on button "Save" at bounding box center [395, 337] width 129 height 51
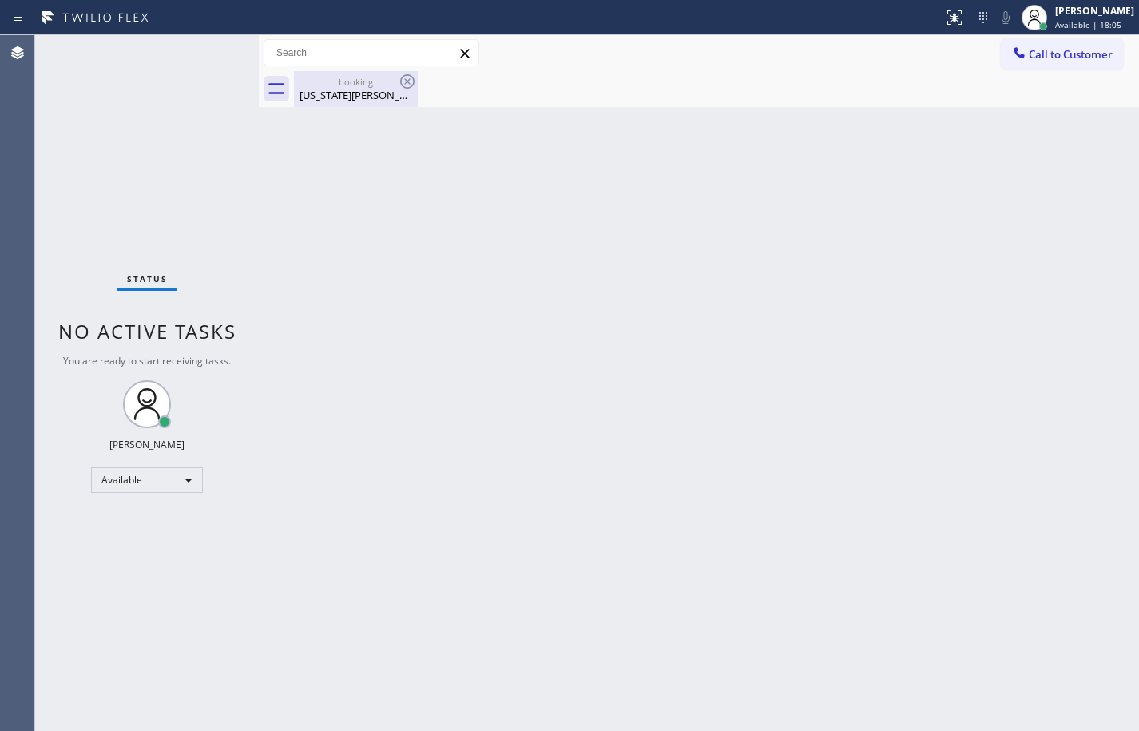
click at [387, 87] on div "booking" at bounding box center [355, 82] width 121 height 12
click at [747, 272] on div "Back to Dashboard Change Sender ID Customers Technicians Select a contact Outbo…" at bounding box center [699, 383] width 880 height 696
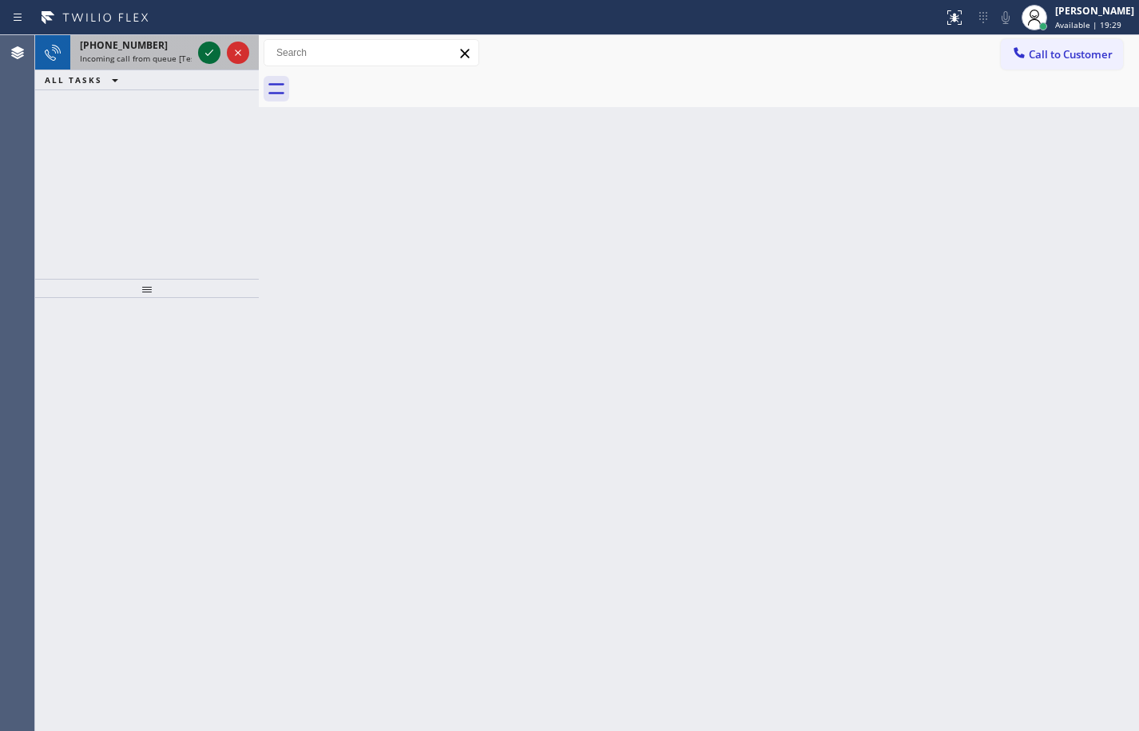
click at [206, 57] on icon at bounding box center [209, 52] width 19 height 19
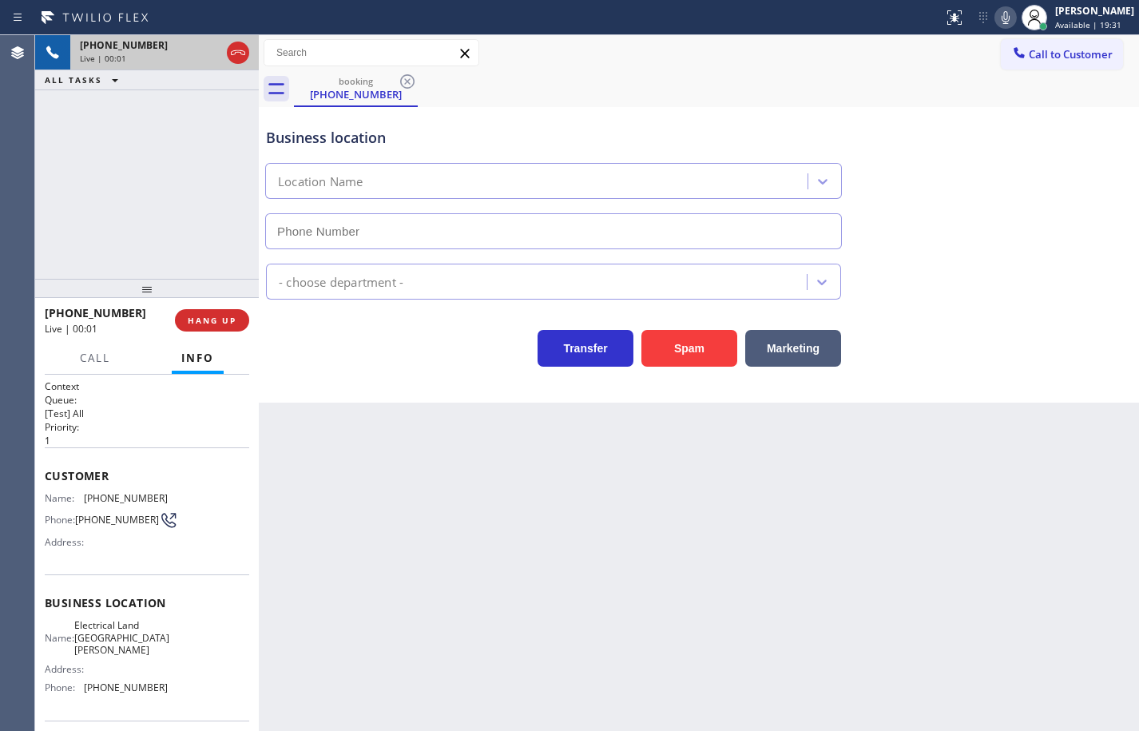
type input "(510) 880-1070"
click at [166, 685] on div "Name: Electrical Land San Carlos Address: Phone: (510) 880-1070" at bounding box center [147, 659] width 204 height 81
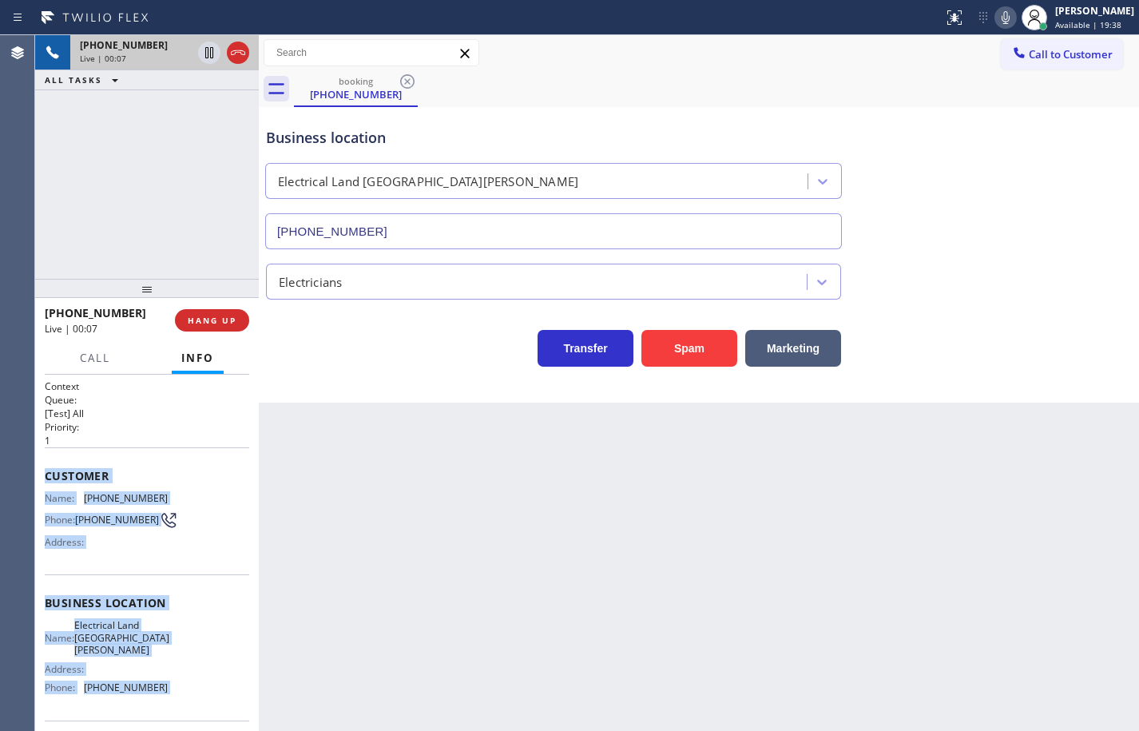
drag, startPoint x: 166, startPoint y: 685, endPoint x: 47, endPoint y: 484, distance: 233.8
click at [47, 484] on div "Context Queue: [Test] All Priority: 1 Customer Name: (470) 263-4240 Phone: (470…" at bounding box center [147, 610] width 204 height 462
copy div "Customer Name: (470) 263-4240 Phone: (470) 263-4240 Address: Business location …"
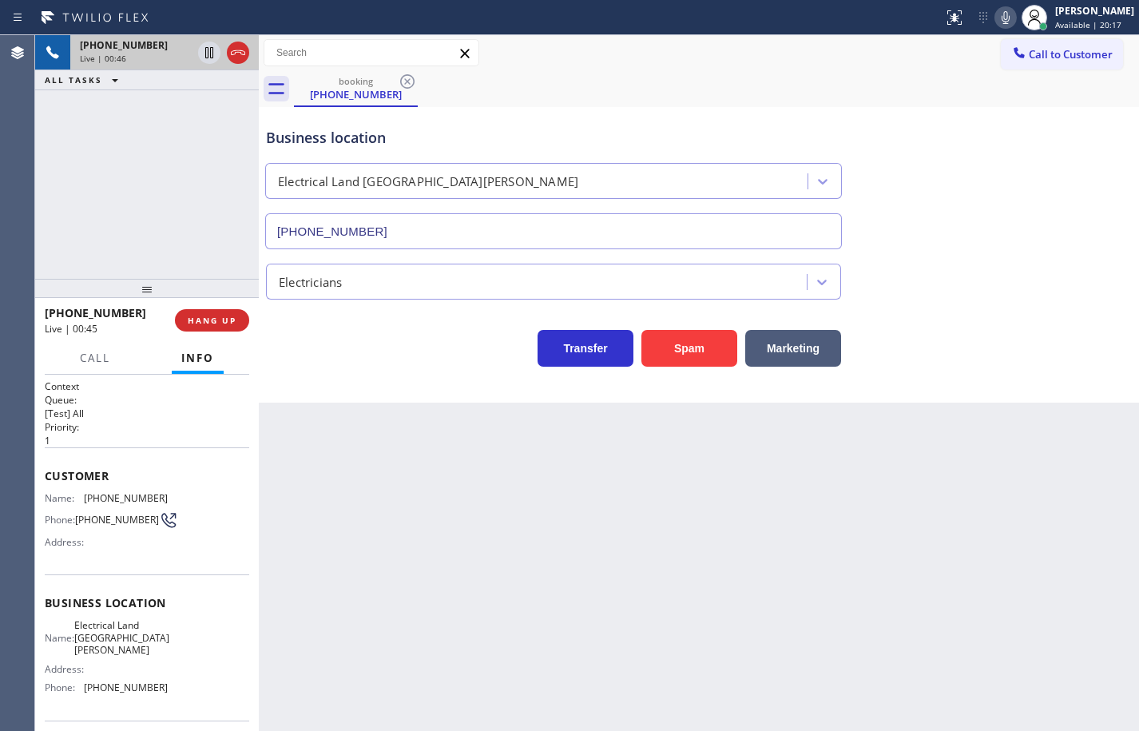
click at [357, 477] on div "Back to Dashboard Change Sender ID Customers Technicians Select a contact Outbo…" at bounding box center [699, 383] width 880 height 696
click at [996, 18] on icon at bounding box center [1005, 17] width 19 height 19
click at [208, 49] on icon at bounding box center [209, 52] width 8 height 11
click at [207, 56] on icon at bounding box center [209, 52] width 19 height 19
click at [997, 20] on icon at bounding box center [1005, 17] width 19 height 19
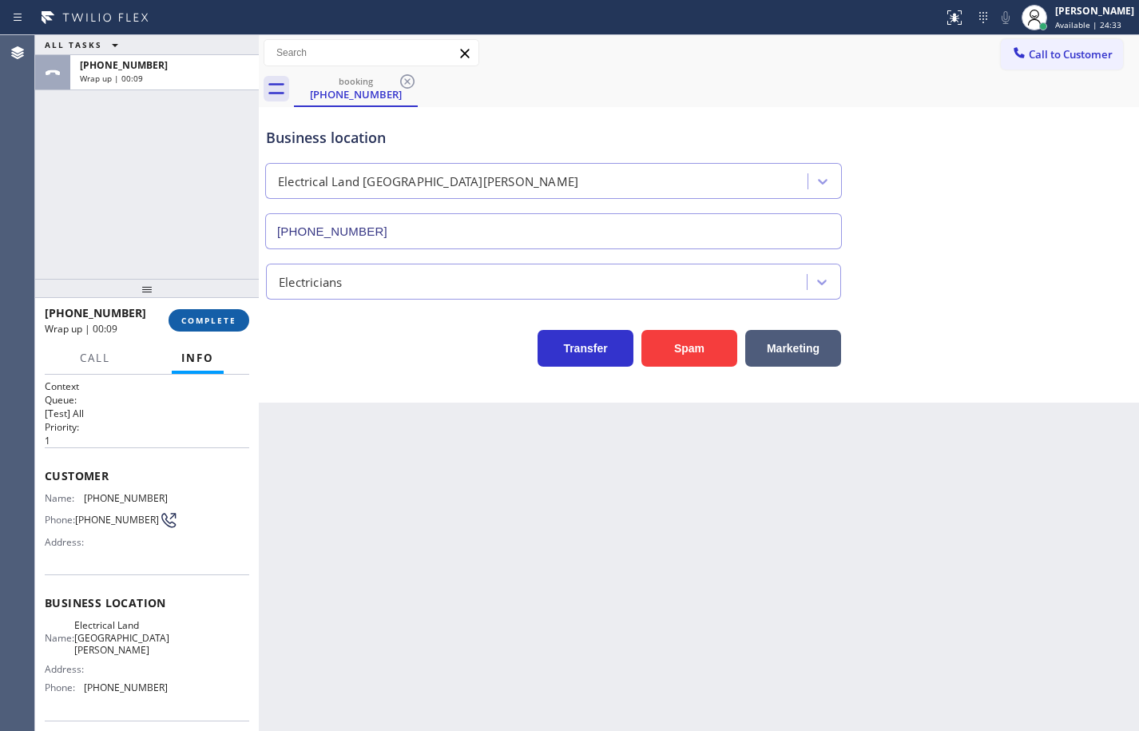
click at [177, 319] on button "COMPLETE" at bounding box center [209, 320] width 81 height 22
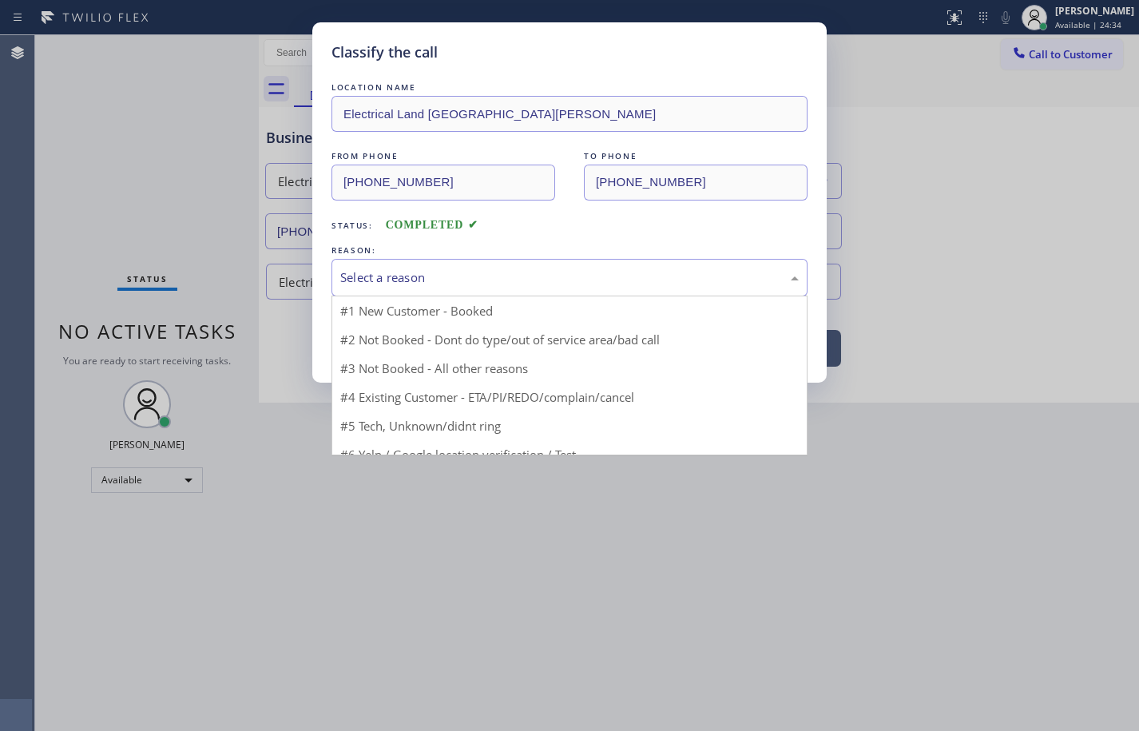
click at [382, 276] on div "Select a reason" at bounding box center [569, 277] width 458 height 18
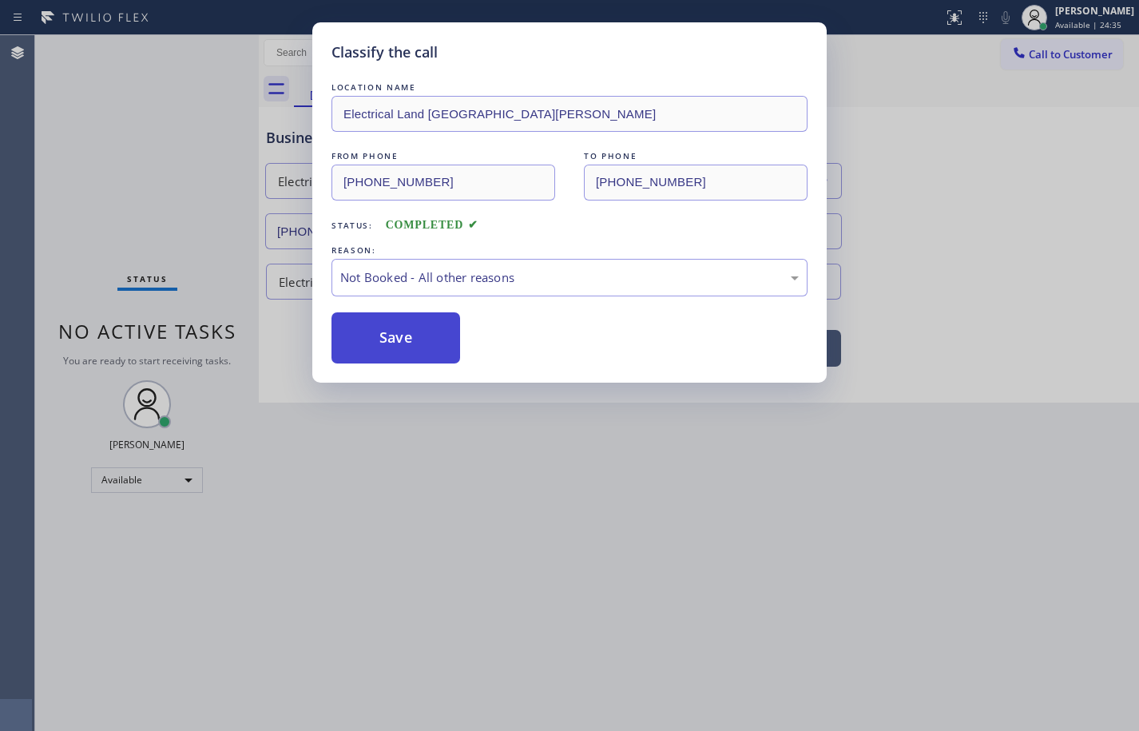
click at [426, 339] on button "Save" at bounding box center [395, 337] width 129 height 51
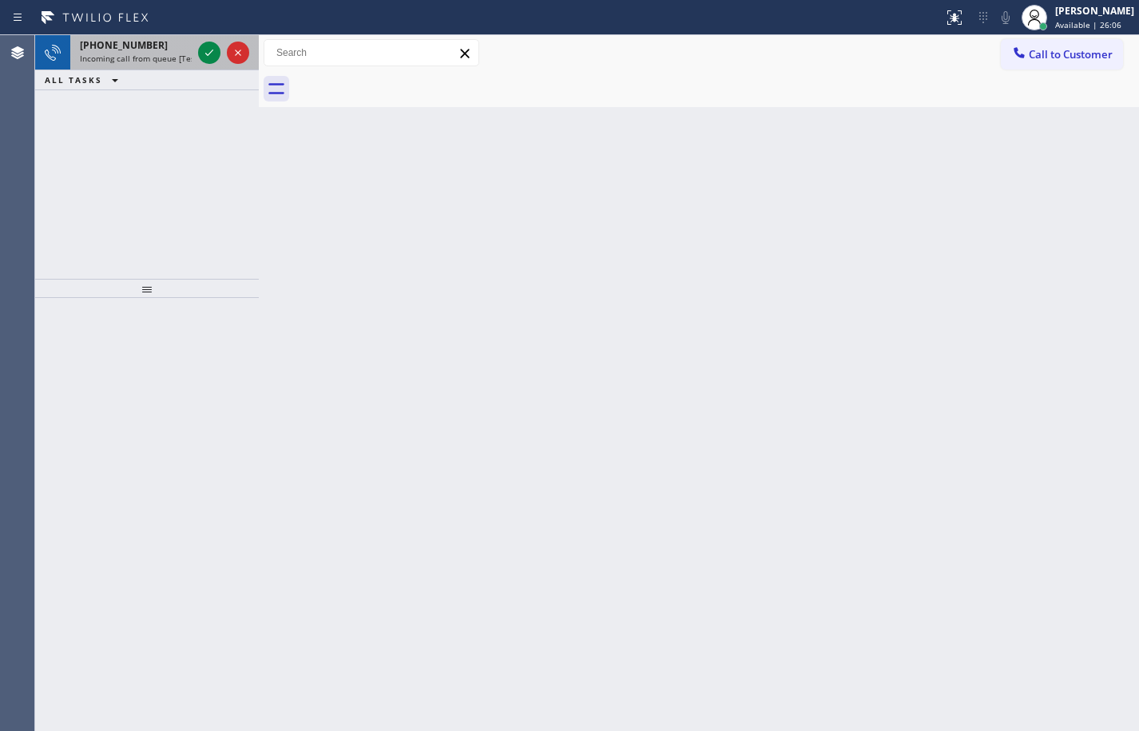
click at [148, 43] on div "+12537562647" at bounding box center [136, 45] width 112 height 14
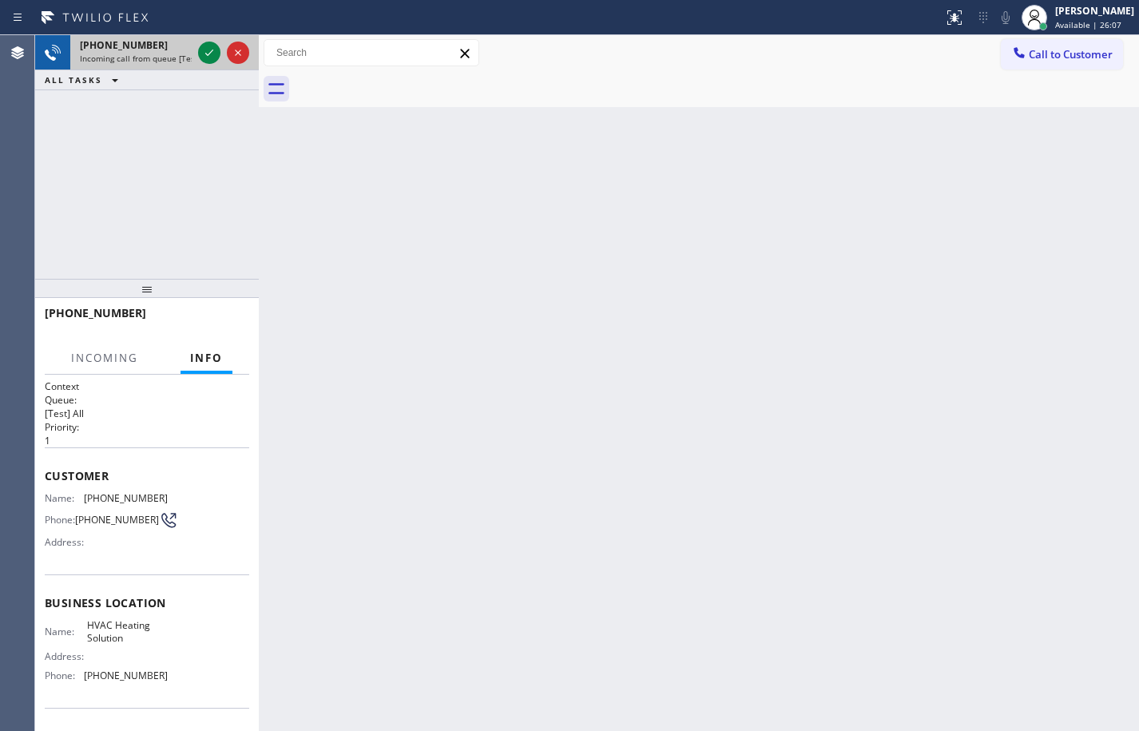
click at [192, 54] on div "+12537562647 Incoming call from queue [Test] All" at bounding box center [132, 52] width 125 height 35
click at [207, 54] on icon at bounding box center [209, 52] width 19 height 19
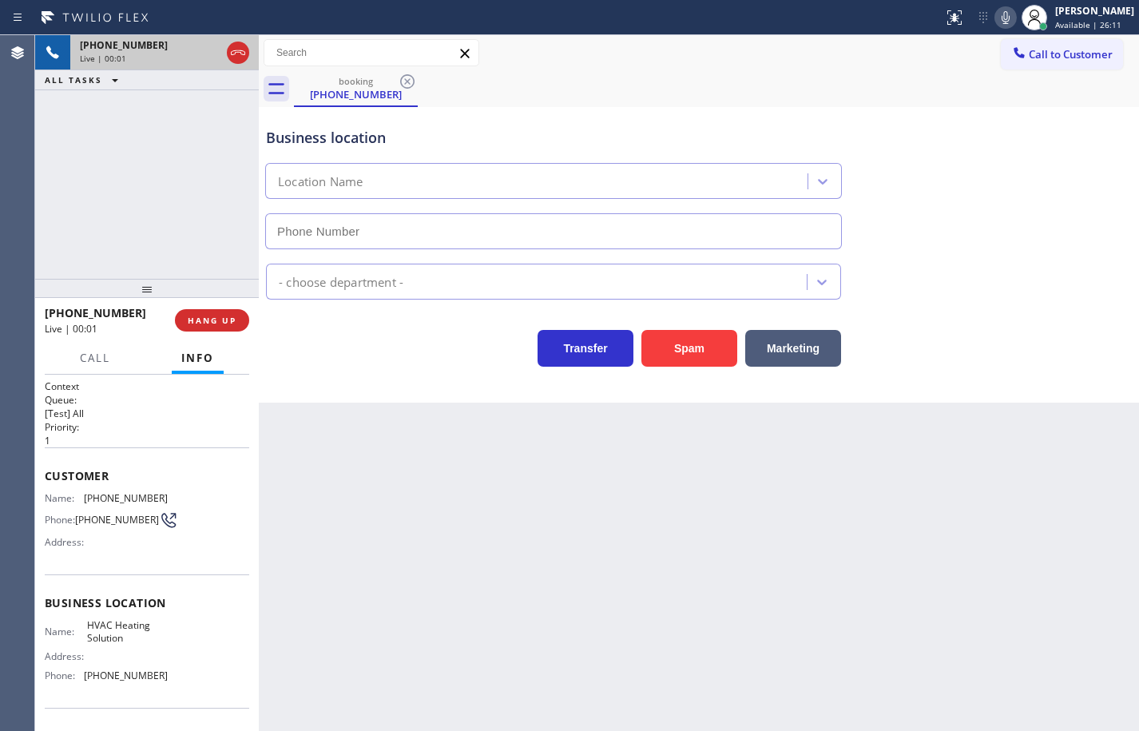
type input "(425) 225-3517"
click at [996, 16] on icon at bounding box center [1005, 17] width 19 height 19
click at [236, 323] on span "HANG UP" at bounding box center [212, 320] width 49 height 11
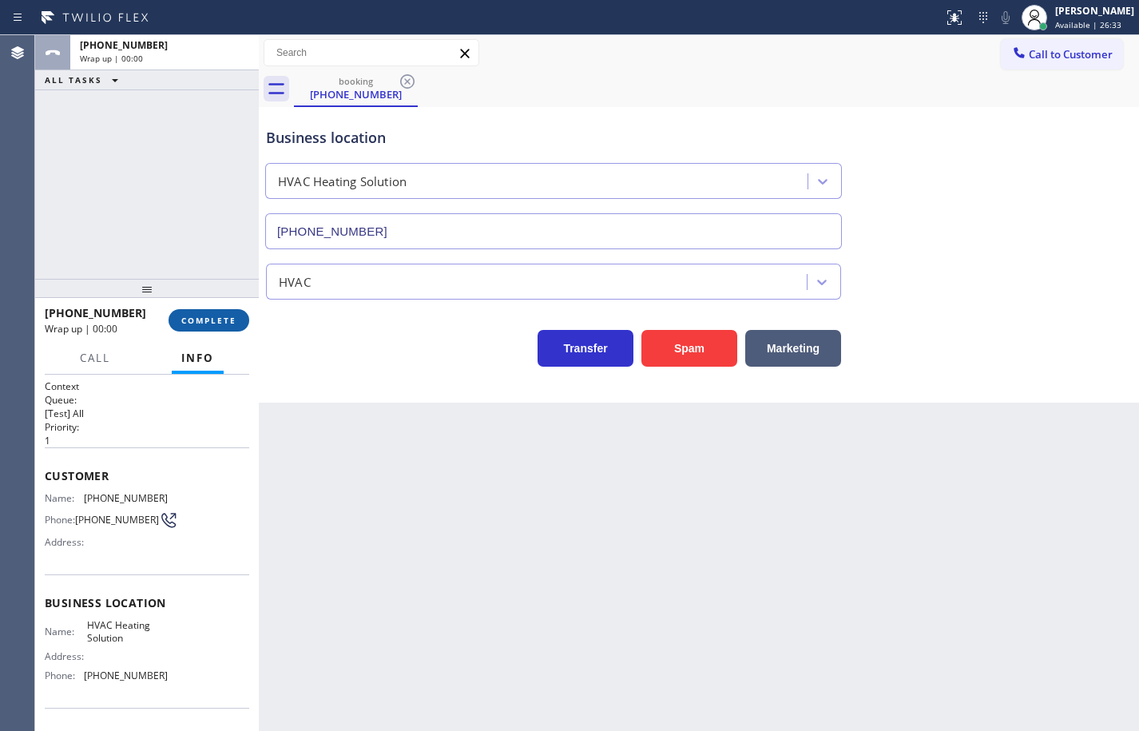
click at [236, 323] on span "COMPLETE" at bounding box center [208, 320] width 55 height 11
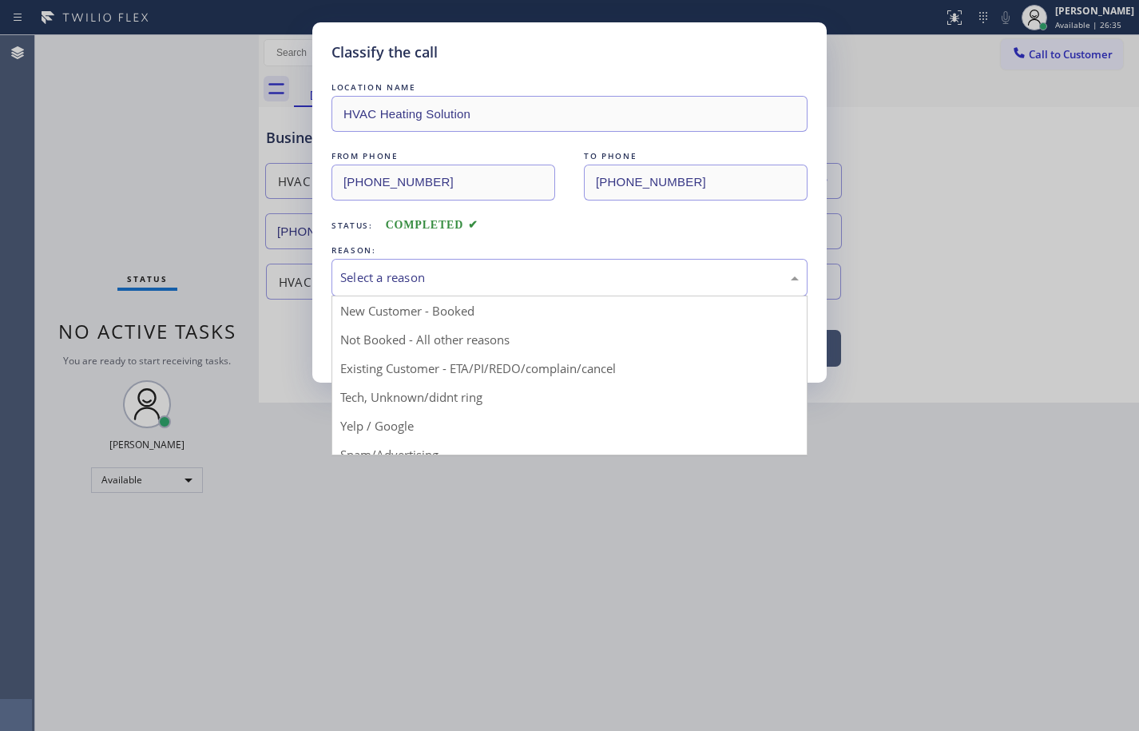
click at [390, 277] on div "Select a reason" at bounding box center [569, 277] width 458 height 18
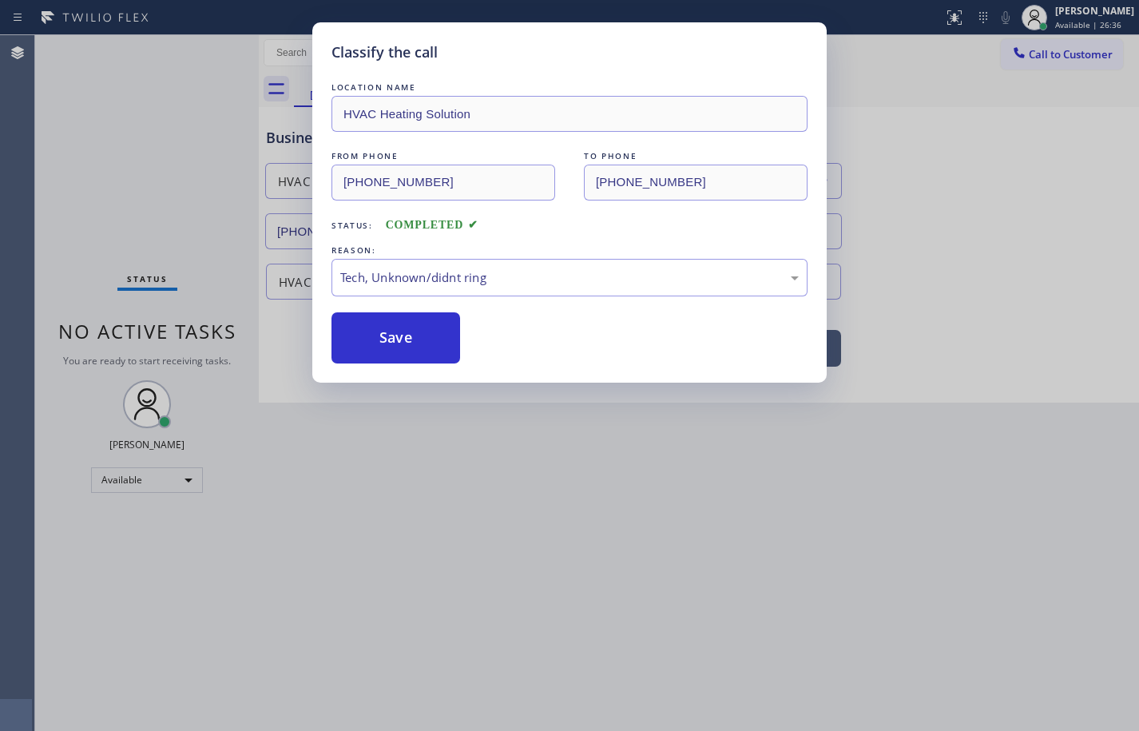
drag, startPoint x: 430, startPoint y: 343, endPoint x: 605, endPoint y: 196, distance: 229.6
click at [429, 343] on button "Save" at bounding box center [395, 337] width 129 height 51
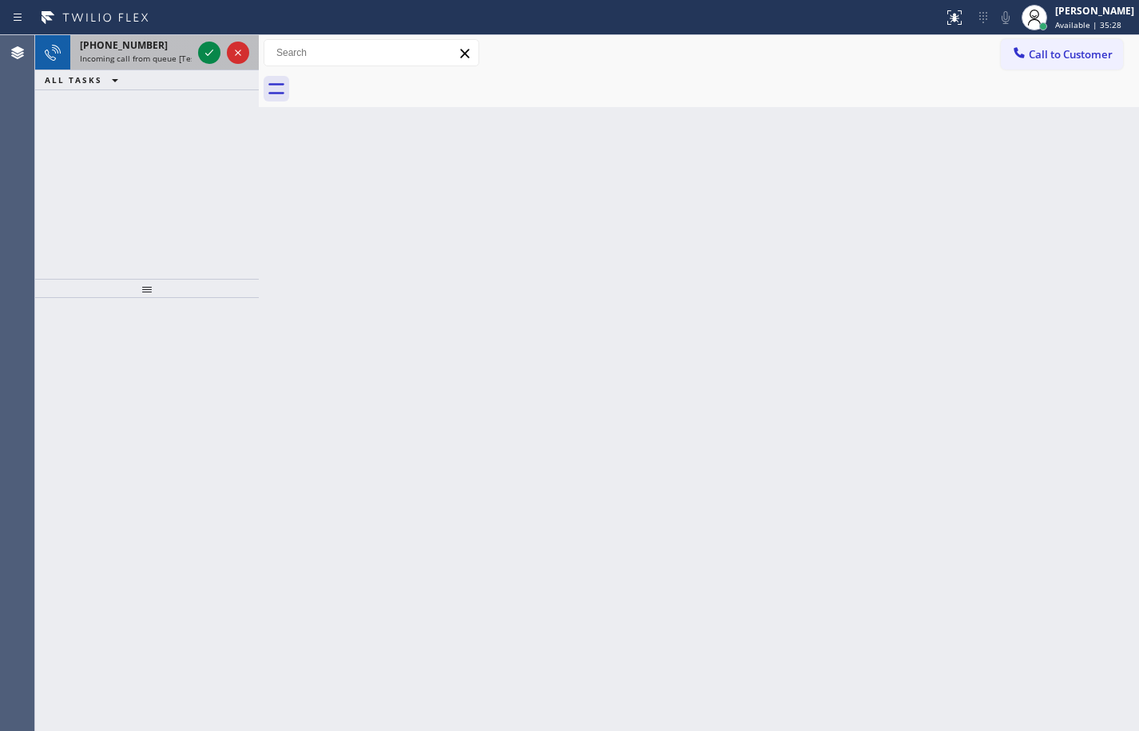
click at [140, 55] on span "Incoming call from queue [Test] All" at bounding box center [146, 58] width 133 height 11
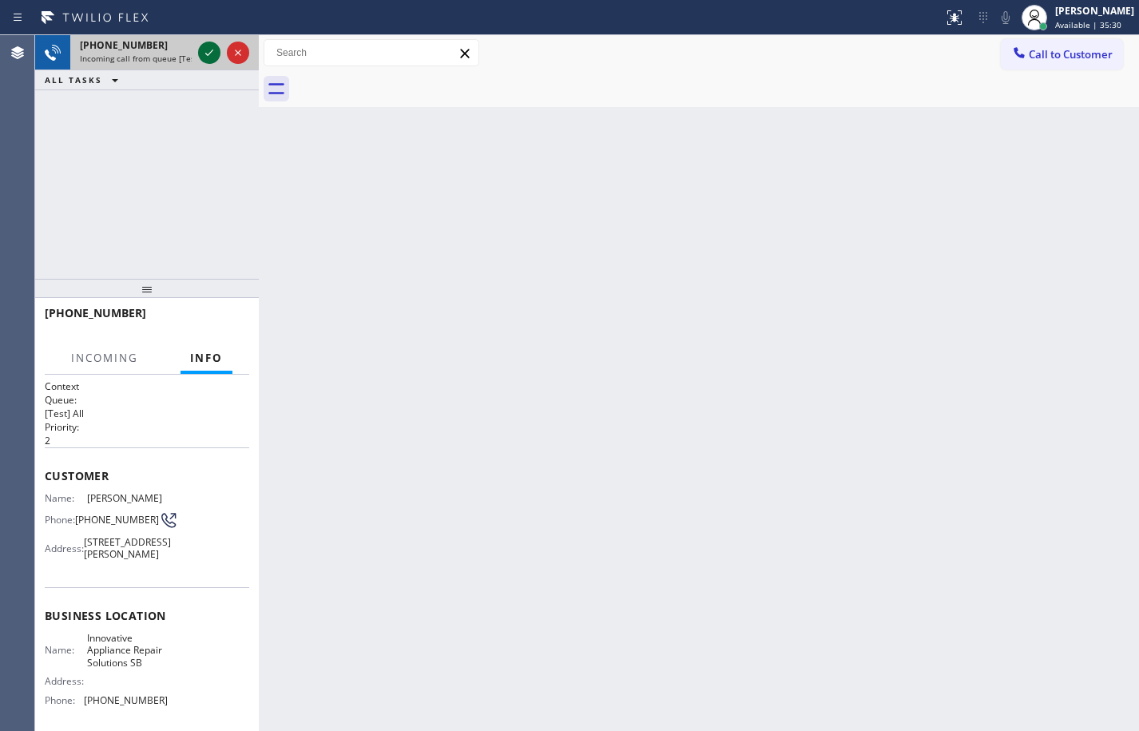
click at [213, 54] on icon at bounding box center [209, 52] width 19 height 19
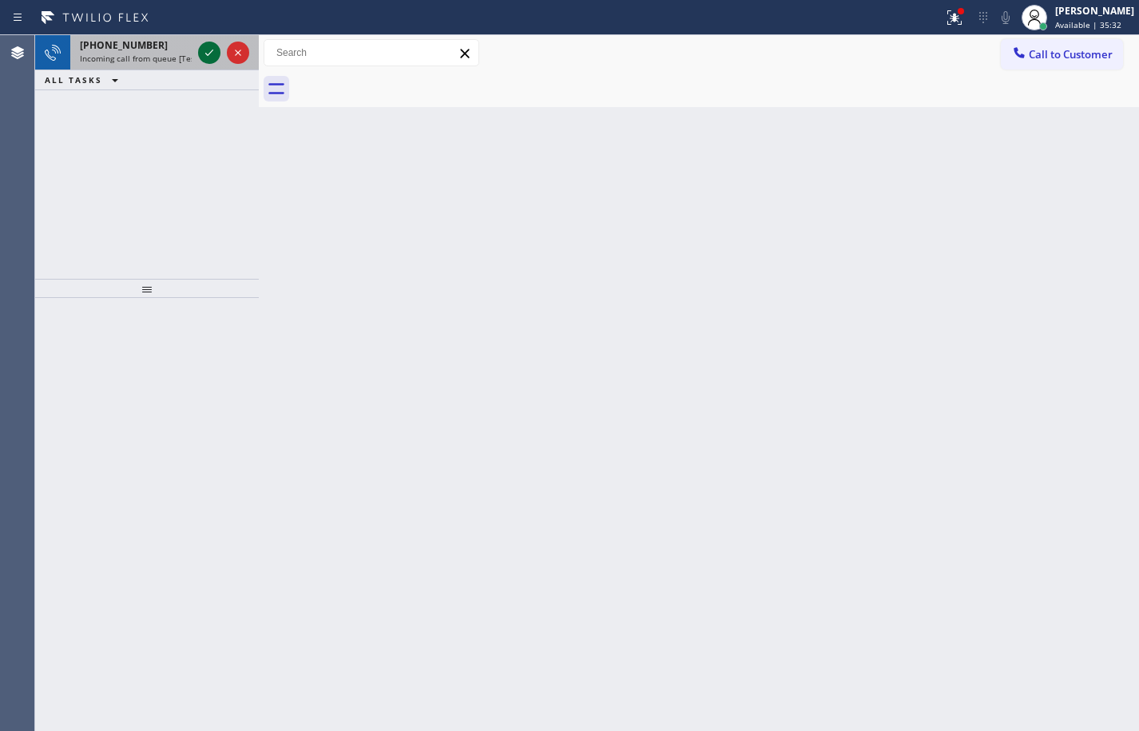
click at [211, 54] on icon at bounding box center [209, 52] width 19 height 19
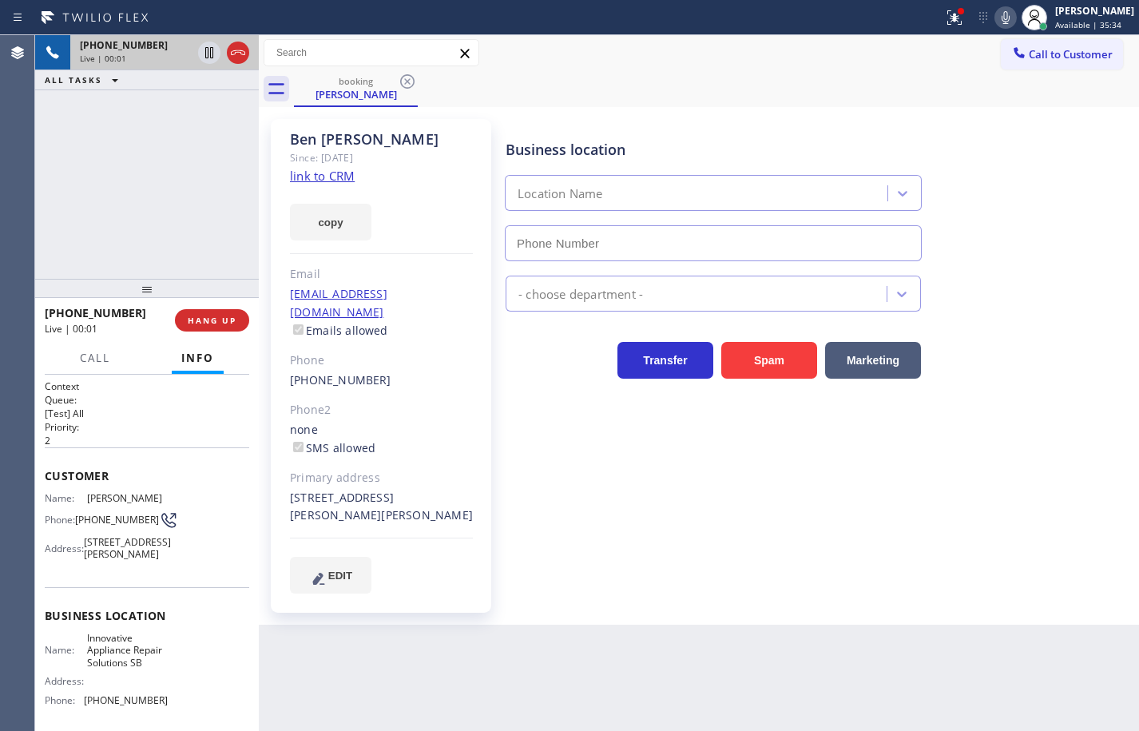
type input "(805) 261-2411"
click at [334, 173] on link "link to CRM" at bounding box center [322, 176] width 65 height 16
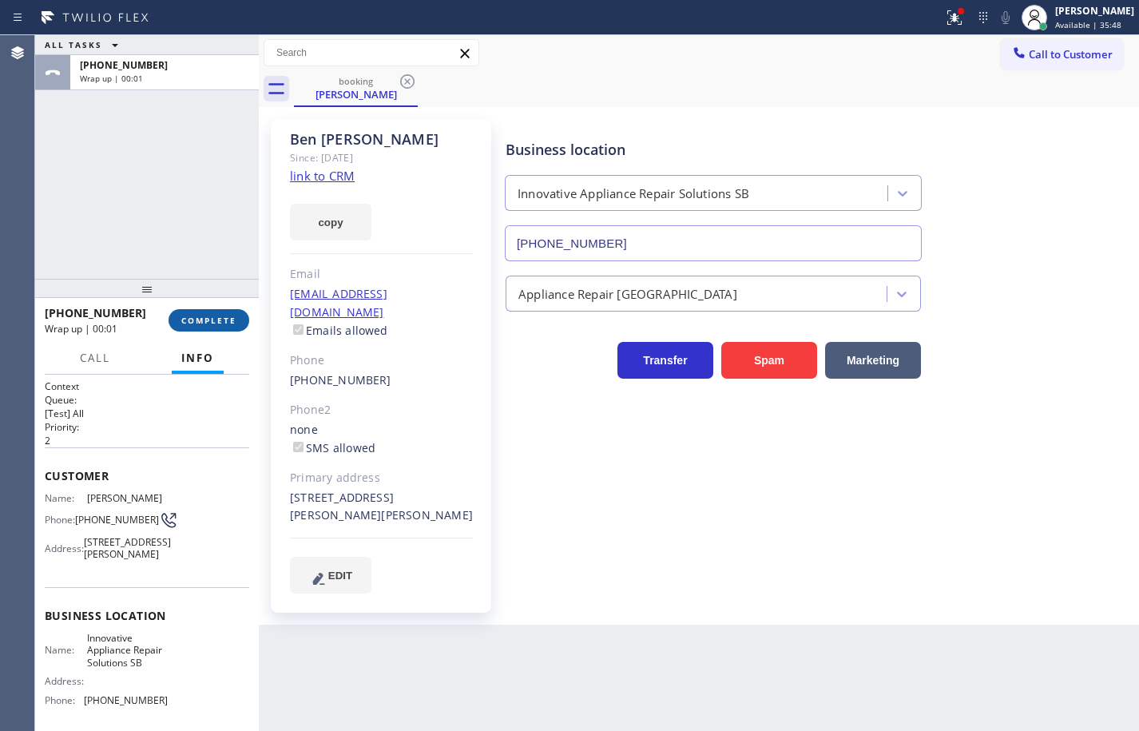
click at [232, 317] on span "COMPLETE" at bounding box center [208, 320] width 55 height 11
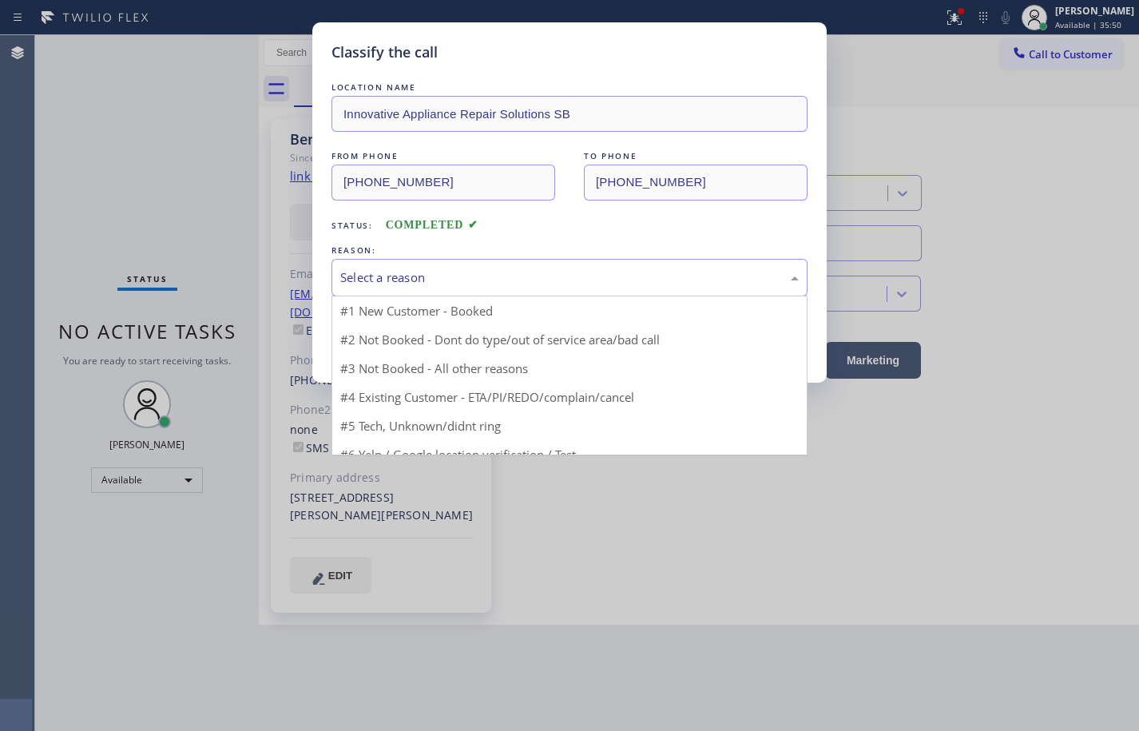
click at [489, 277] on div "Select a reason" at bounding box center [569, 277] width 458 height 18
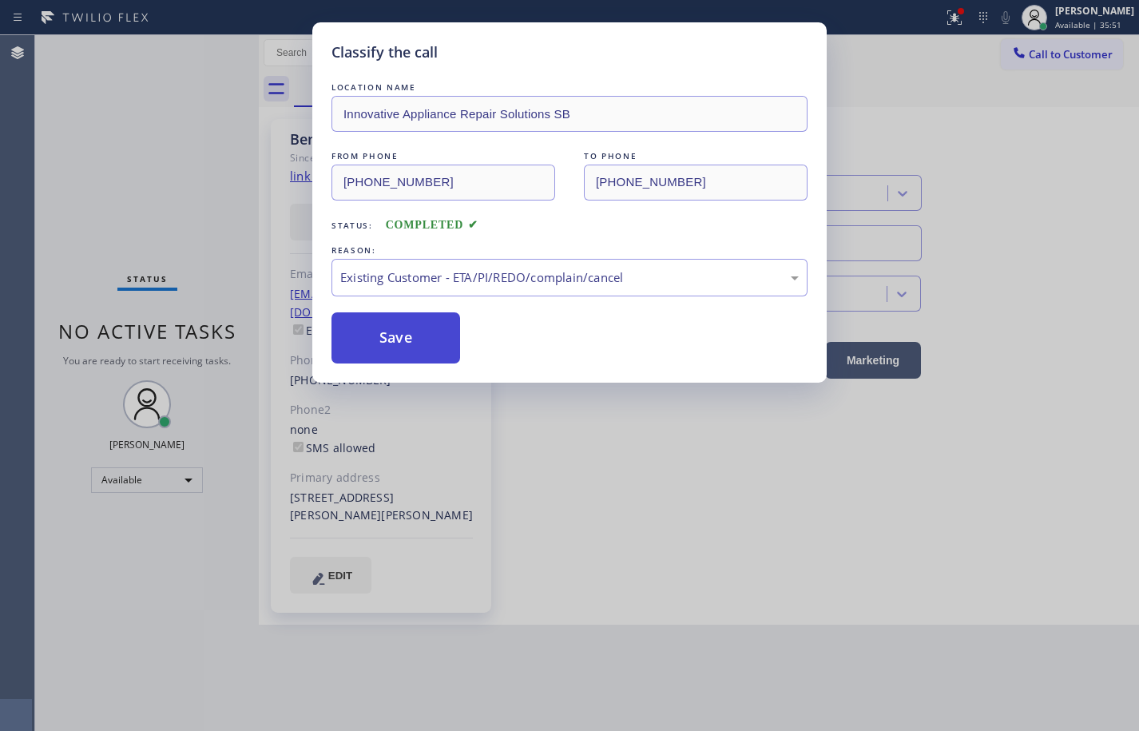
click at [426, 337] on button "Save" at bounding box center [395, 337] width 129 height 51
